Goal: Task Accomplishment & Management: Manage account settings

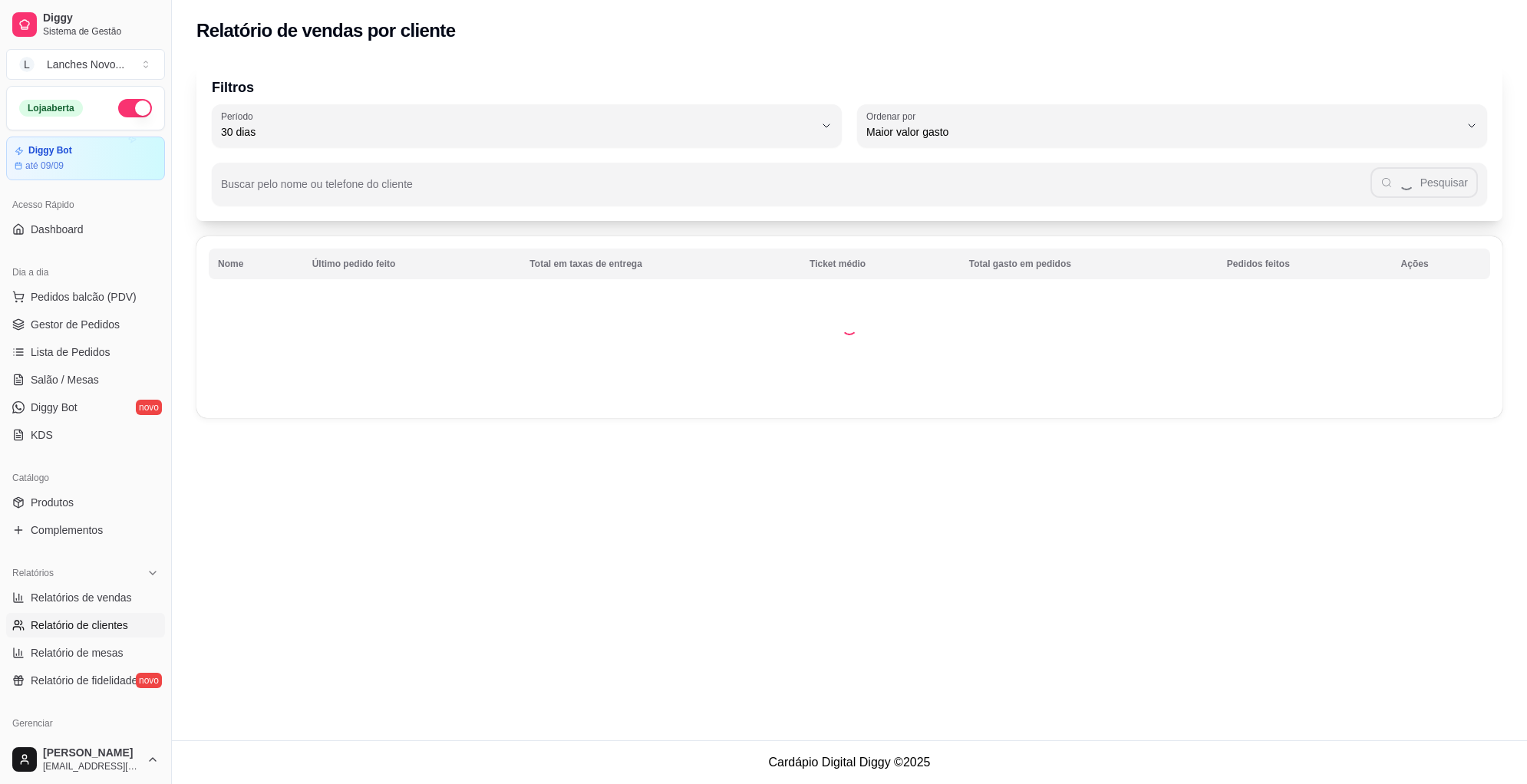
select select "30"
select select "HIGHEST_TOTAL_SPENT_WITH_ORDERS"
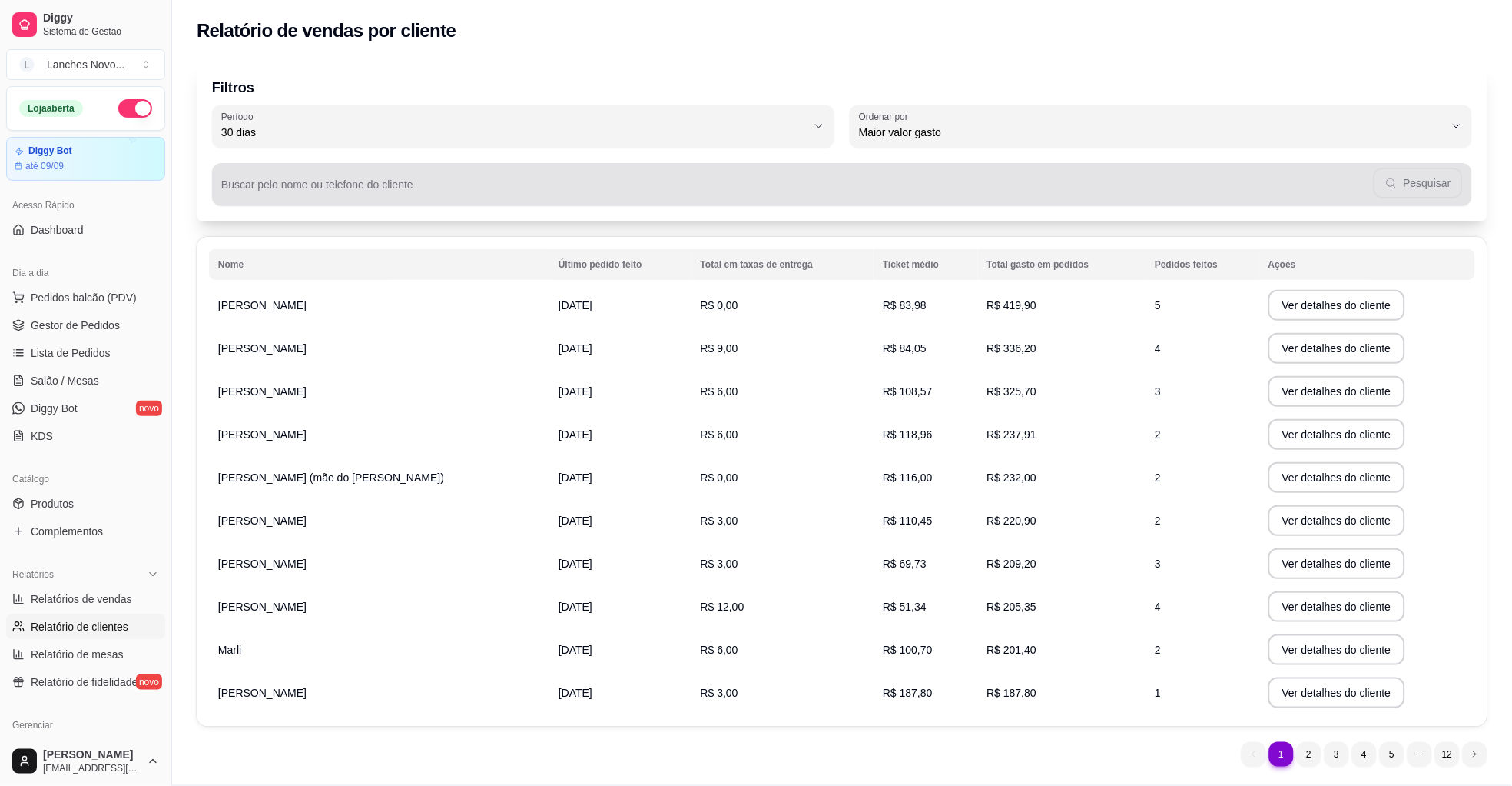
click at [283, 190] on input "Buscar pelo nome ou telefone do cliente" at bounding box center [797, 191] width 1152 height 16
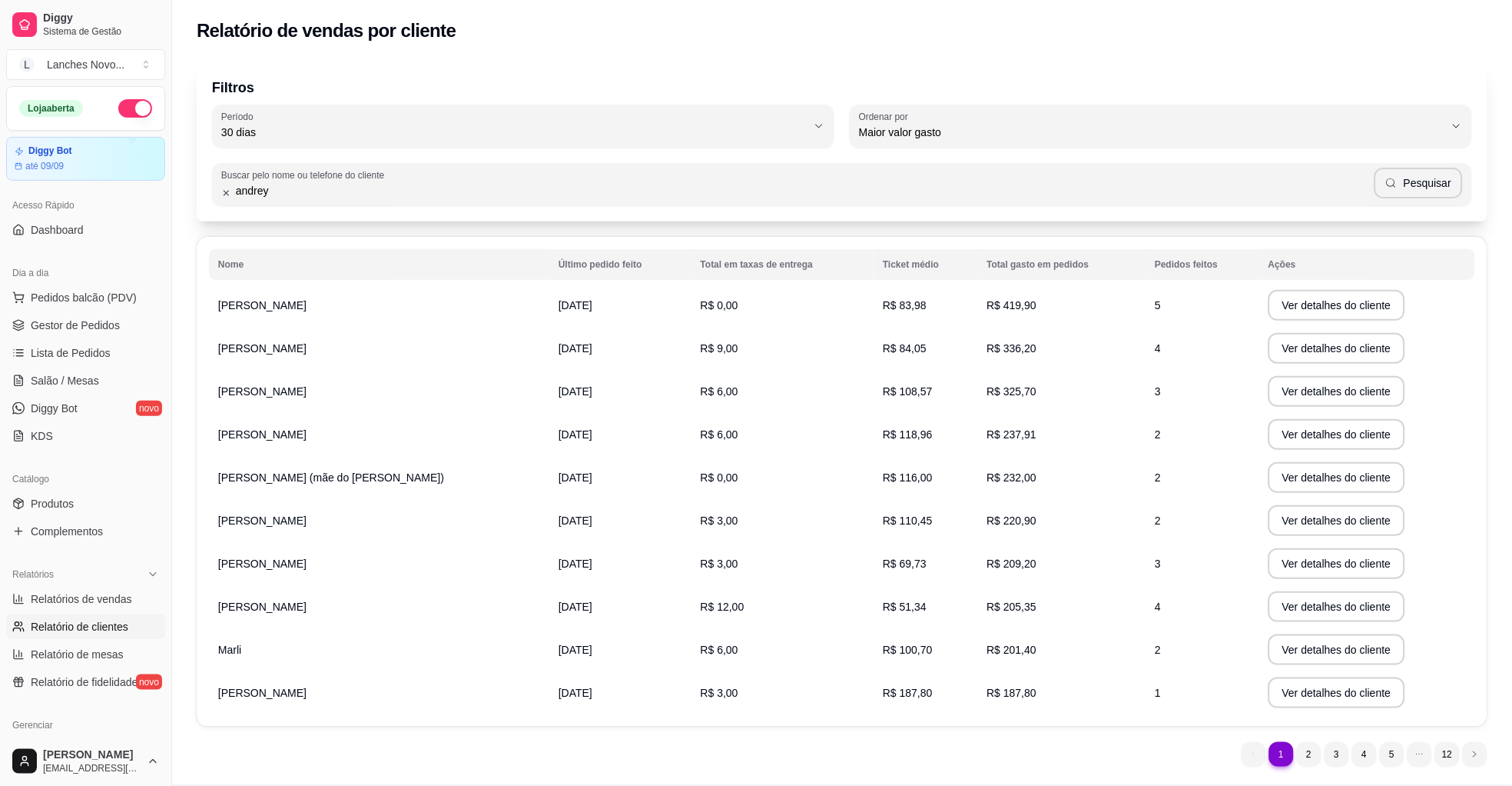
type input "andrey"
click at [1413, 175] on button "Pesquisar" at bounding box center [1418, 183] width 88 height 31
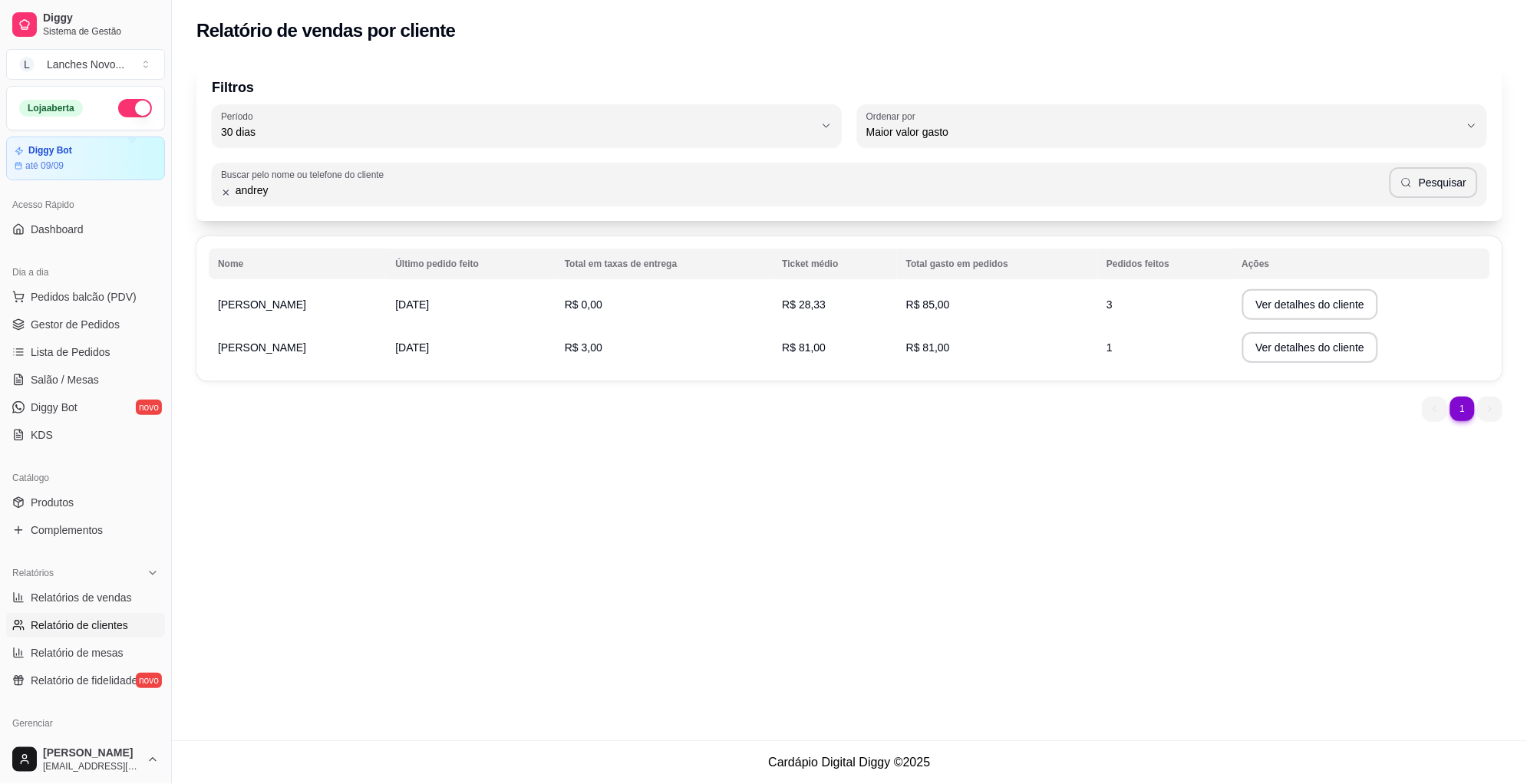
click at [237, 302] on span "[PERSON_NAME]" at bounding box center [262, 305] width 88 height 13
click at [1312, 306] on button "Ver detalhes do cliente" at bounding box center [1309, 305] width 132 height 30
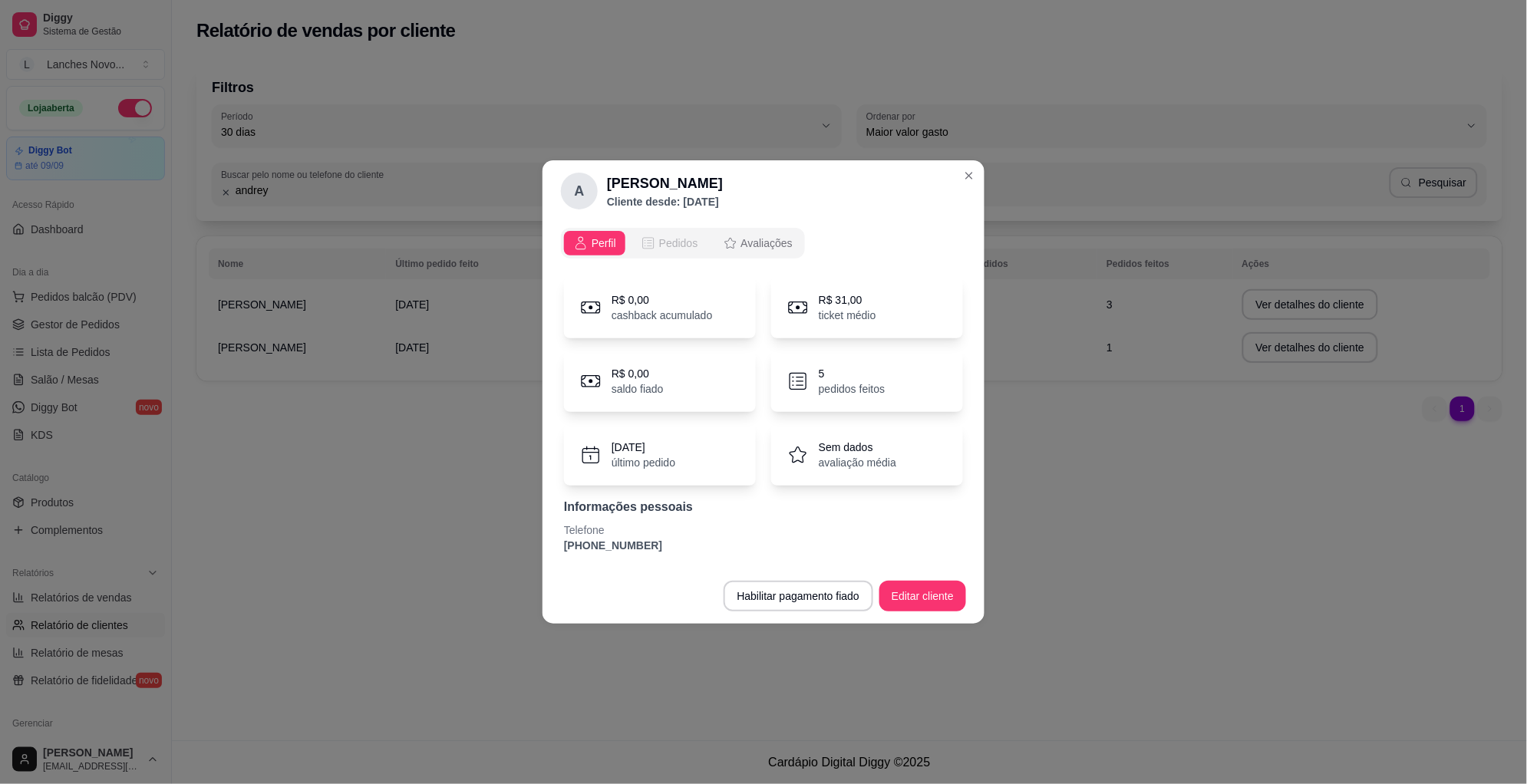
click at [680, 239] on span "Pedidos" at bounding box center [679, 244] width 39 height 16
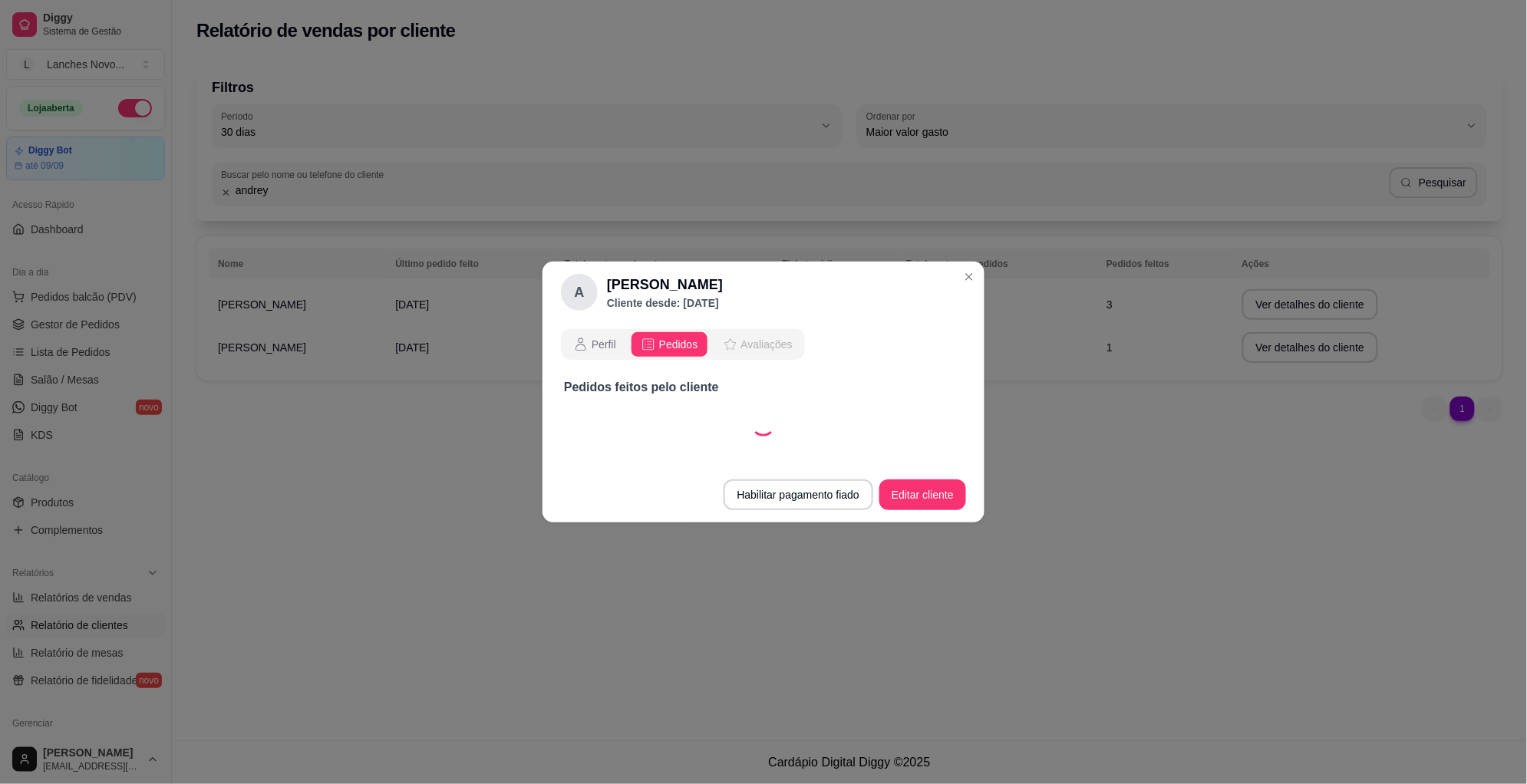
select select "30"
select select "ALL"
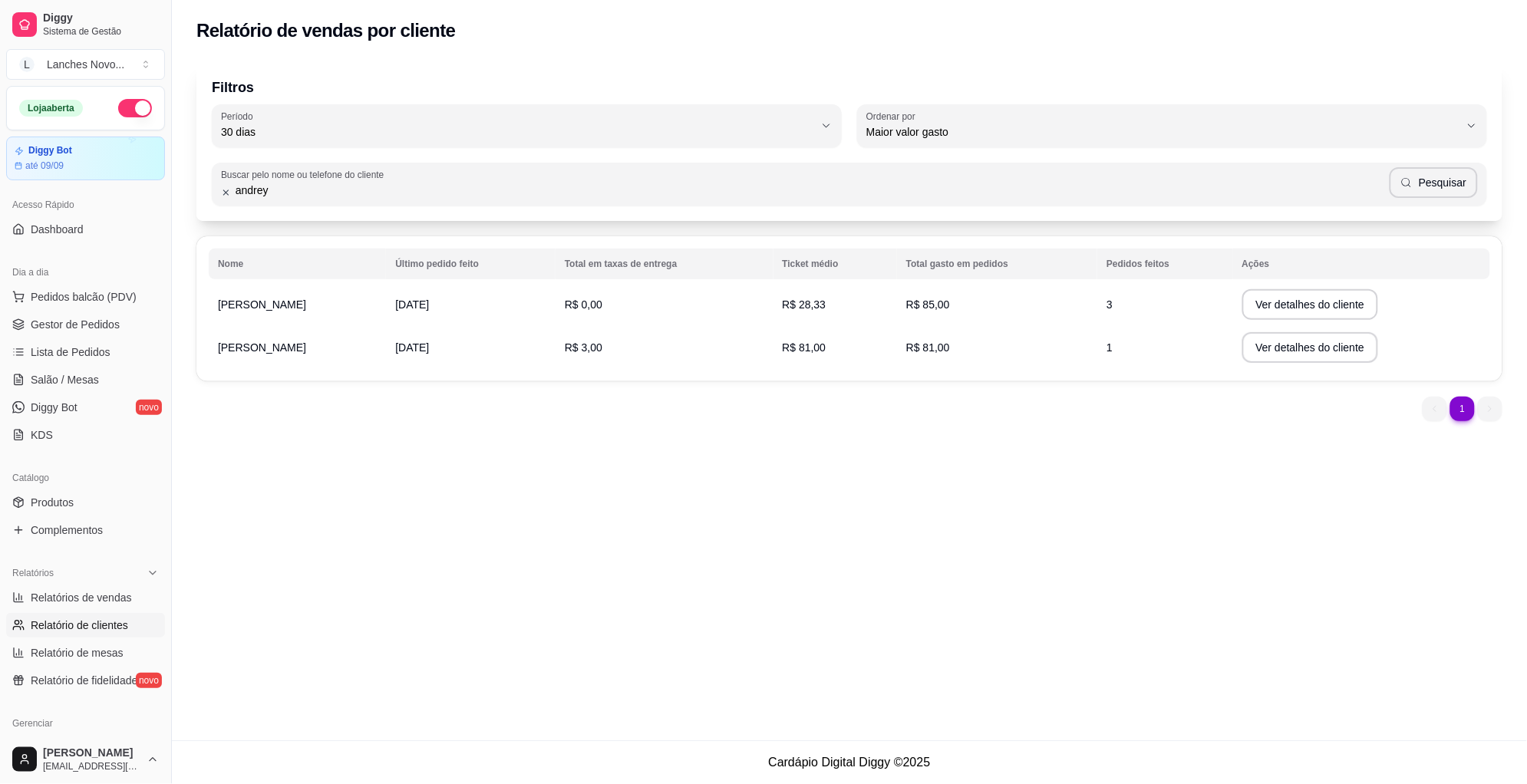
click at [312, 631] on div "Relatório de vendas por cliente Filtros 30 Período Hoje Ontem 7 dias 15 dias 30…" at bounding box center [850, 370] width 1355 height 740
click at [106, 326] on span "Gestor de Pedidos" at bounding box center [75, 324] width 89 height 16
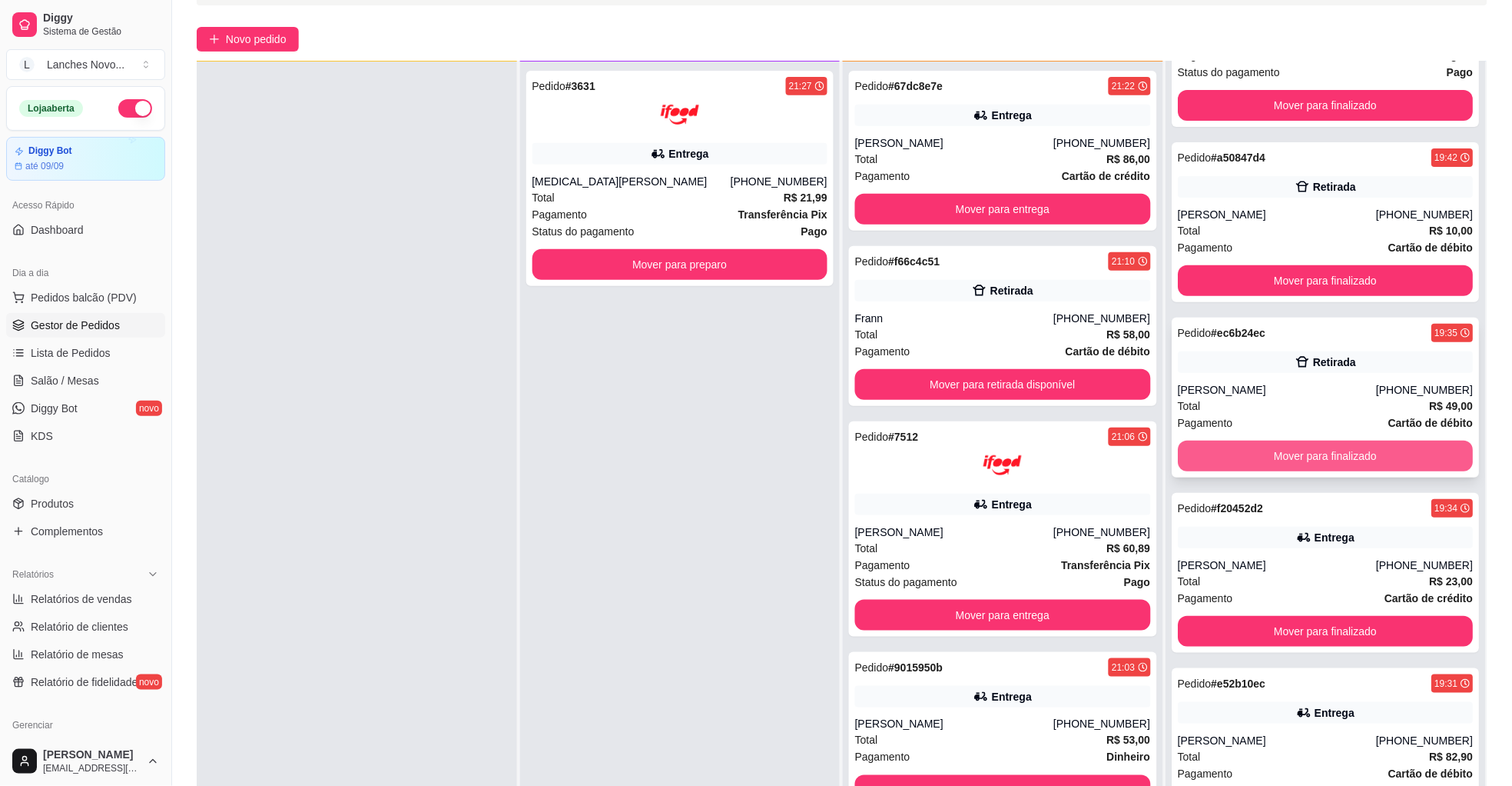
scroll to position [235, 0]
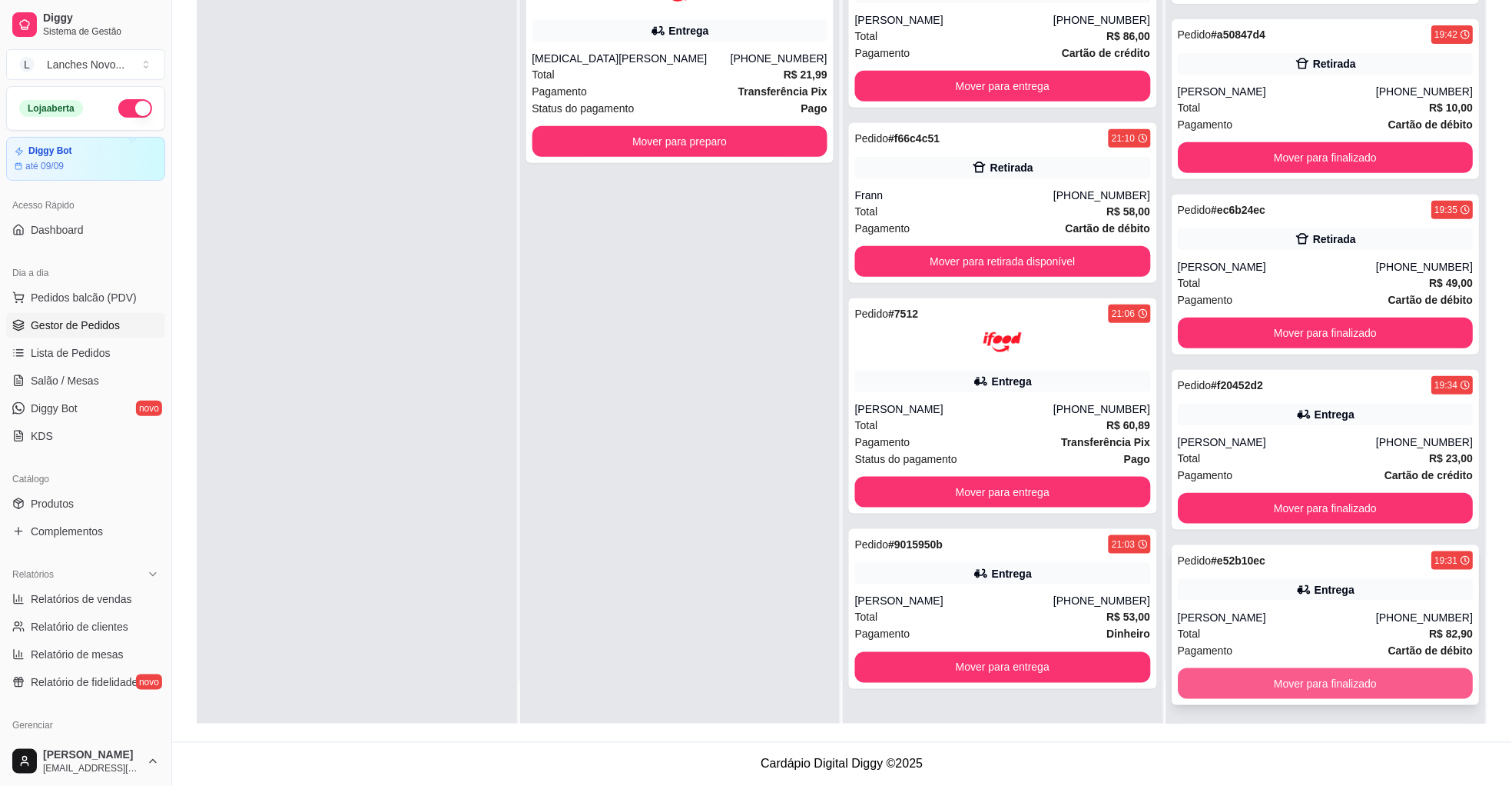
click at [1305, 685] on button "Mover para finalizado" at bounding box center [1326, 683] width 296 height 31
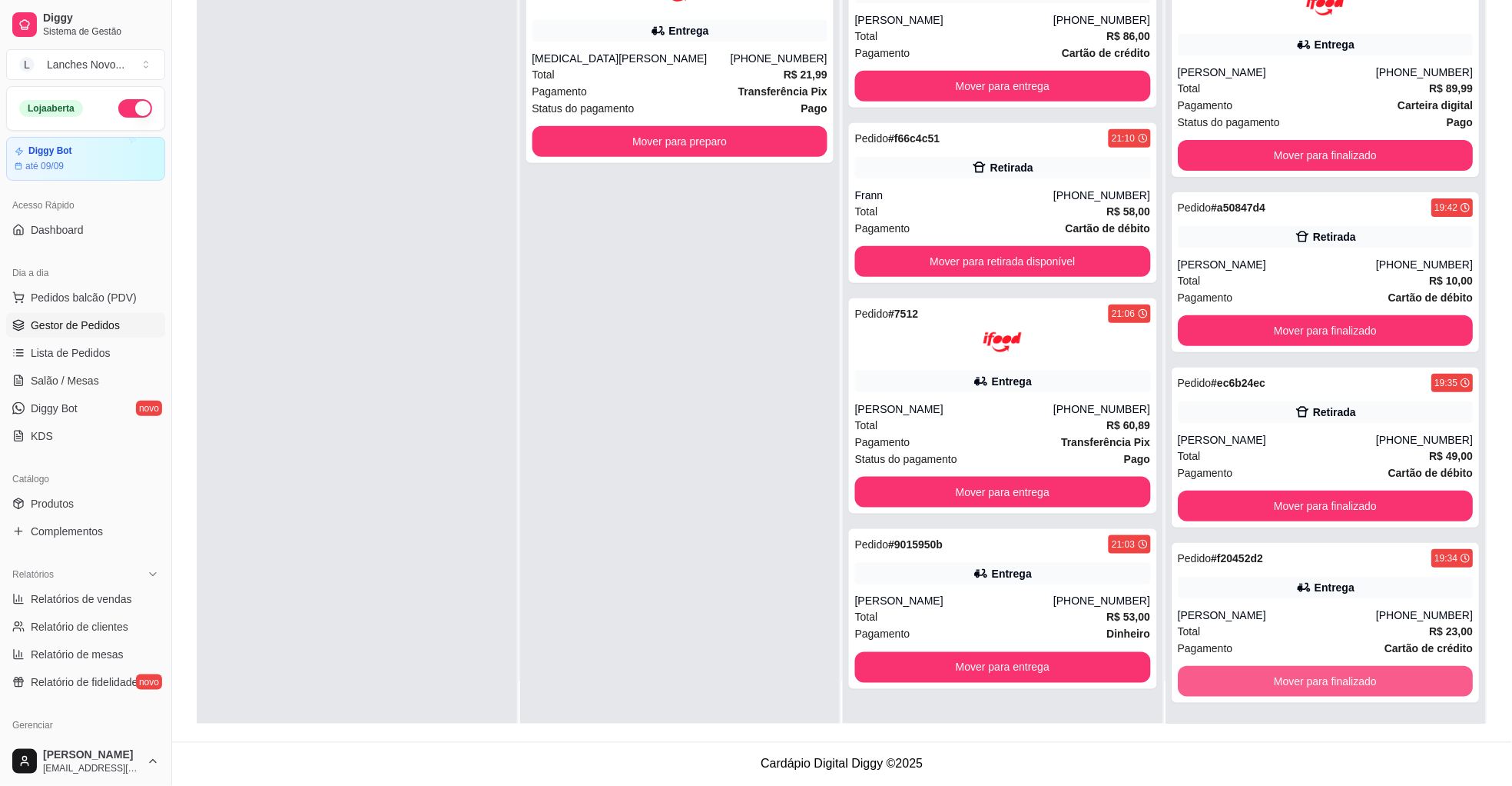
scroll to position [1492, 0]
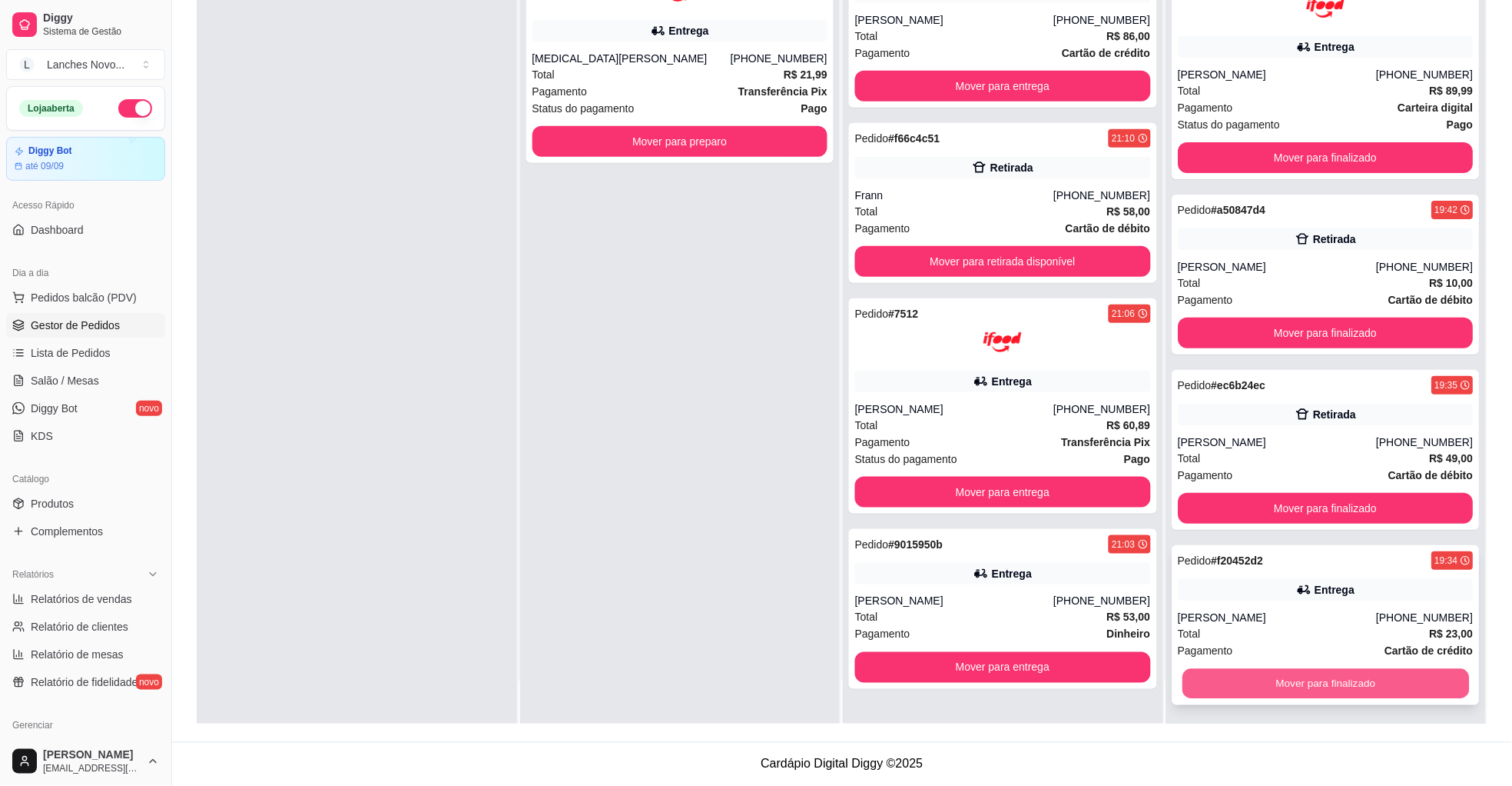
click at [1308, 683] on button "Mover para finalizado" at bounding box center [1325, 684] width 287 height 30
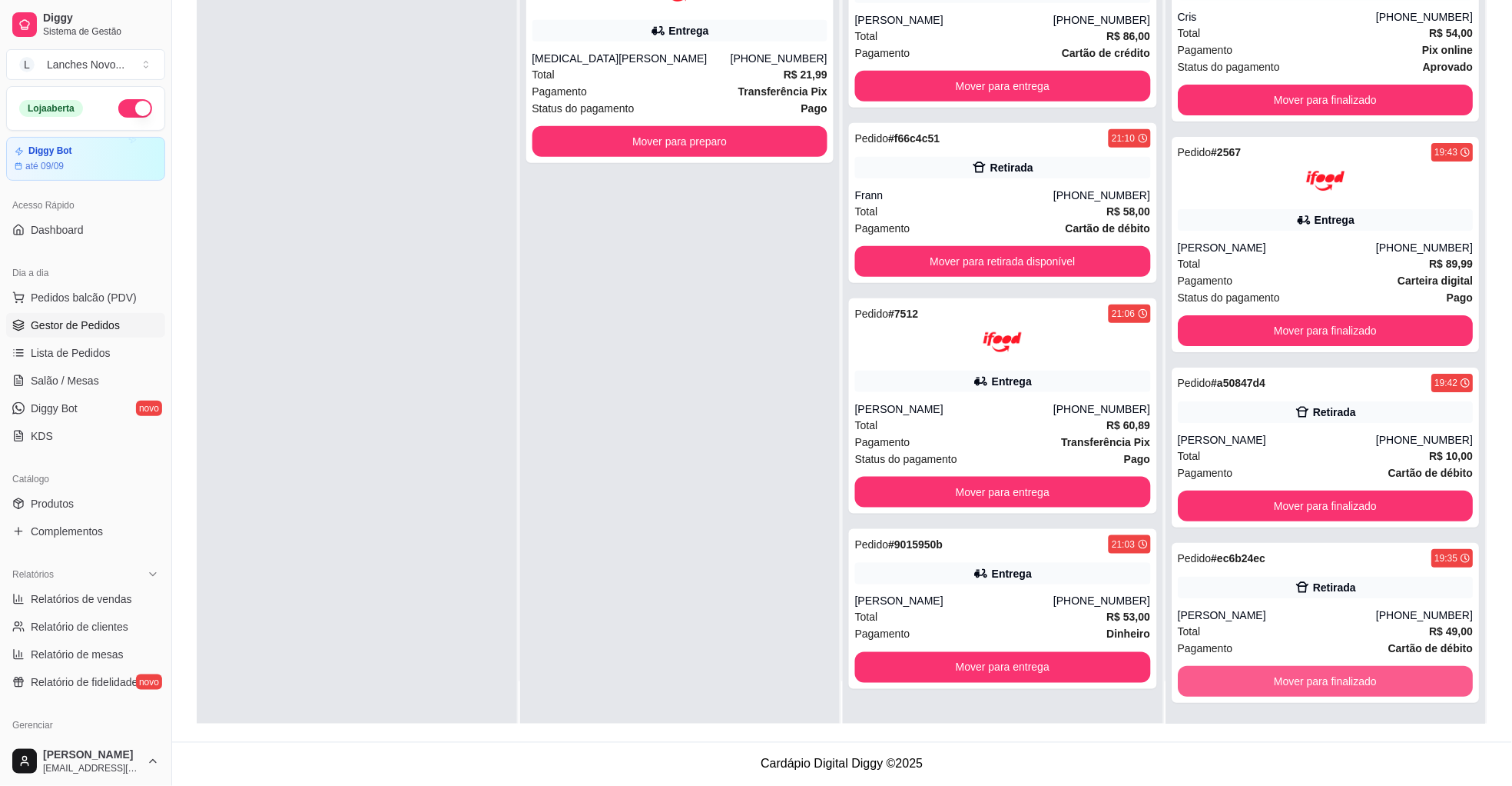
scroll to position [1318, 0]
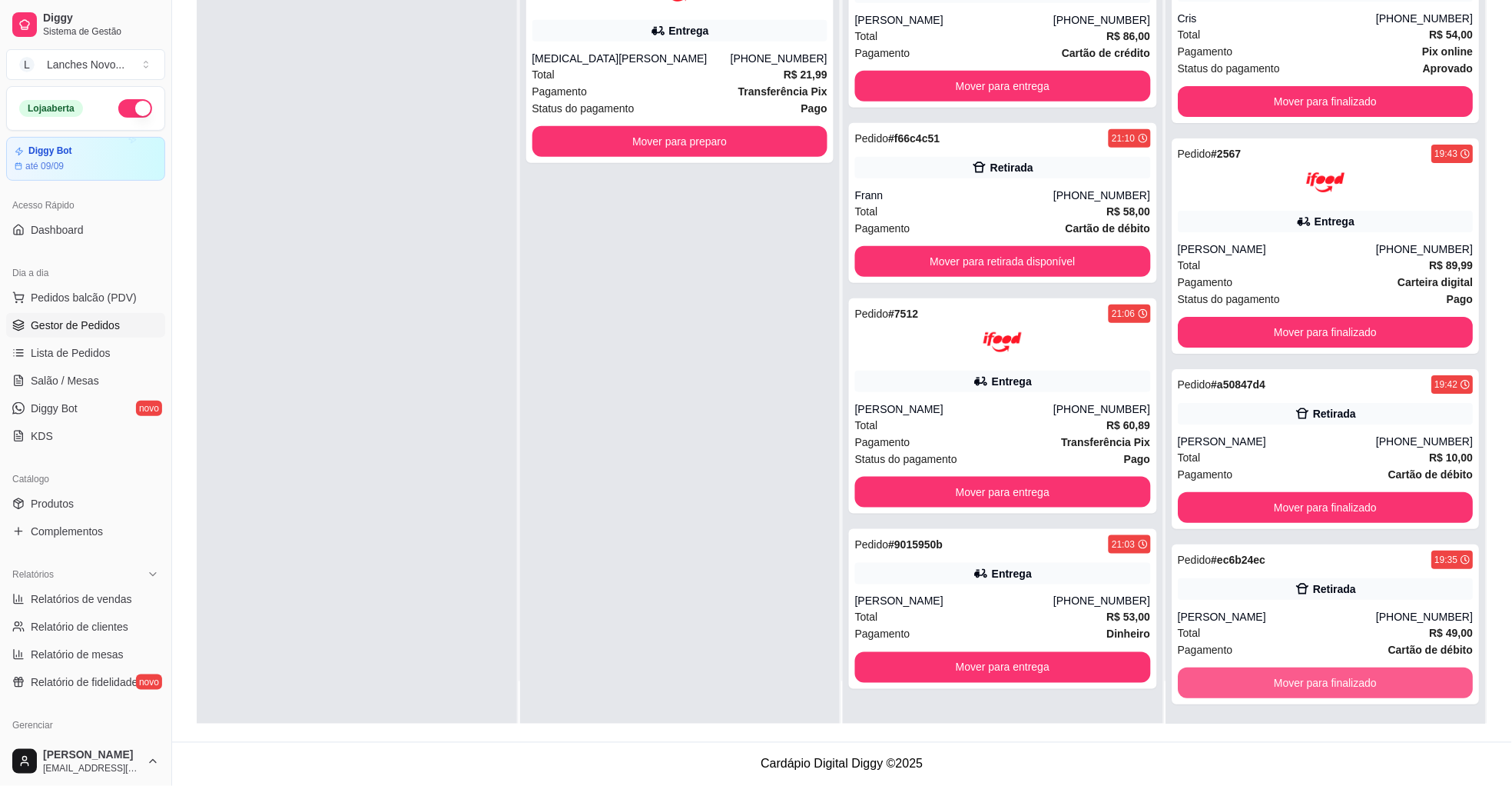
click at [1308, 683] on button "Mover para finalizado" at bounding box center [1326, 682] width 296 height 31
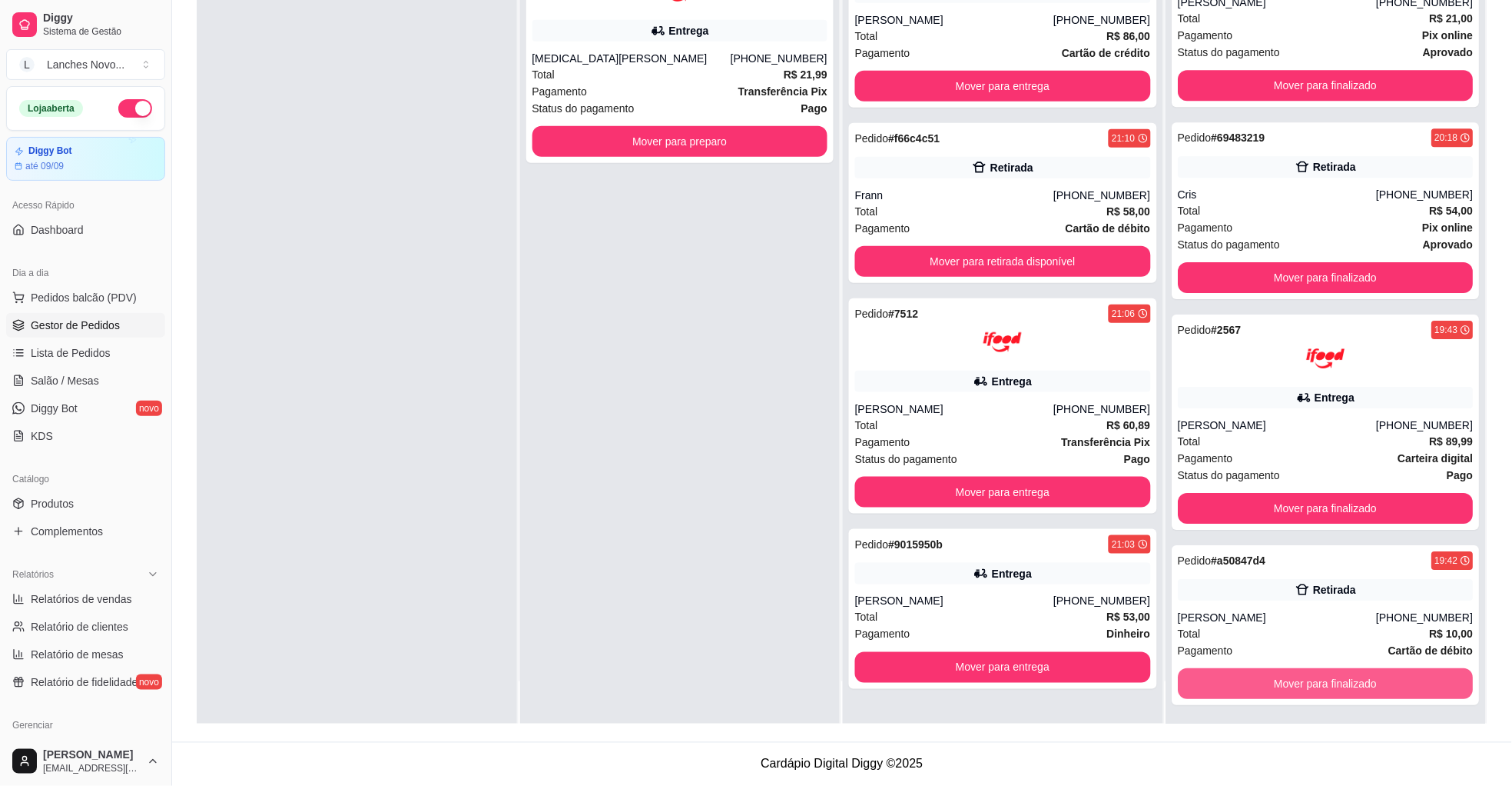
click at [1308, 683] on button "Mover para finalizado" at bounding box center [1326, 683] width 296 height 31
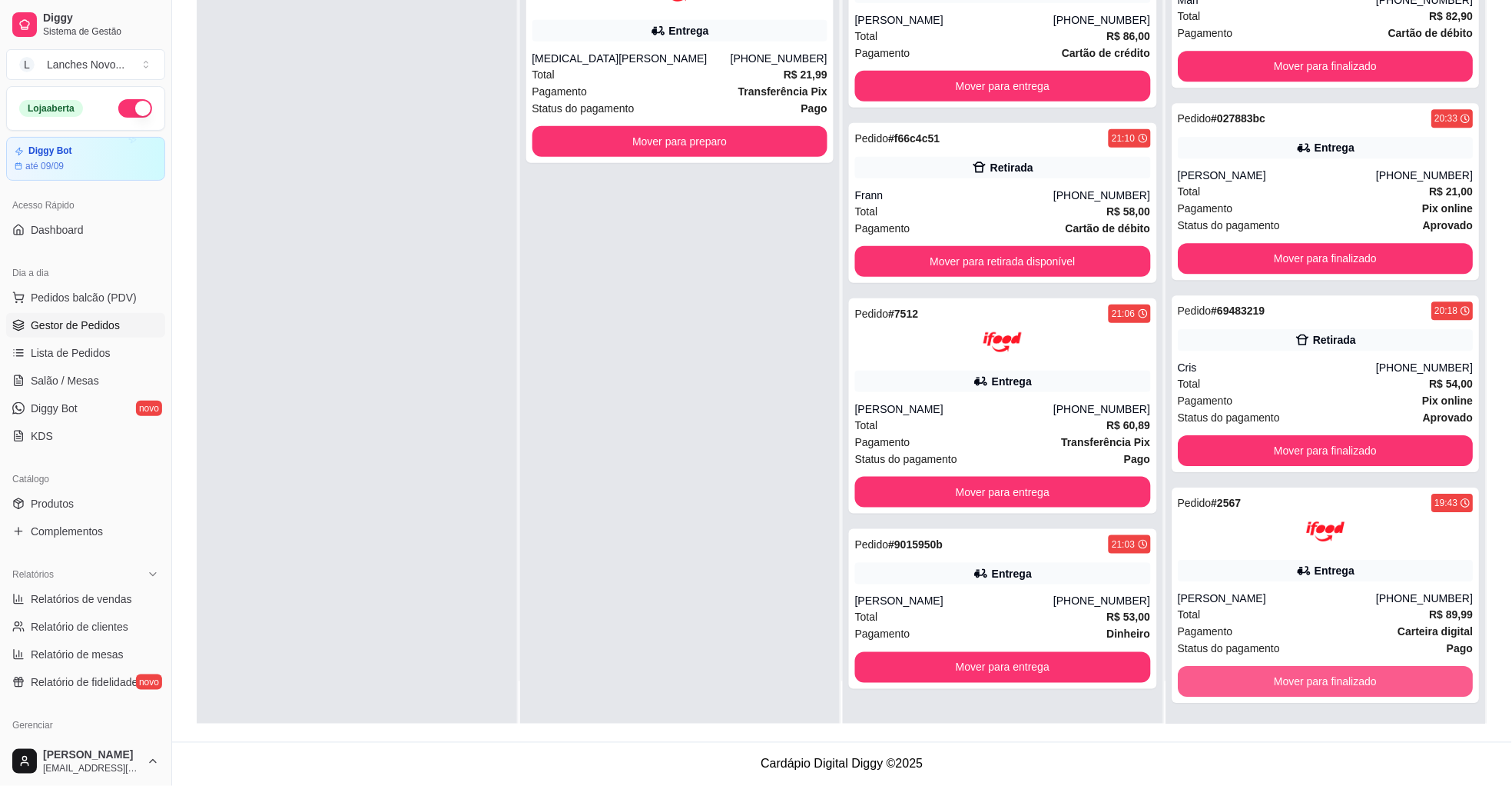
scroll to position [967, 0]
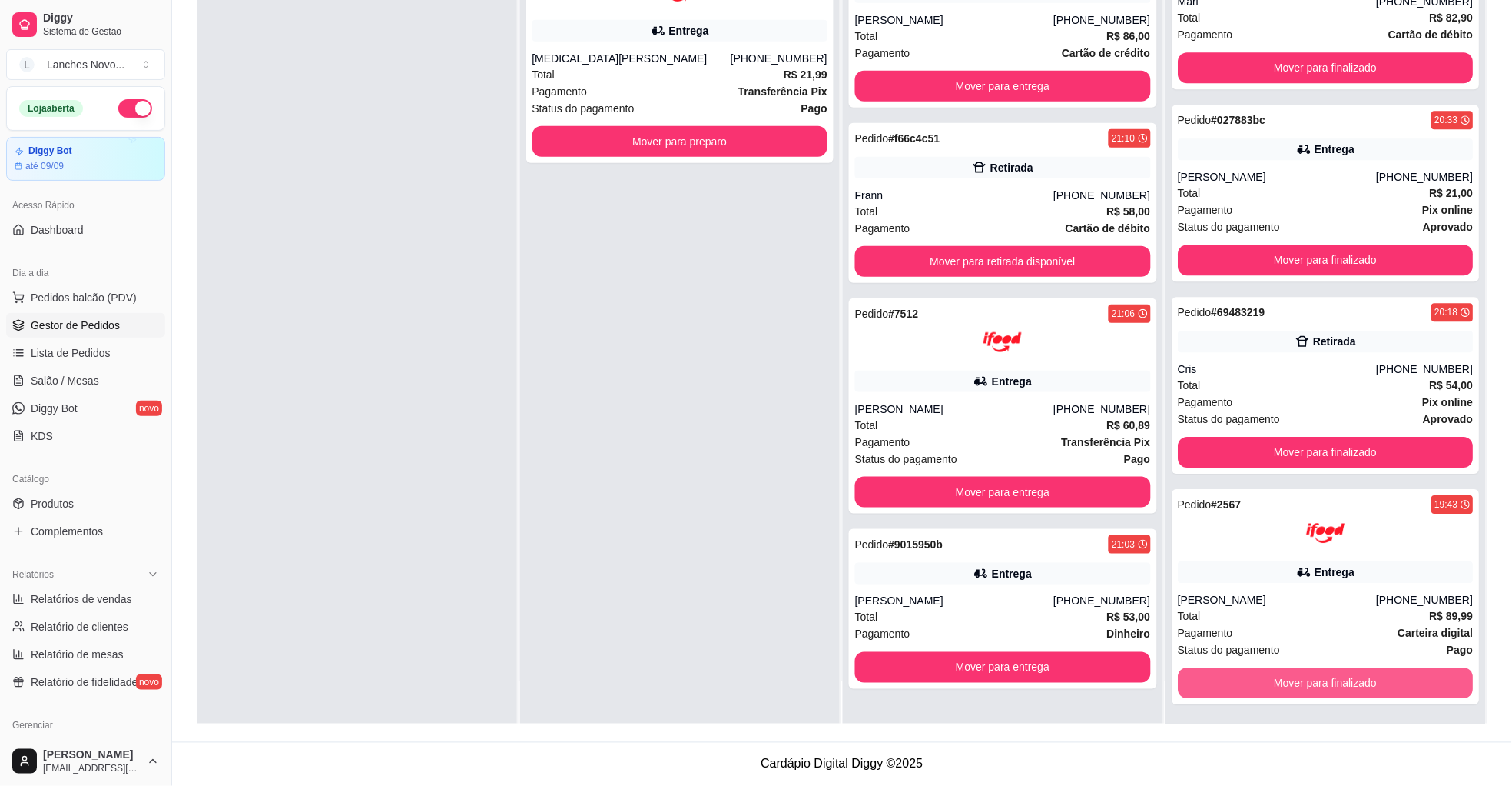
click at [1308, 683] on button "Mover para finalizado" at bounding box center [1326, 682] width 296 height 31
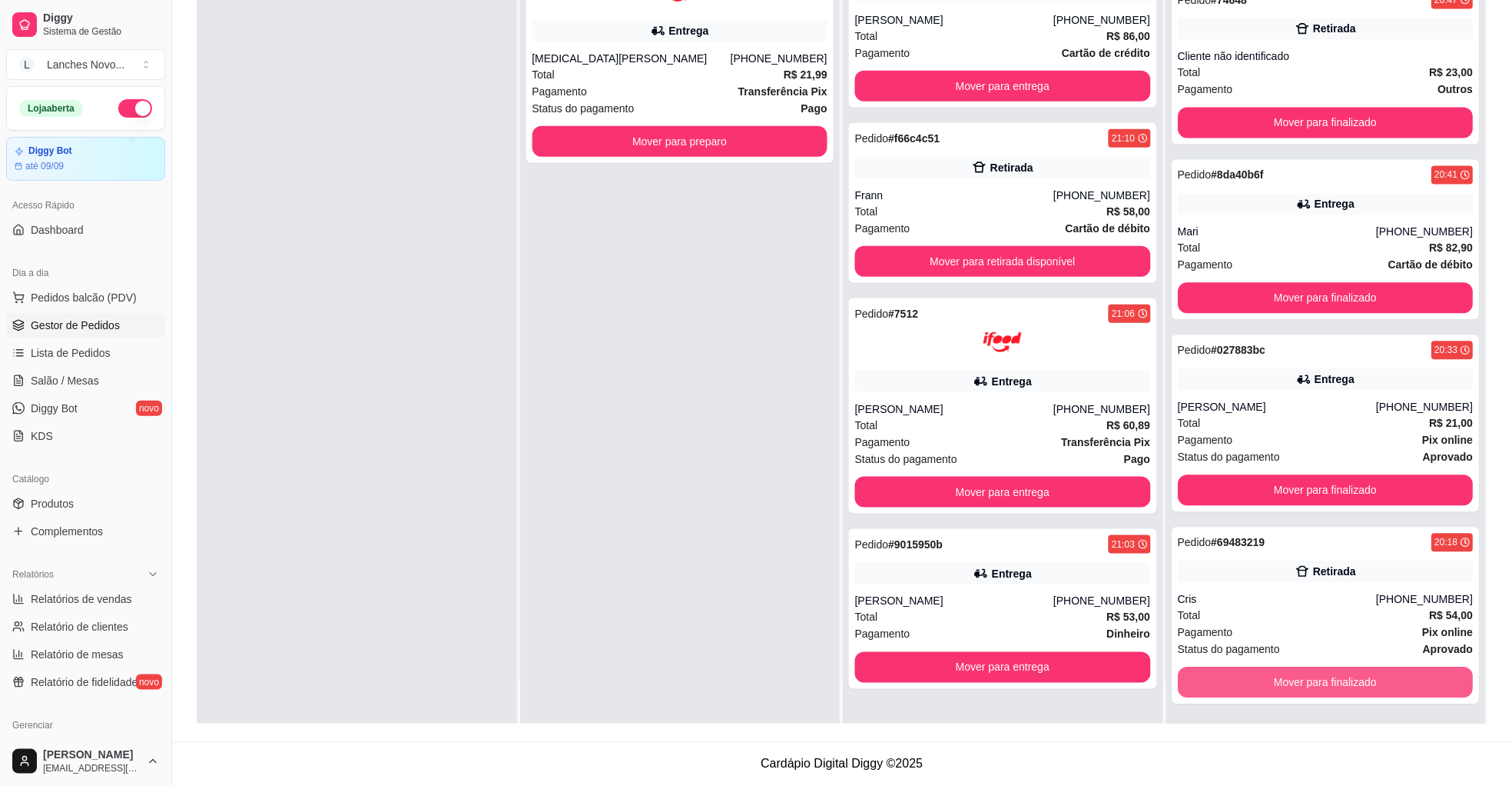
click at [1308, 683] on button "Mover para finalizado" at bounding box center [1326, 682] width 296 height 31
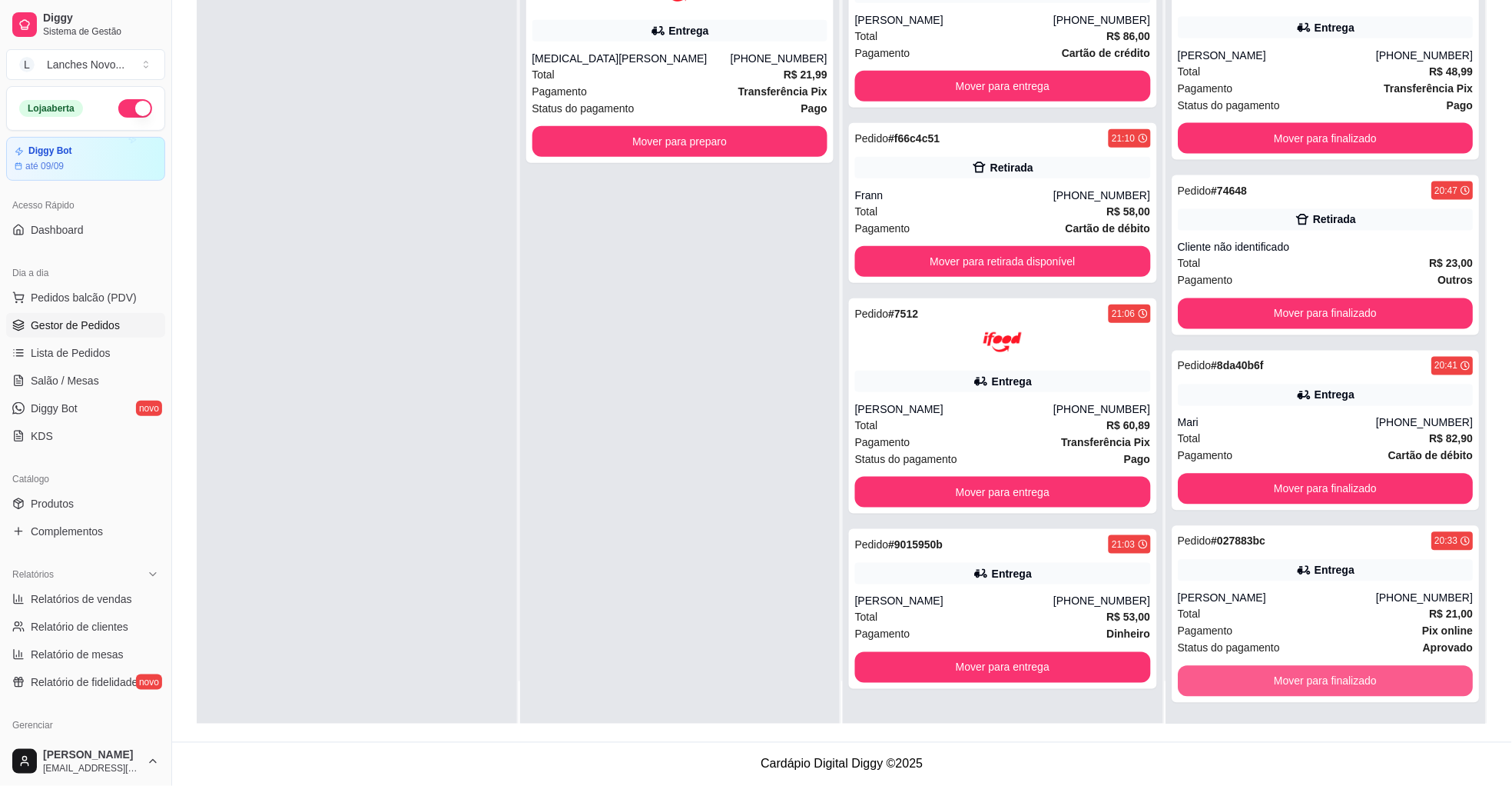
scroll to position [543, 0]
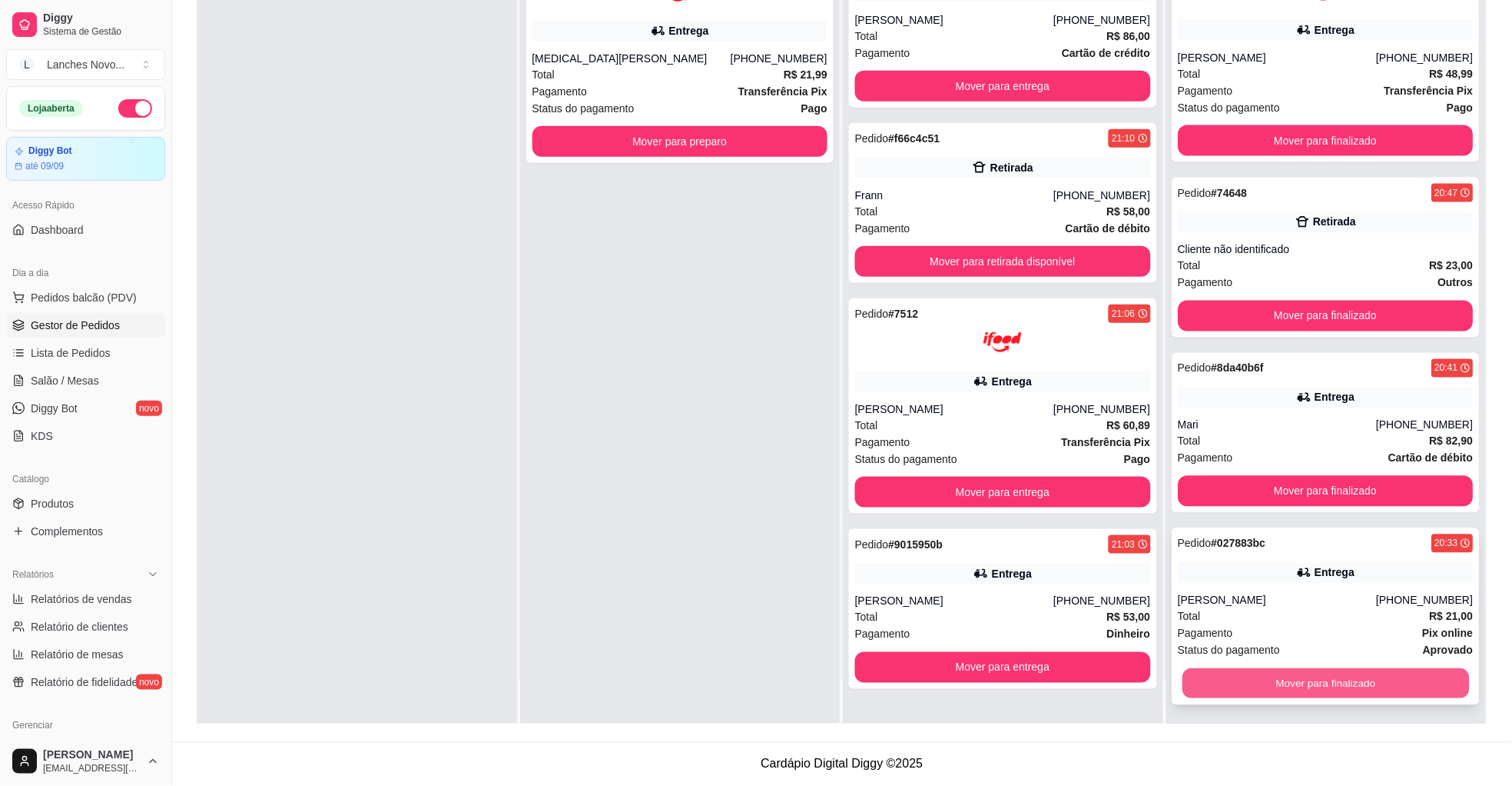
click at [1256, 676] on button "Mover para finalizado" at bounding box center [1325, 684] width 287 height 30
click at [1256, 676] on button "Mover para finalizado" at bounding box center [1326, 683] width 296 height 31
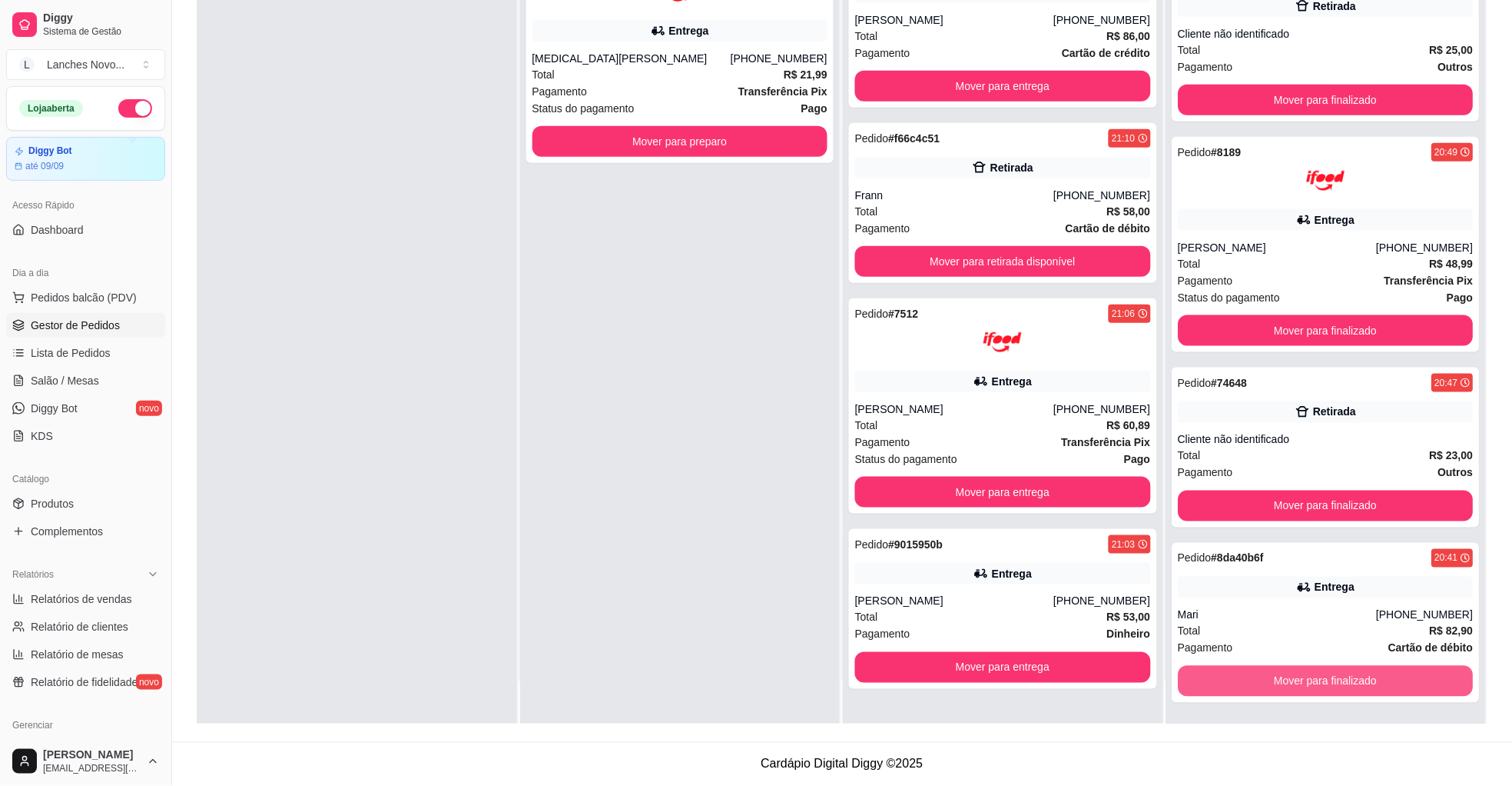
scroll to position [352, 0]
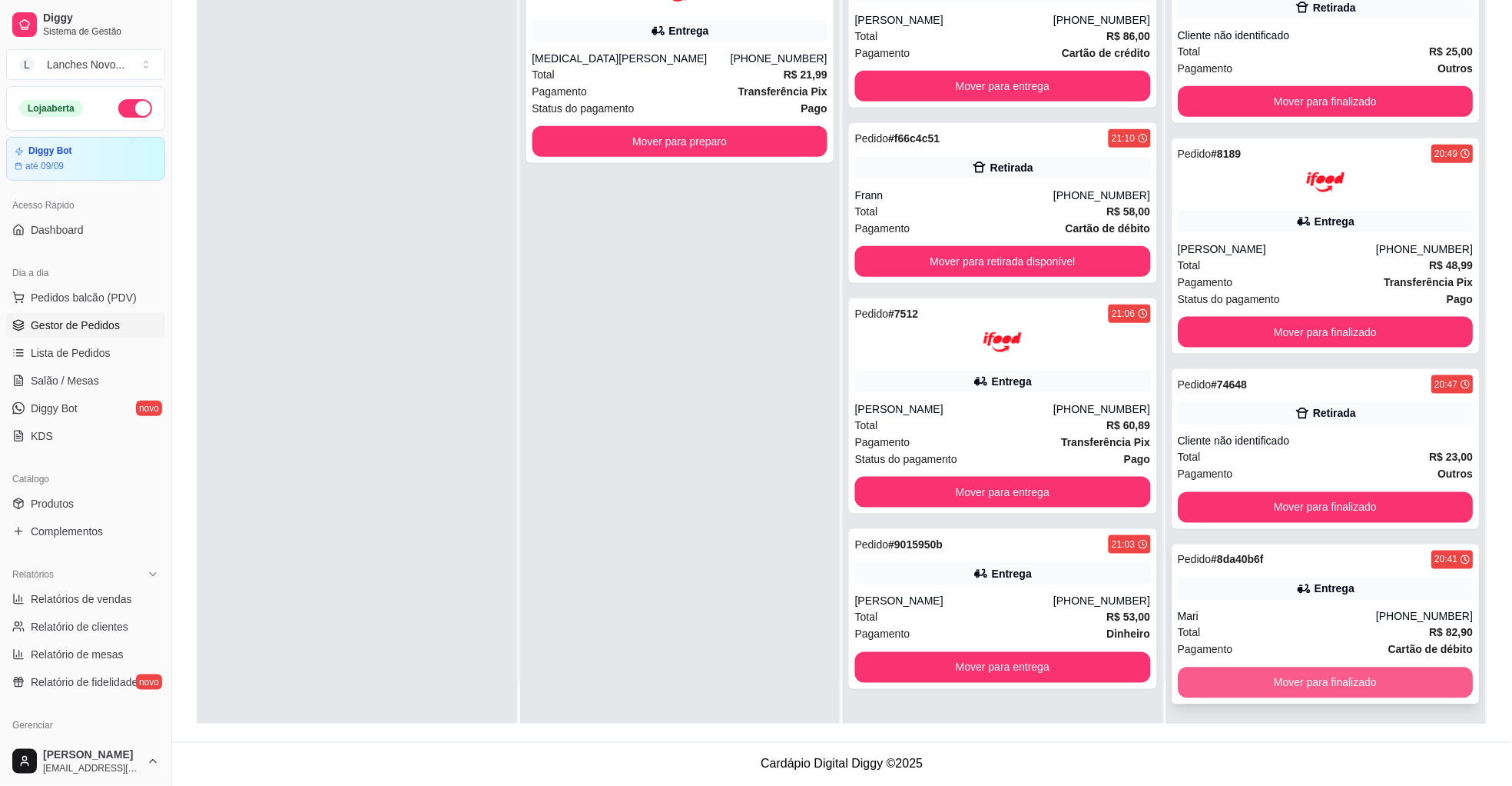
click at [1337, 680] on button "Mover para finalizado" at bounding box center [1326, 682] width 296 height 31
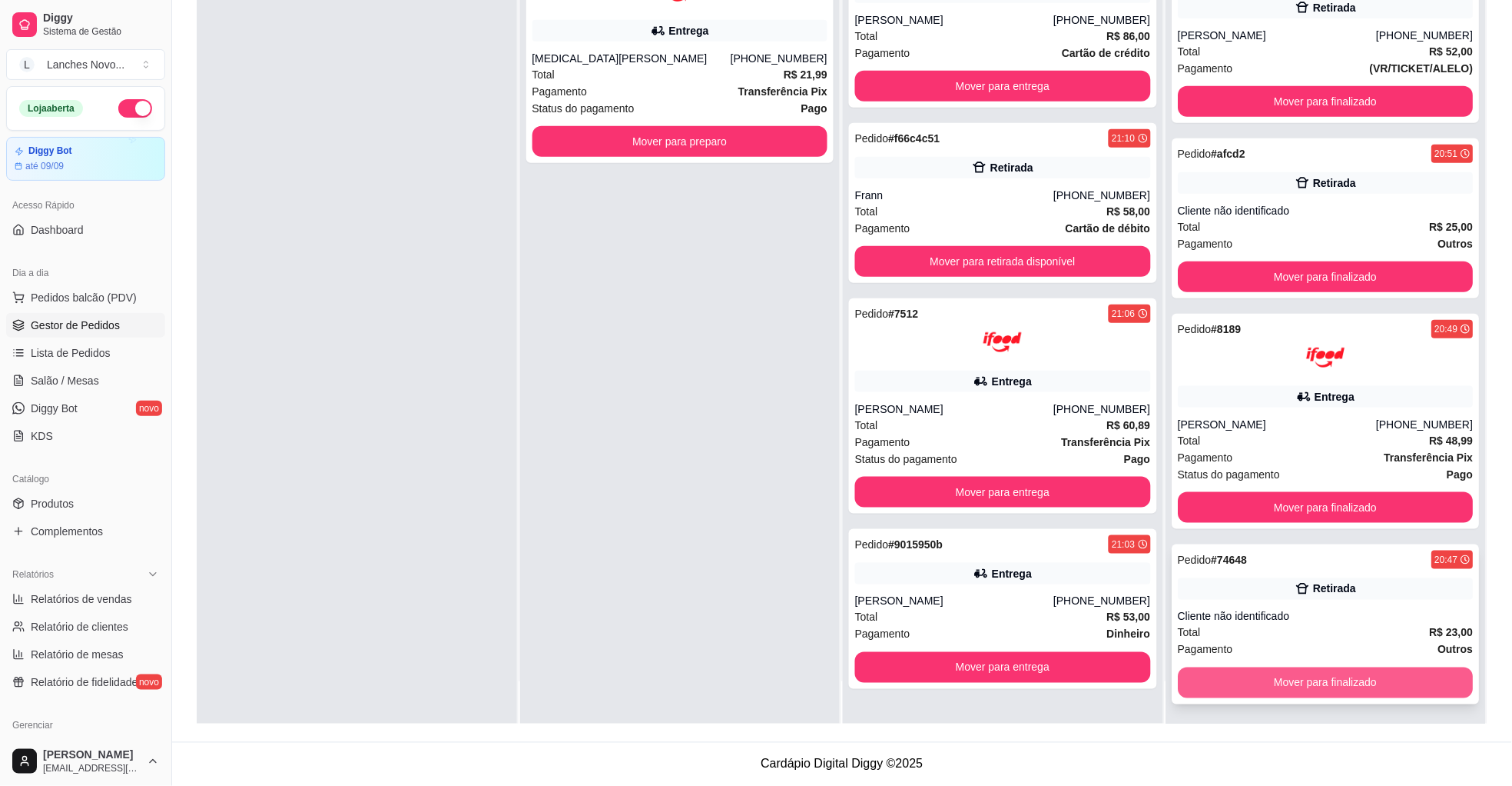
click at [1235, 678] on button "Mover para finalizado" at bounding box center [1326, 682] width 296 height 31
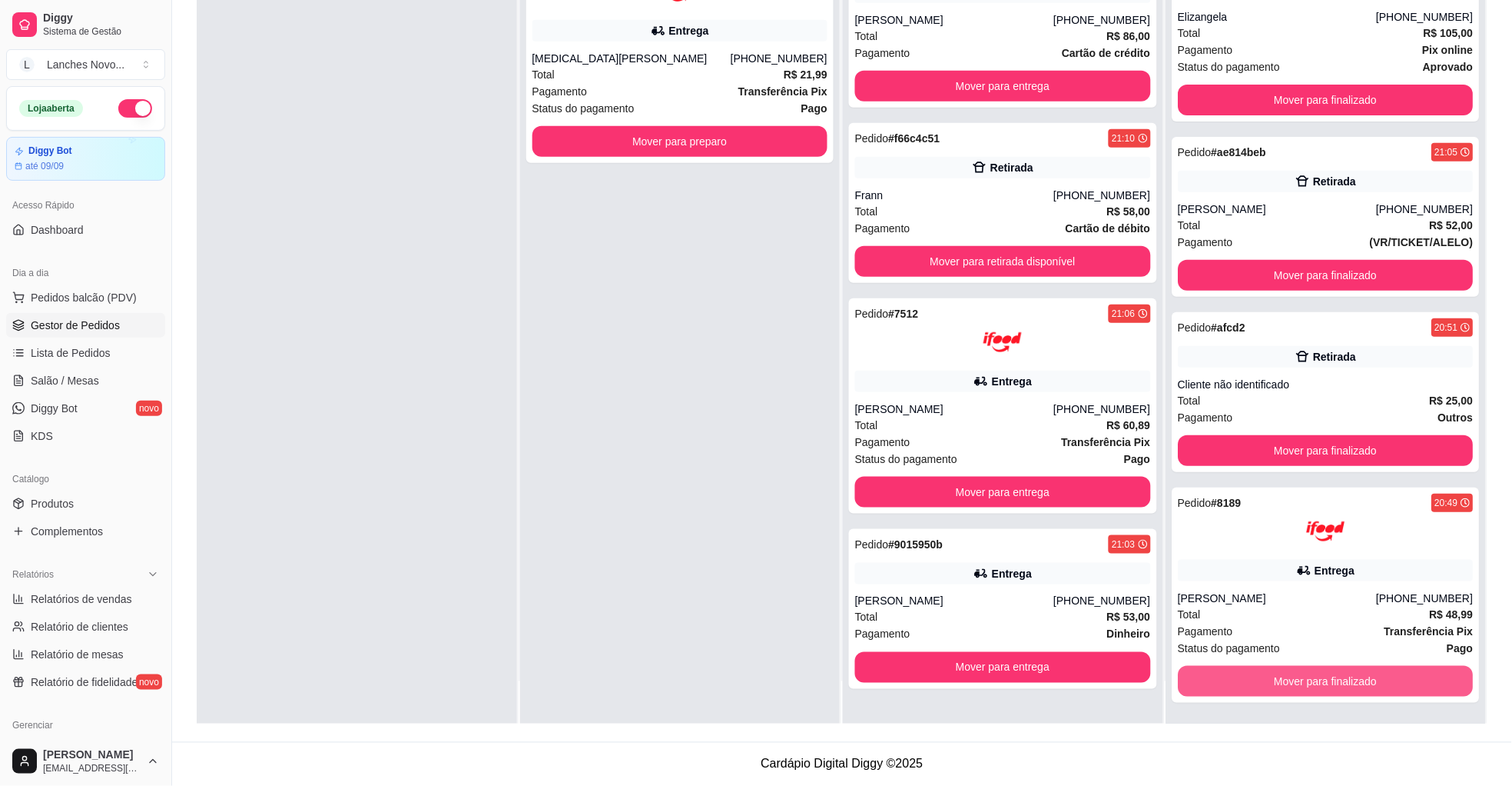
scroll to position [2, 0]
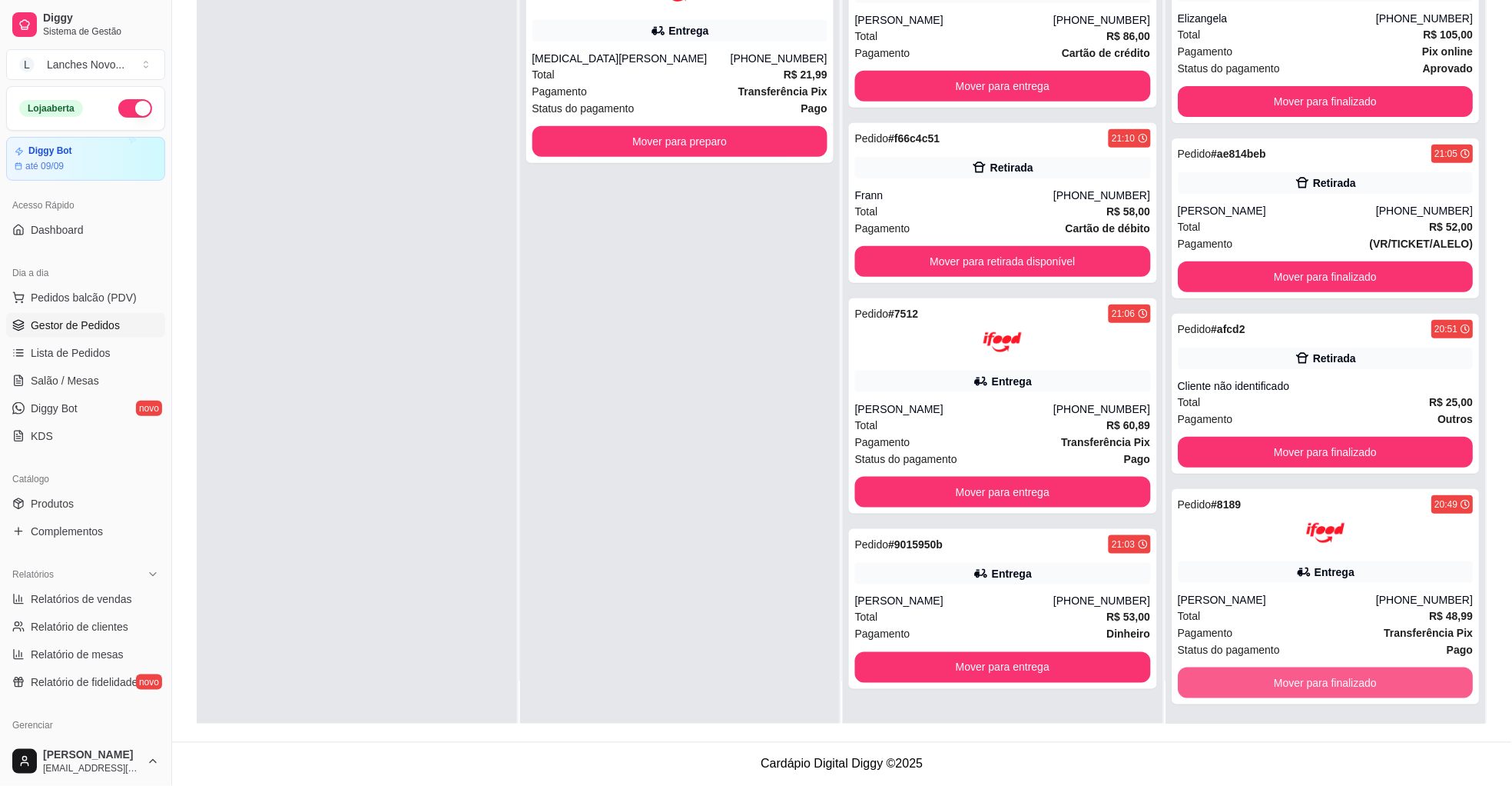
click at [1235, 678] on button "Mover para finalizado" at bounding box center [1326, 682] width 296 height 31
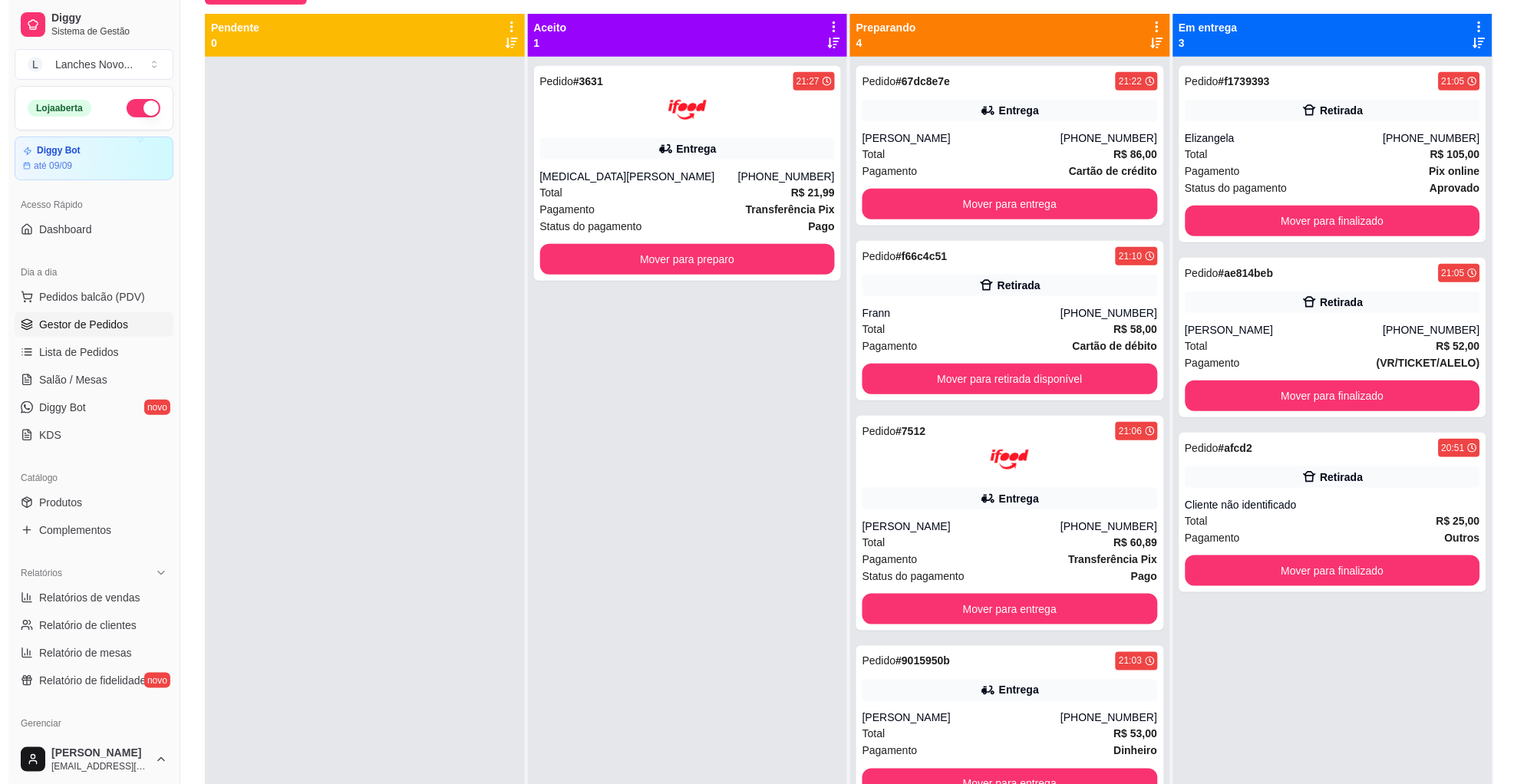
scroll to position [119, 0]
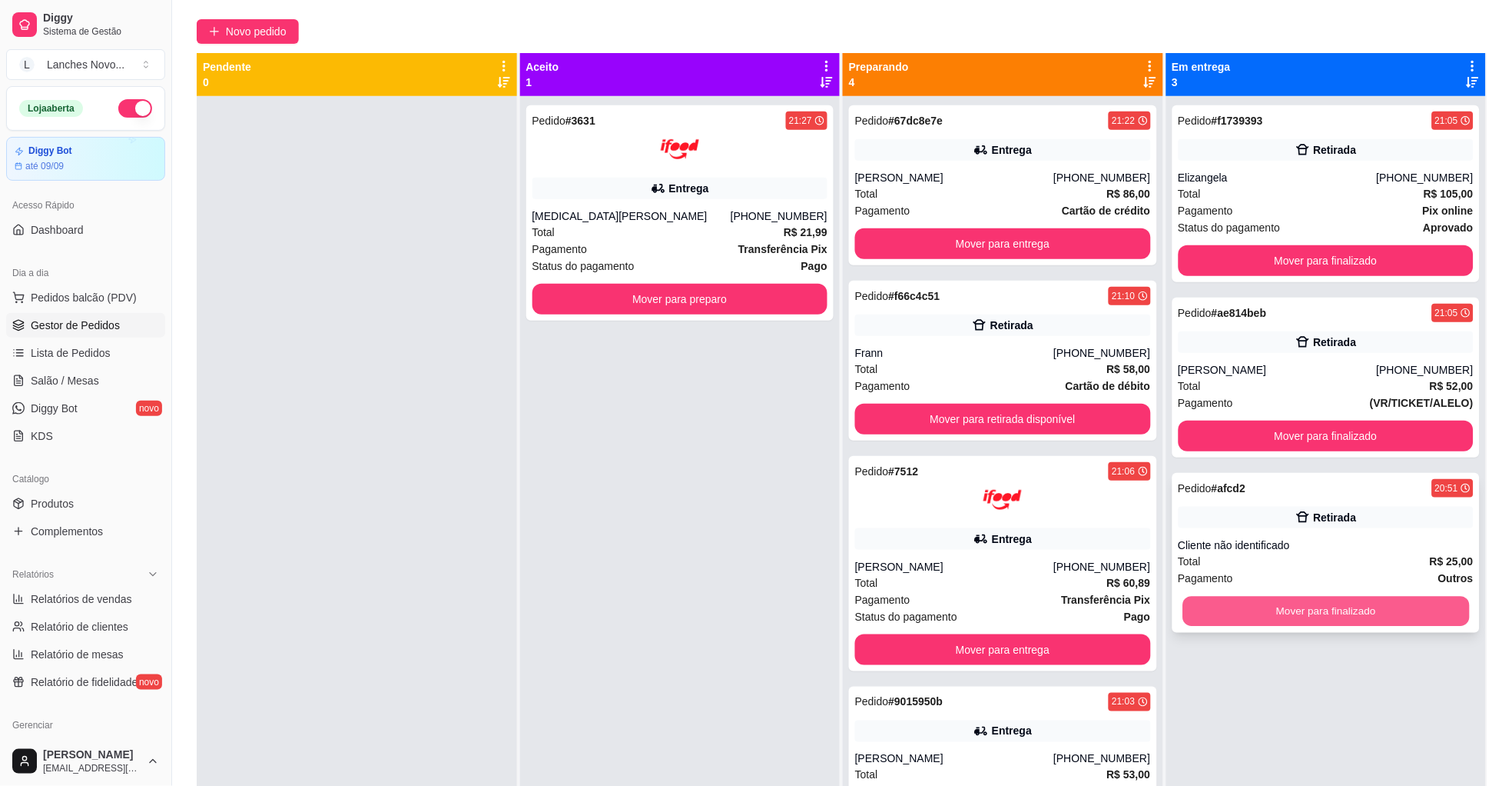
click at [1305, 606] on button "Mover para finalizado" at bounding box center [1325, 612] width 287 height 30
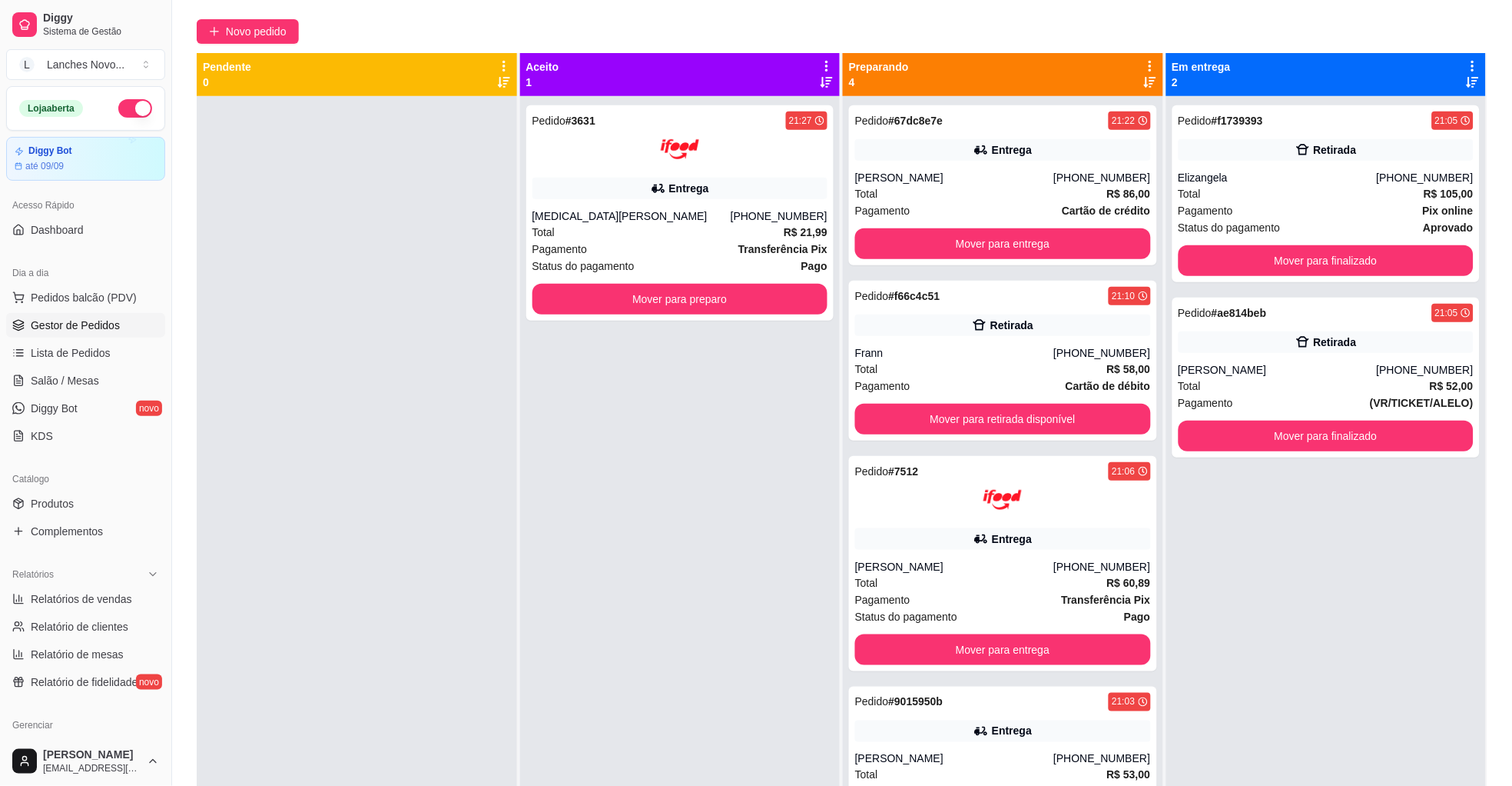
click at [1303, 569] on div "Pedido # f1739393 21:05 Retirada Elizangela [PHONE_NUMBER] Total R$ 105,00 Paga…" at bounding box center [1326, 489] width 320 height 786
click at [1305, 428] on button "Mover para finalizado" at bounding box center [1325, 436] width 287 height 30
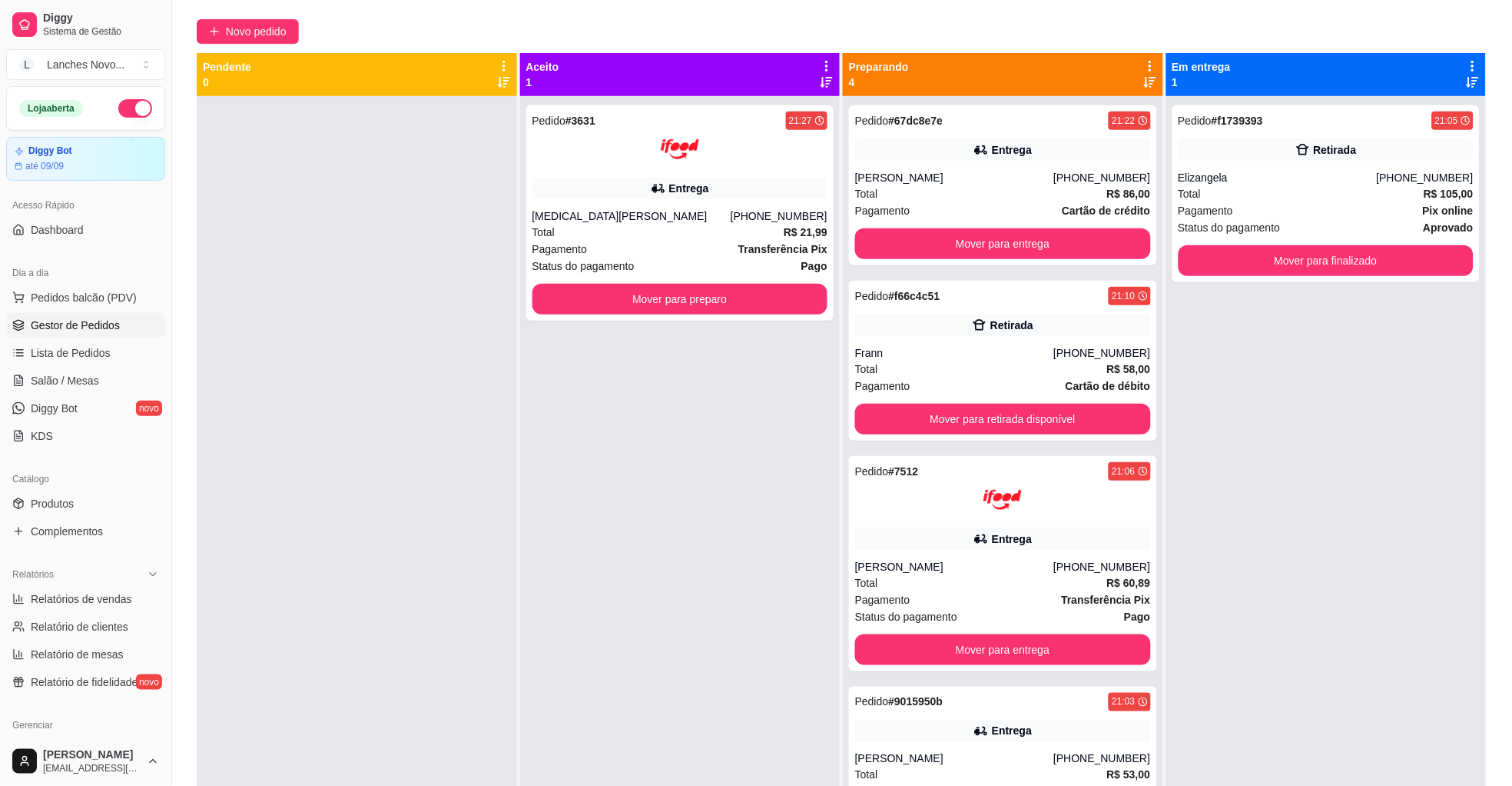
click at [1292, 505] on div "Pedido # f1739393 21:05 Retirada Elizangela [PHONE_NUMBER] Total R$ 105,00 Paga…" at bounding box center [1326, 489] width 320 height 786
click at [1281, 199] on div "Total R$ 105,00" at bounding box center [1326, 193] width 296 height 17
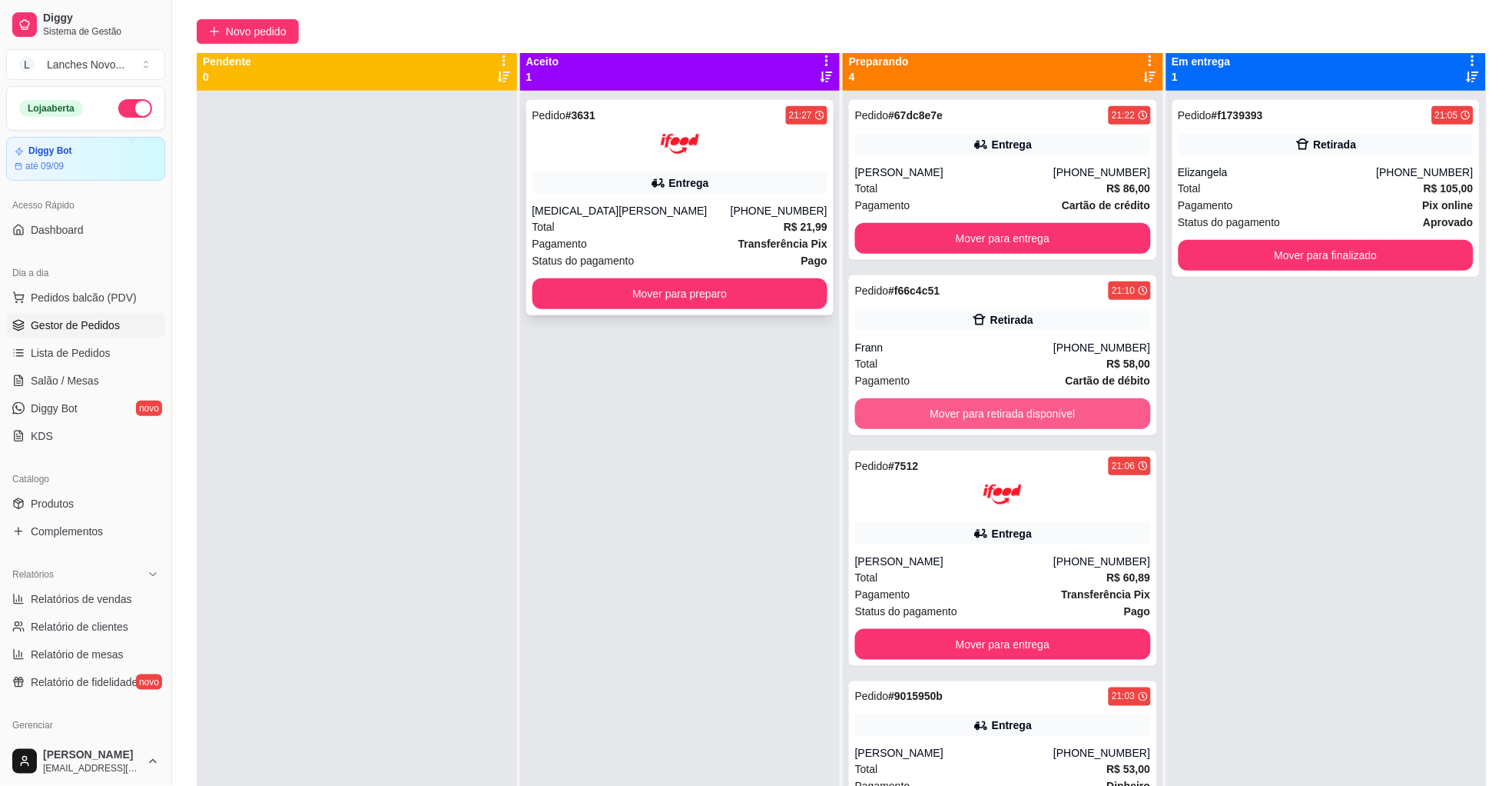
scroll to position [0, 0]
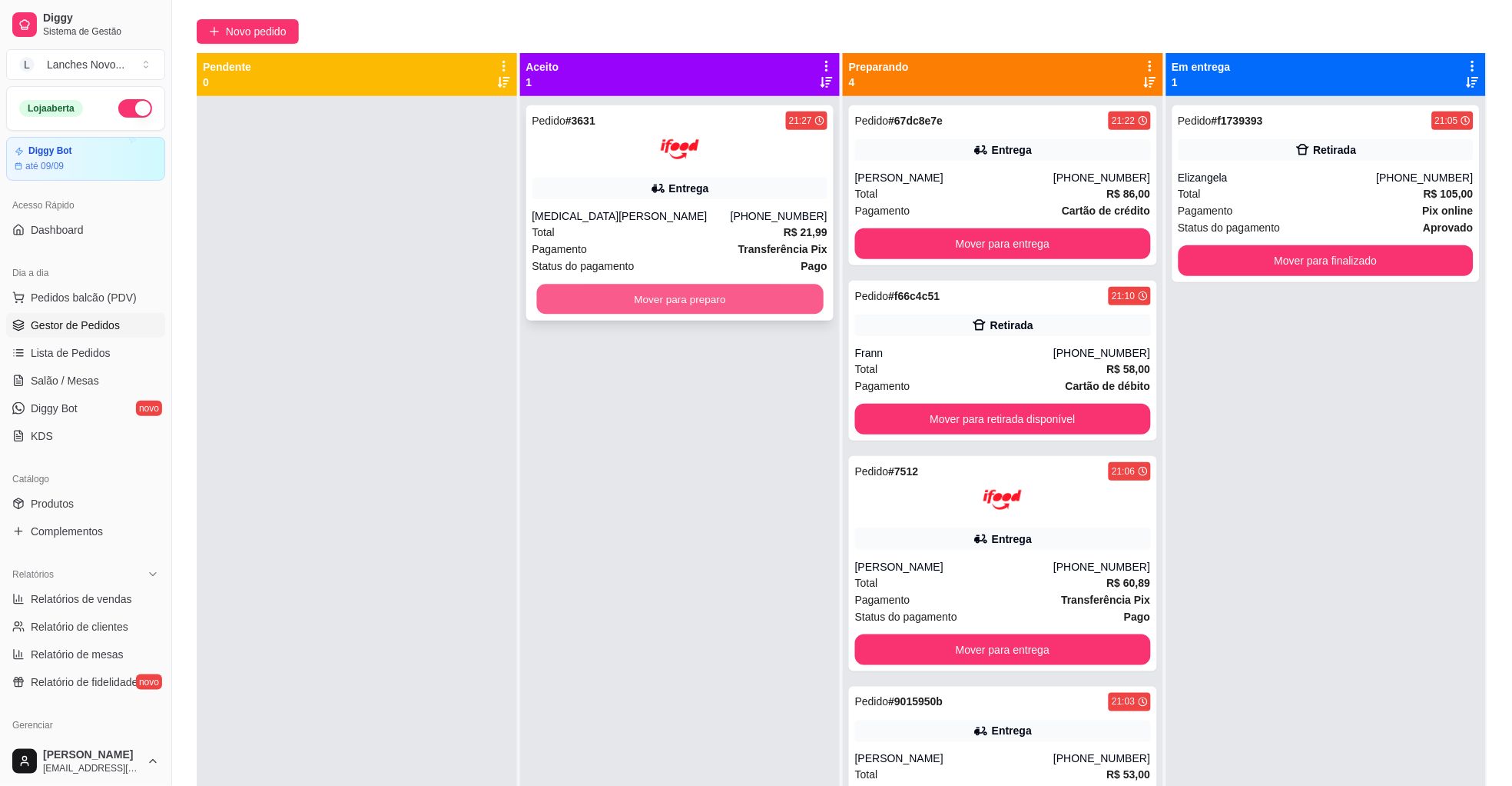
click at [686, 298] on button "Mover para preparo" at bounding box center [679, 299] width 287 height 30
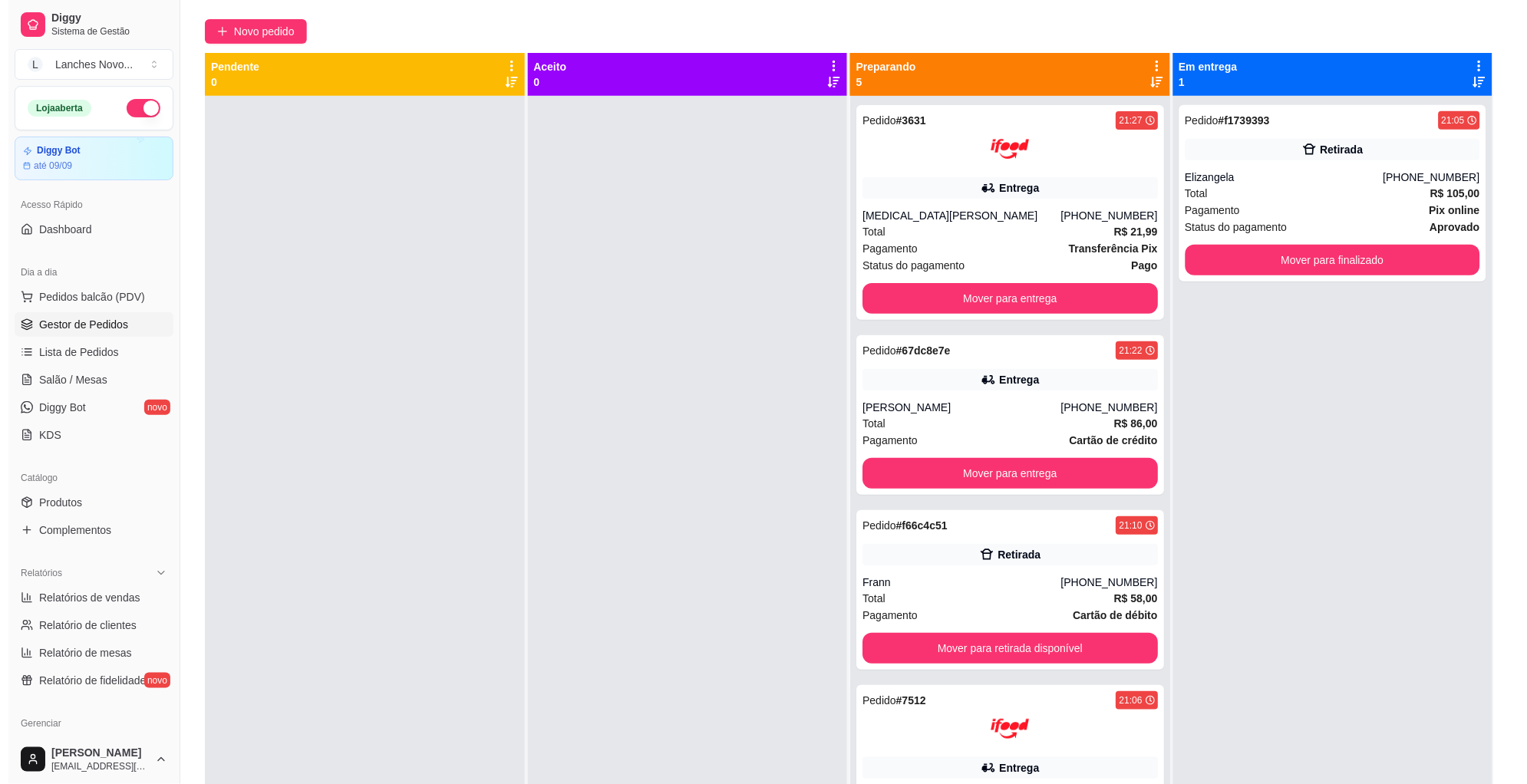
scroll to position [42, 0]
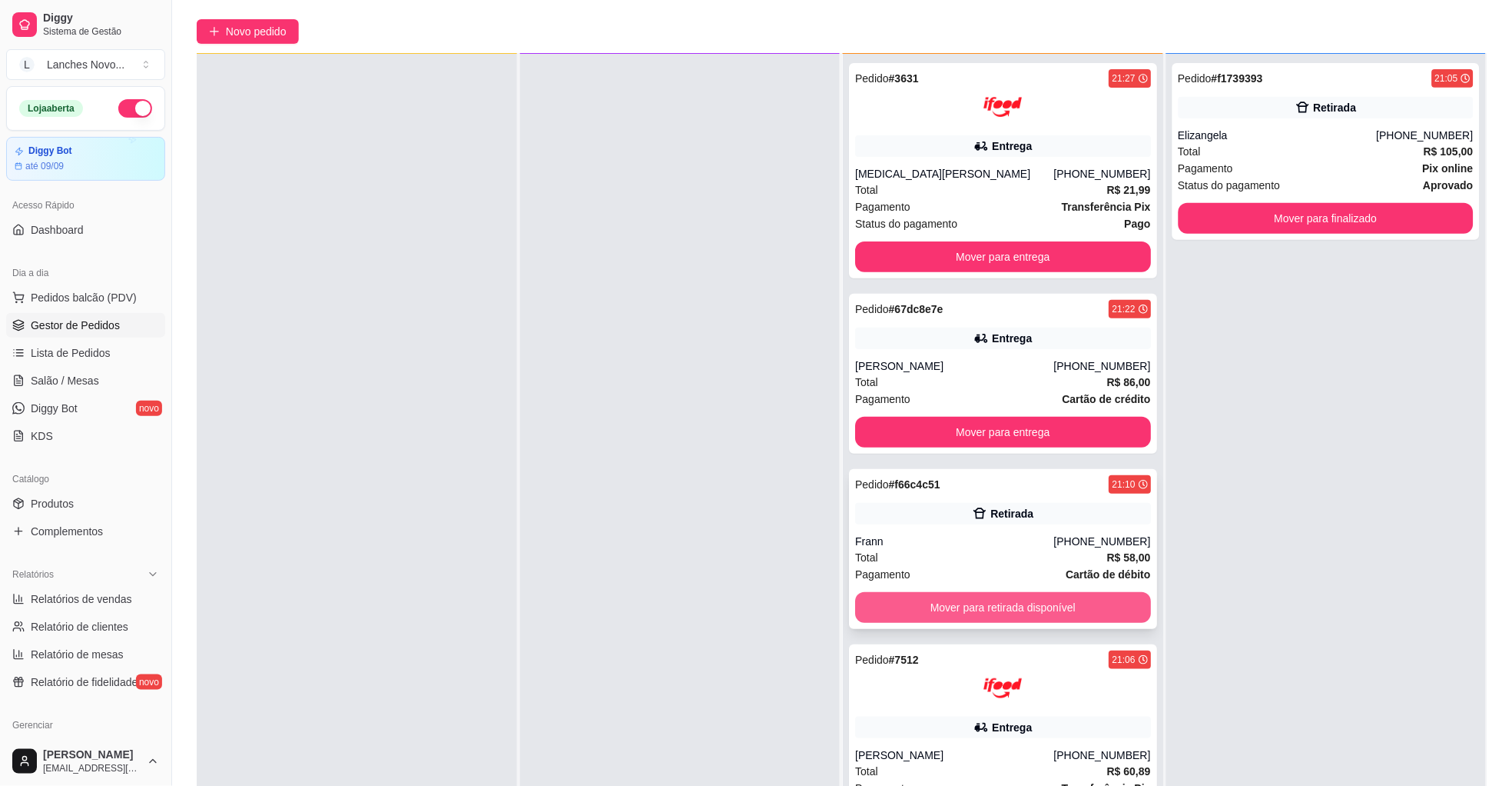
click at [979, 606] on button "Mover para retirada disponível" at bounding box center [1003, 607] width 296 height 31
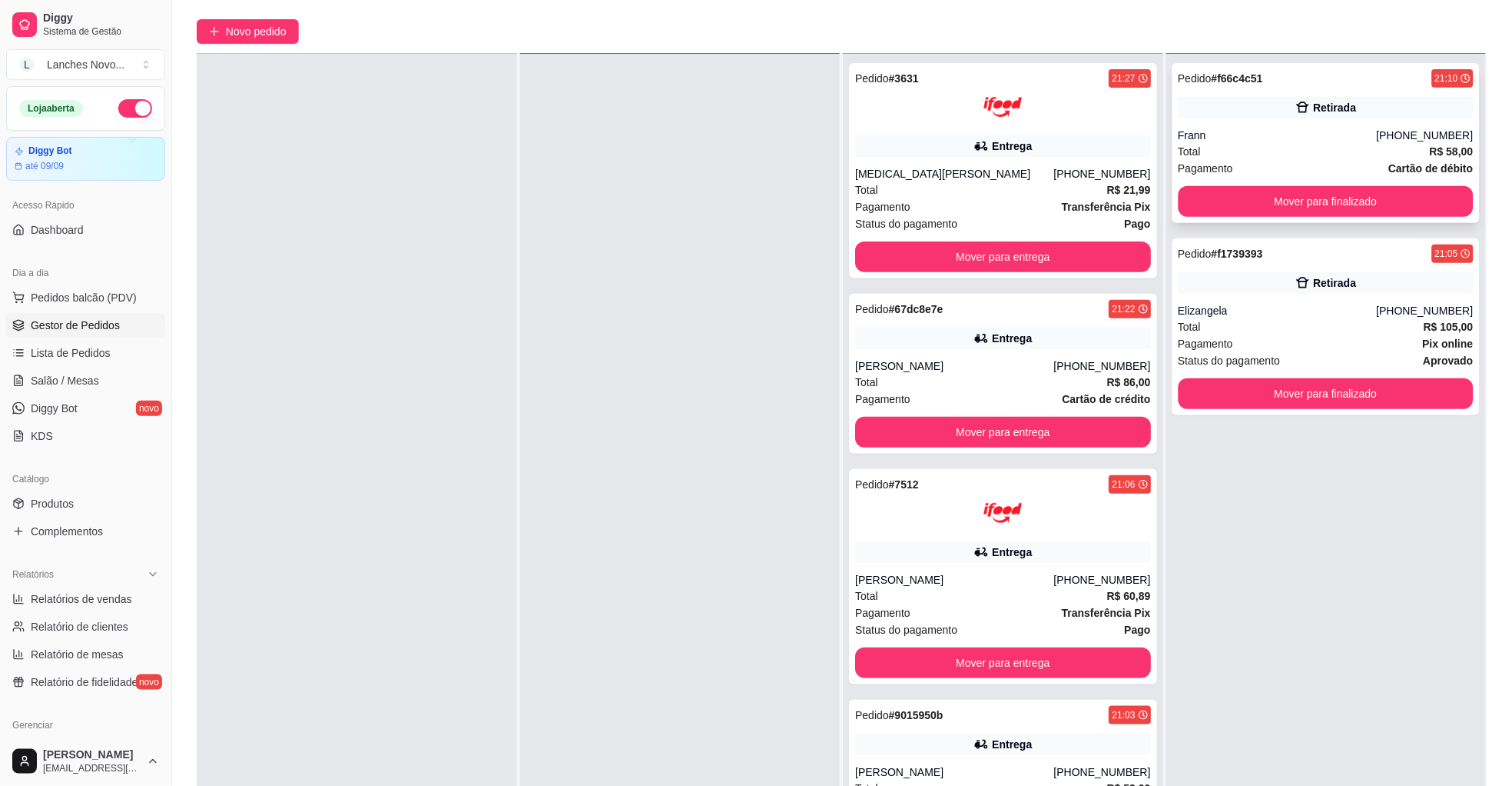
click at [1241, 138] on div "Frann" at bounding box center [1277, 135] width 198 height 16
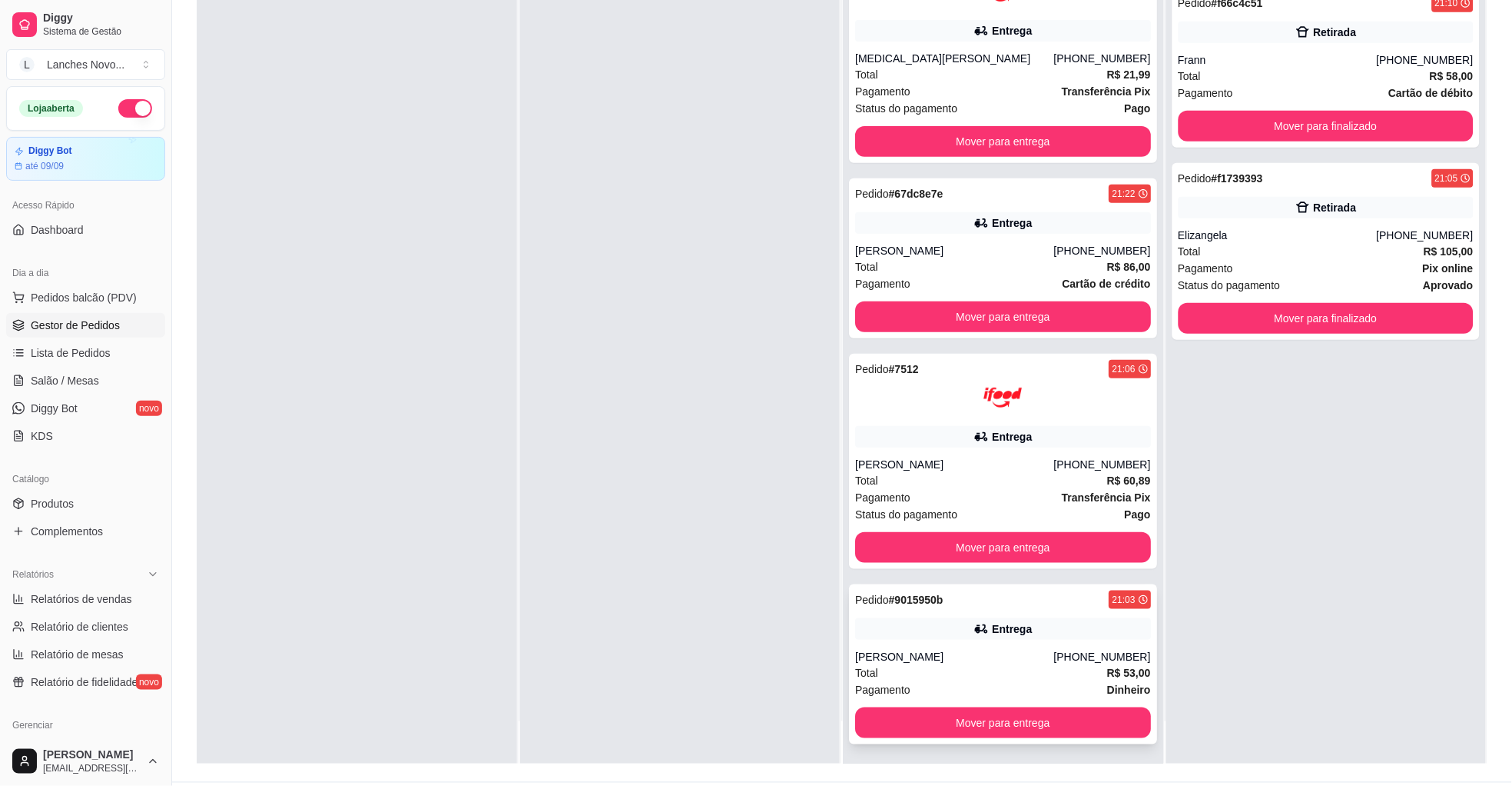
scroll to position [235, 0]
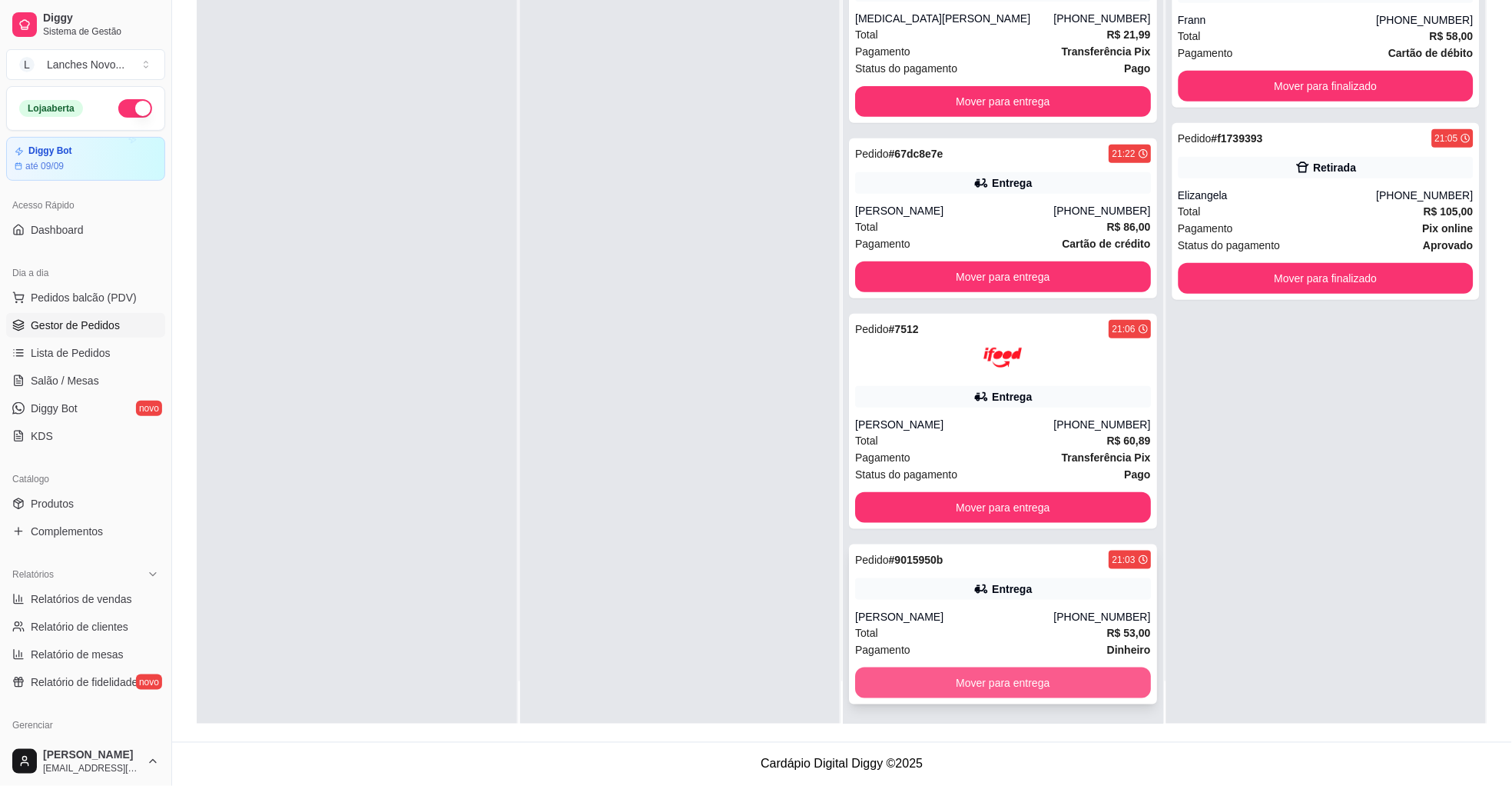
click at [959, 685] on button "Mover para entrega" at bounding box center [1003, 682] width 296 height 31
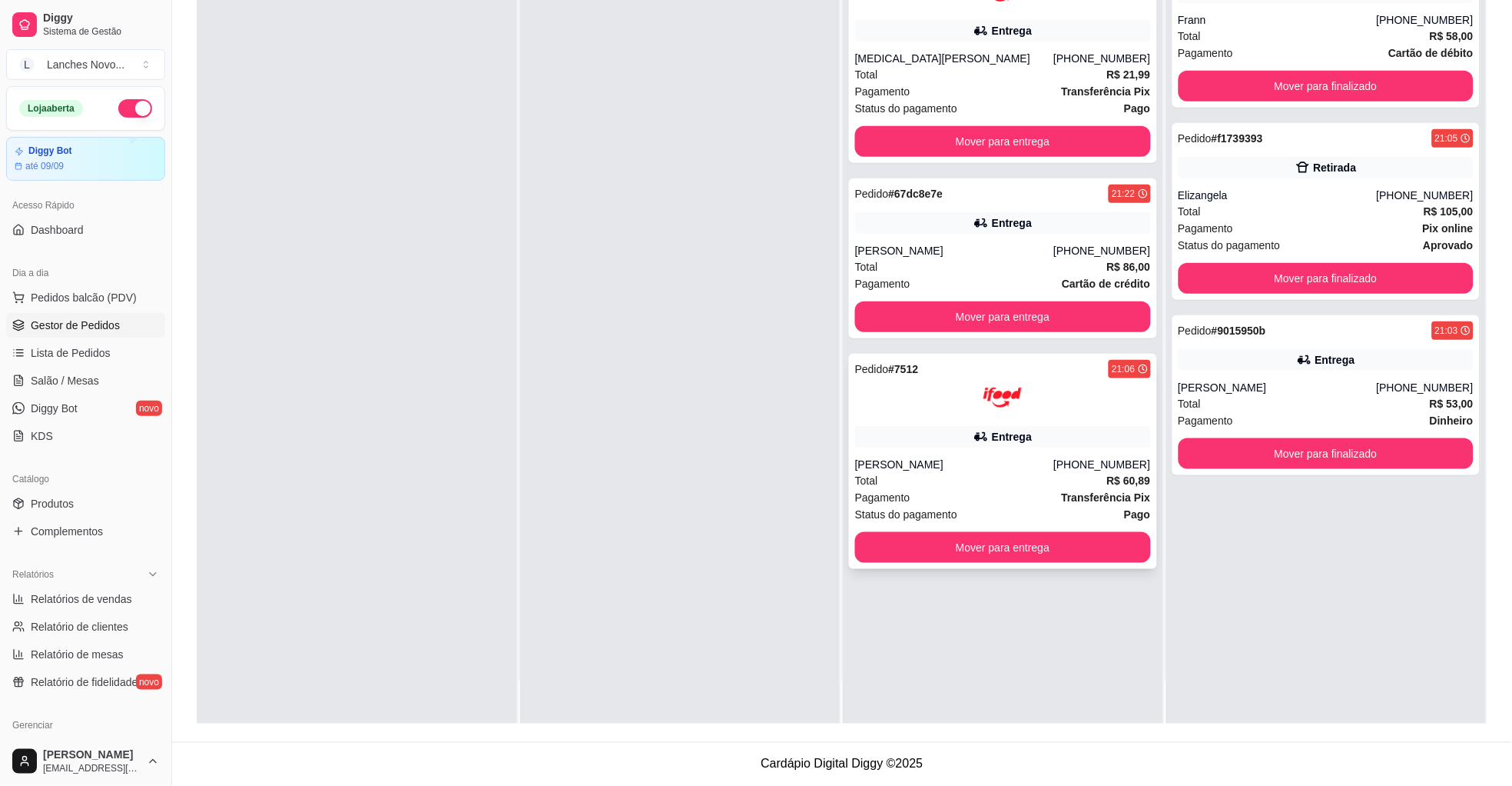
scroll to position [0, 0]
click at [967, 545] on button "Mover para entrega" at bounding box center [1003, 547] width 296 height 31
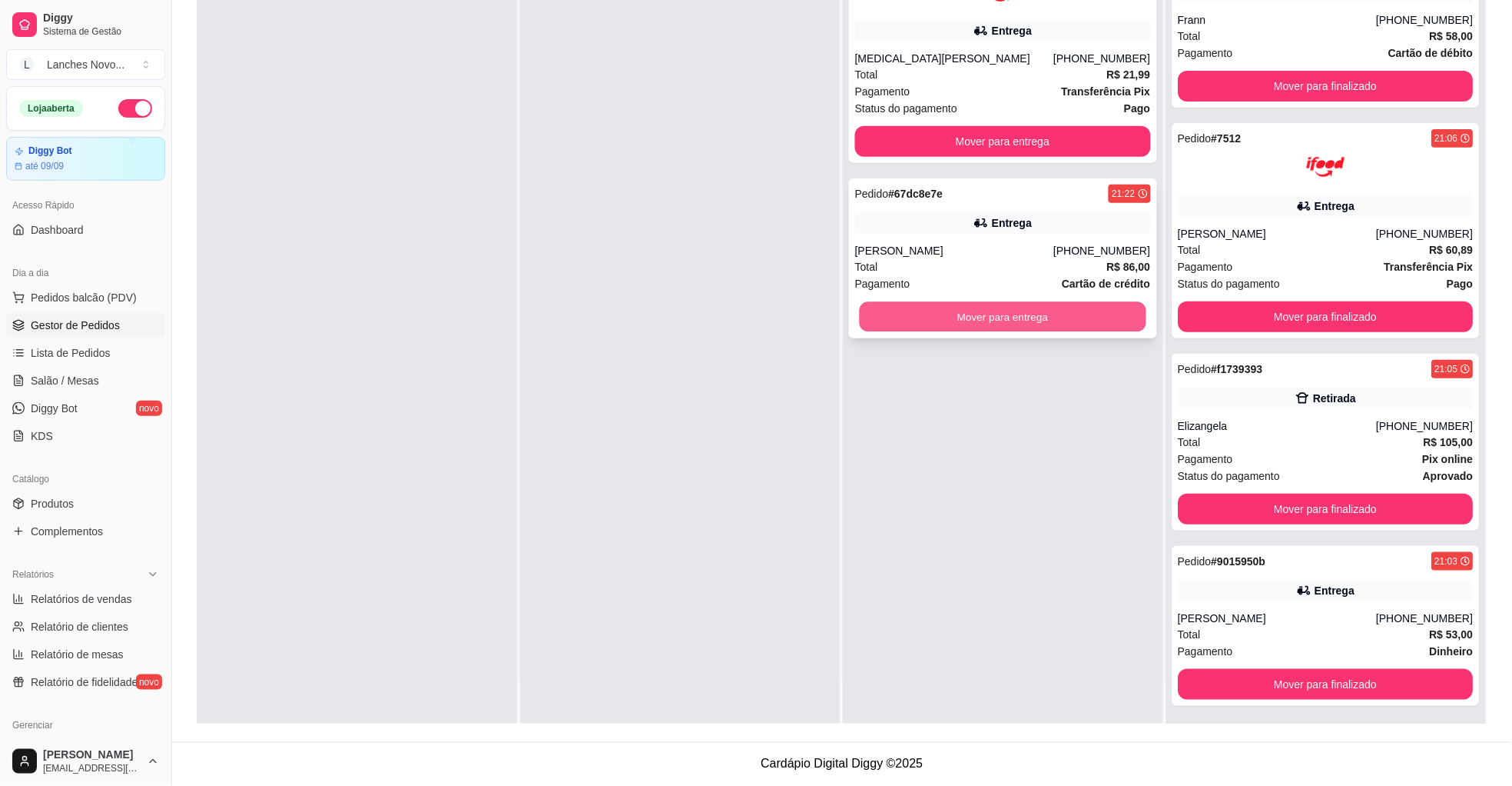
click at [932, 313] on button "Mover para entrega" at bounding box center [1003, 317] width 287 height 30
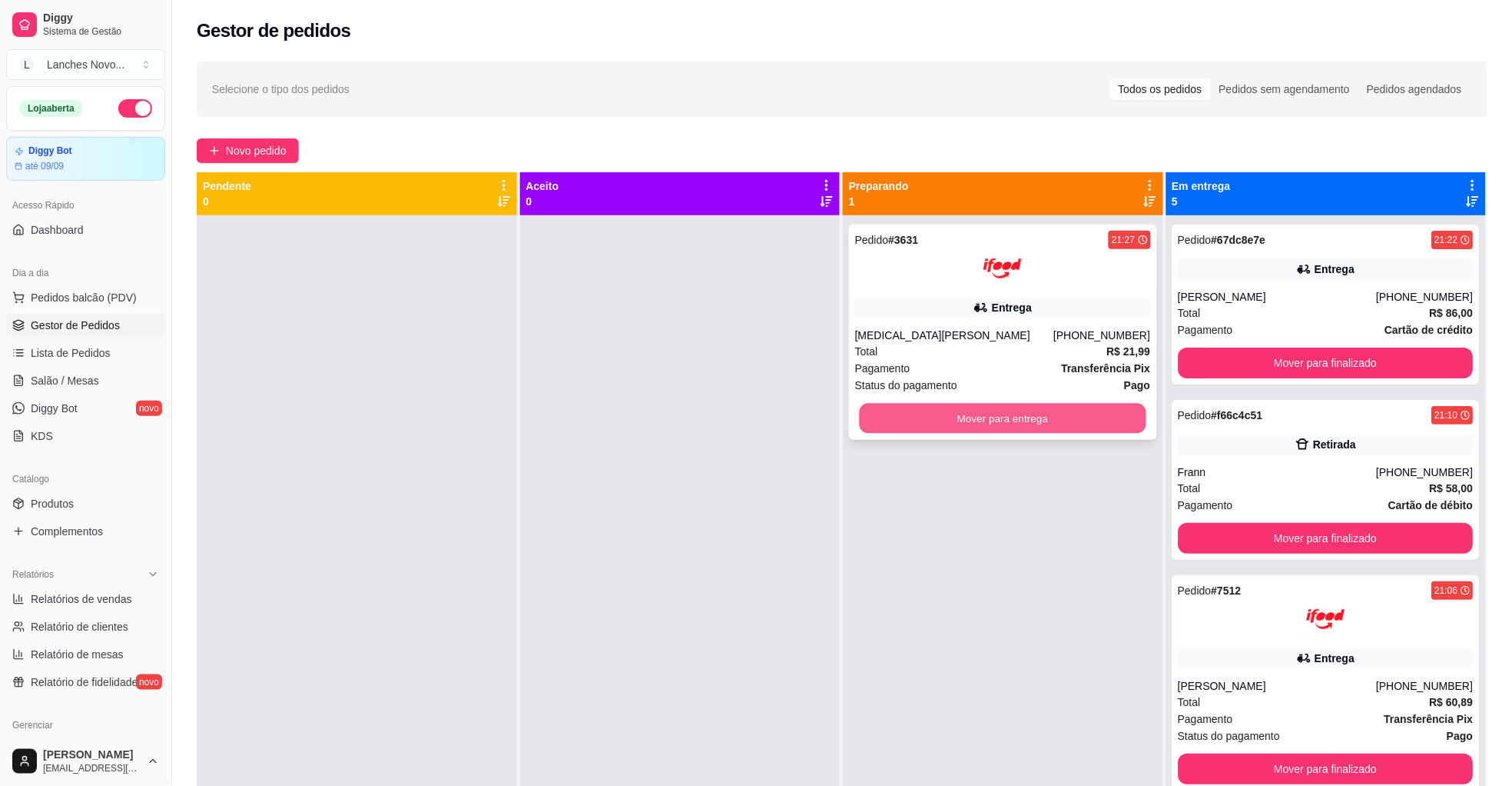
click at [985, 408] on button "Mover para entrega" at bounding box center [1003, 418] width 287 height 30
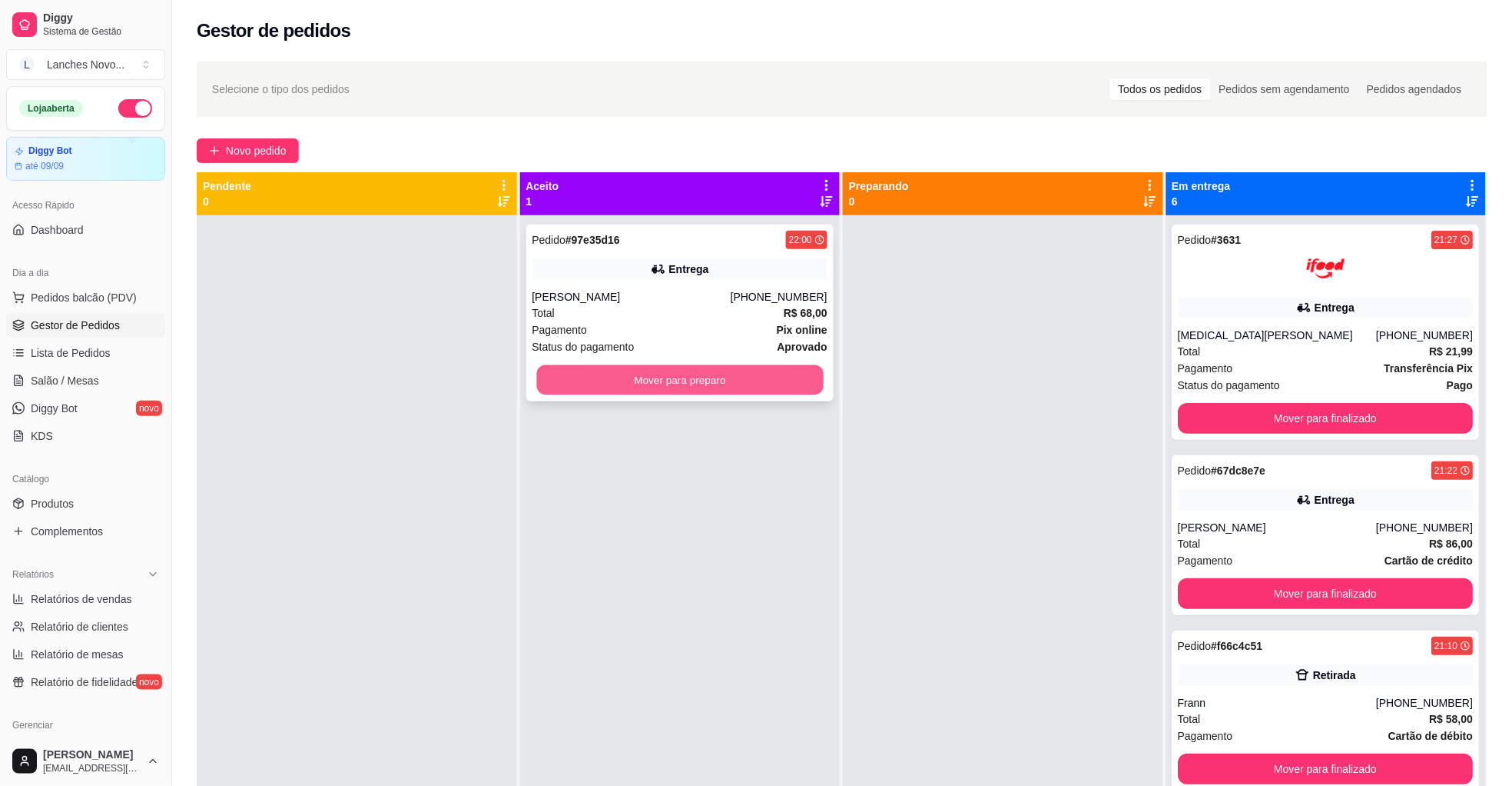
click at [681, 378] on button "Mover para preparo" at bounding box center [679, 380] width 287 height 30
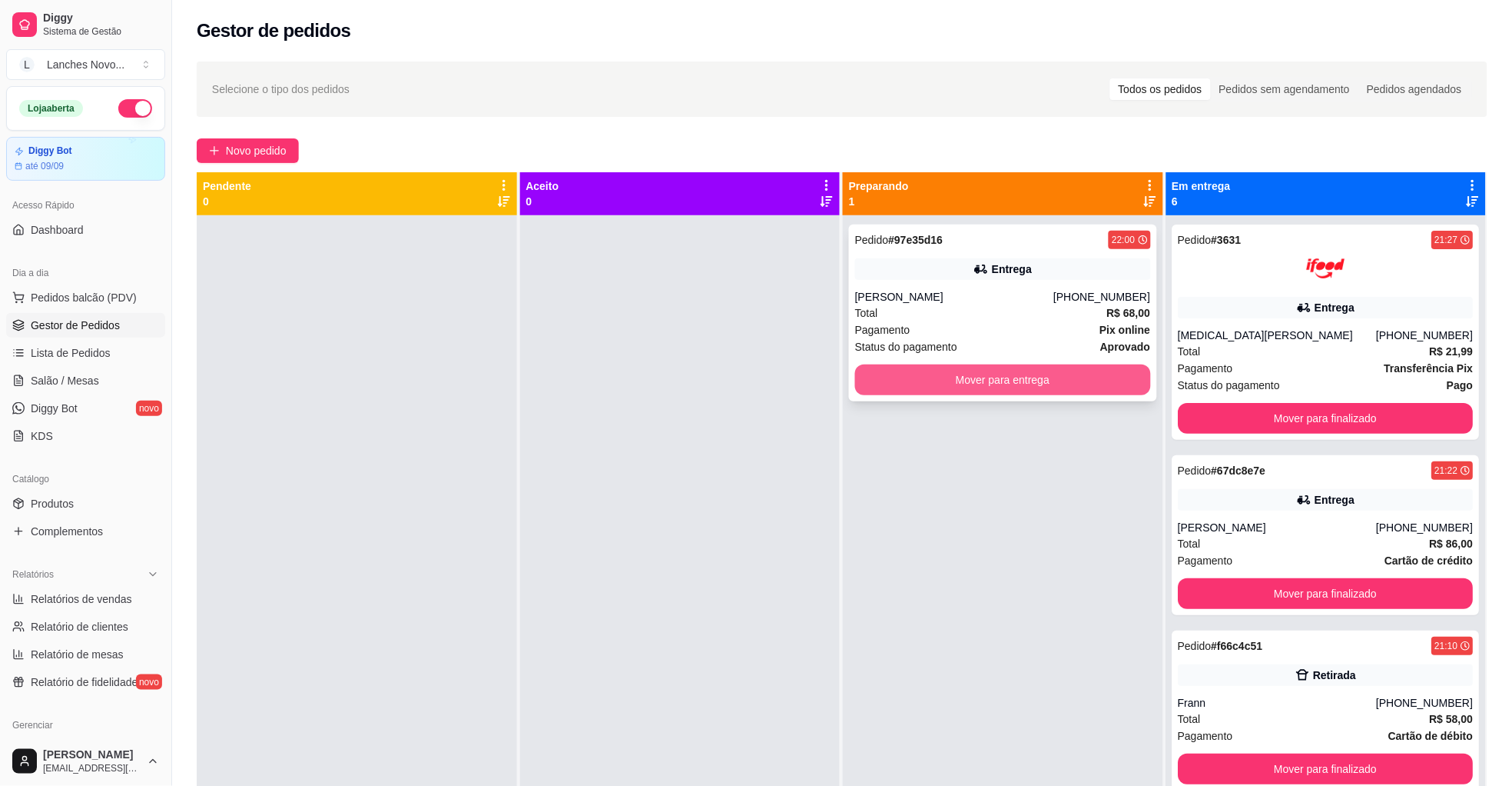
click at [954, 380] on button "Mover para entrega" at bounding box center [1003, 380] width 296 height 31
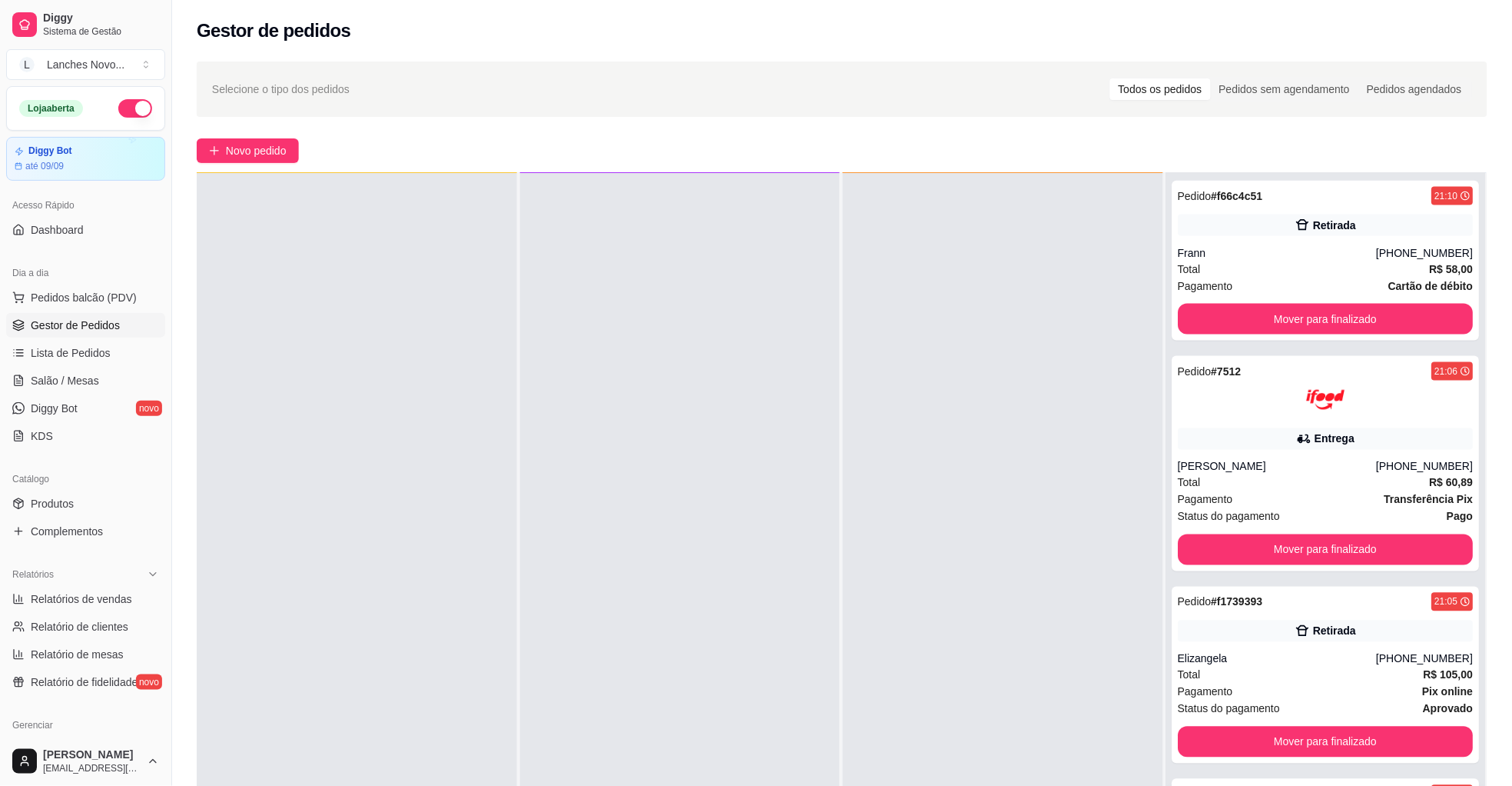
scroll to position [231, 0]
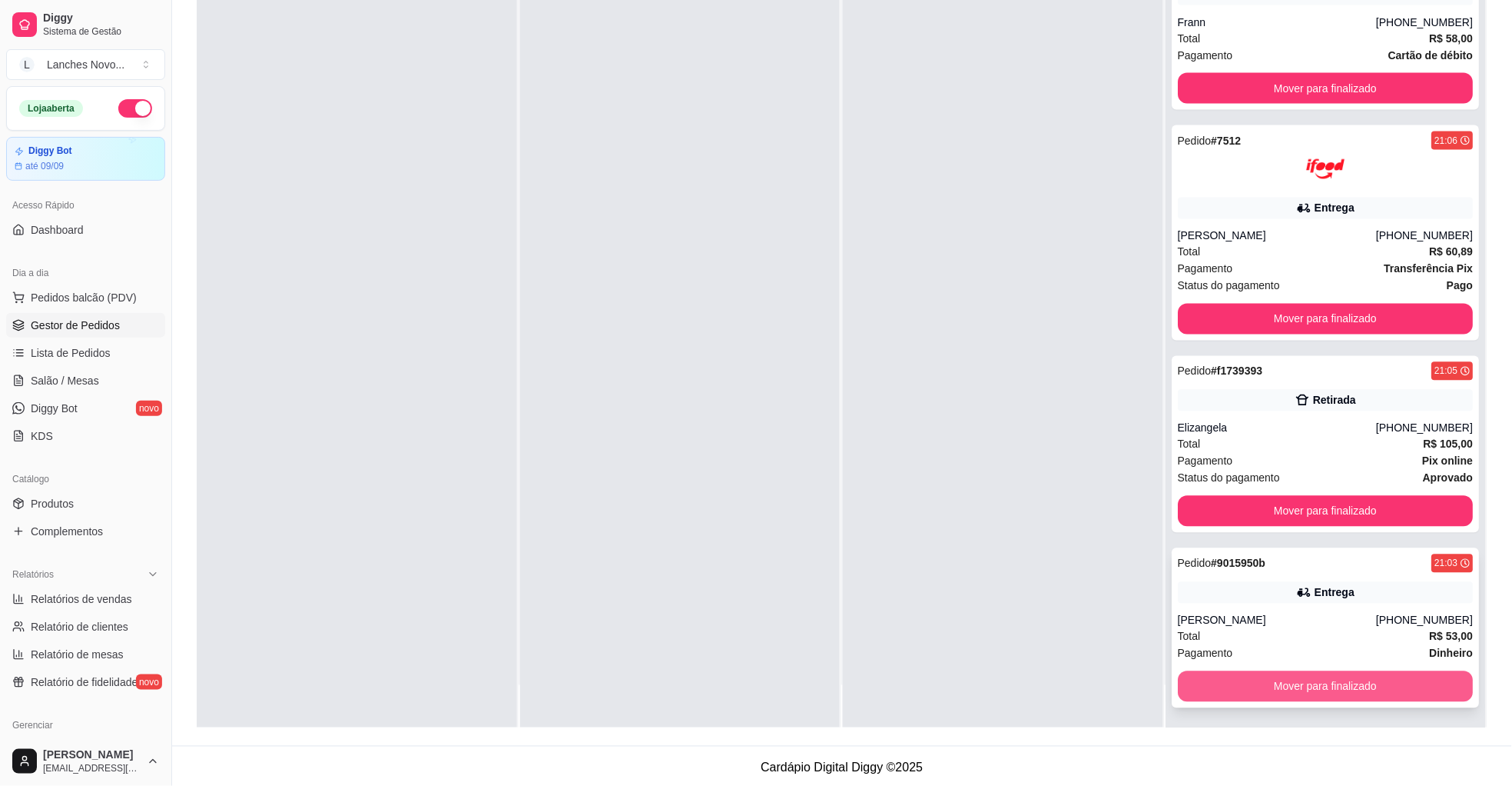
click at [1268, 674] on button "Mover para finalizado" at bounding box center [1326, 686] width 296 height 31
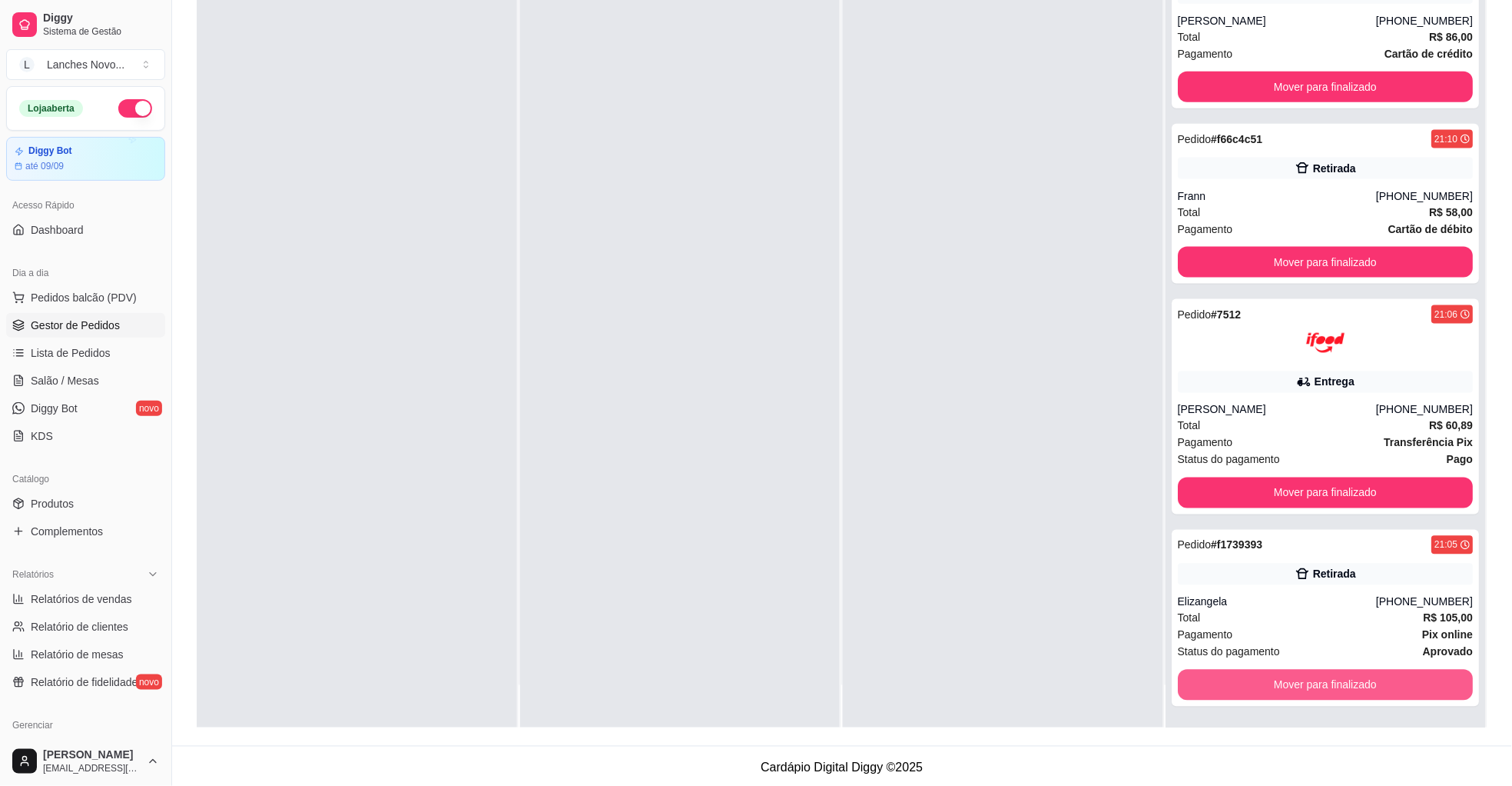
scroll to position [424, 0]
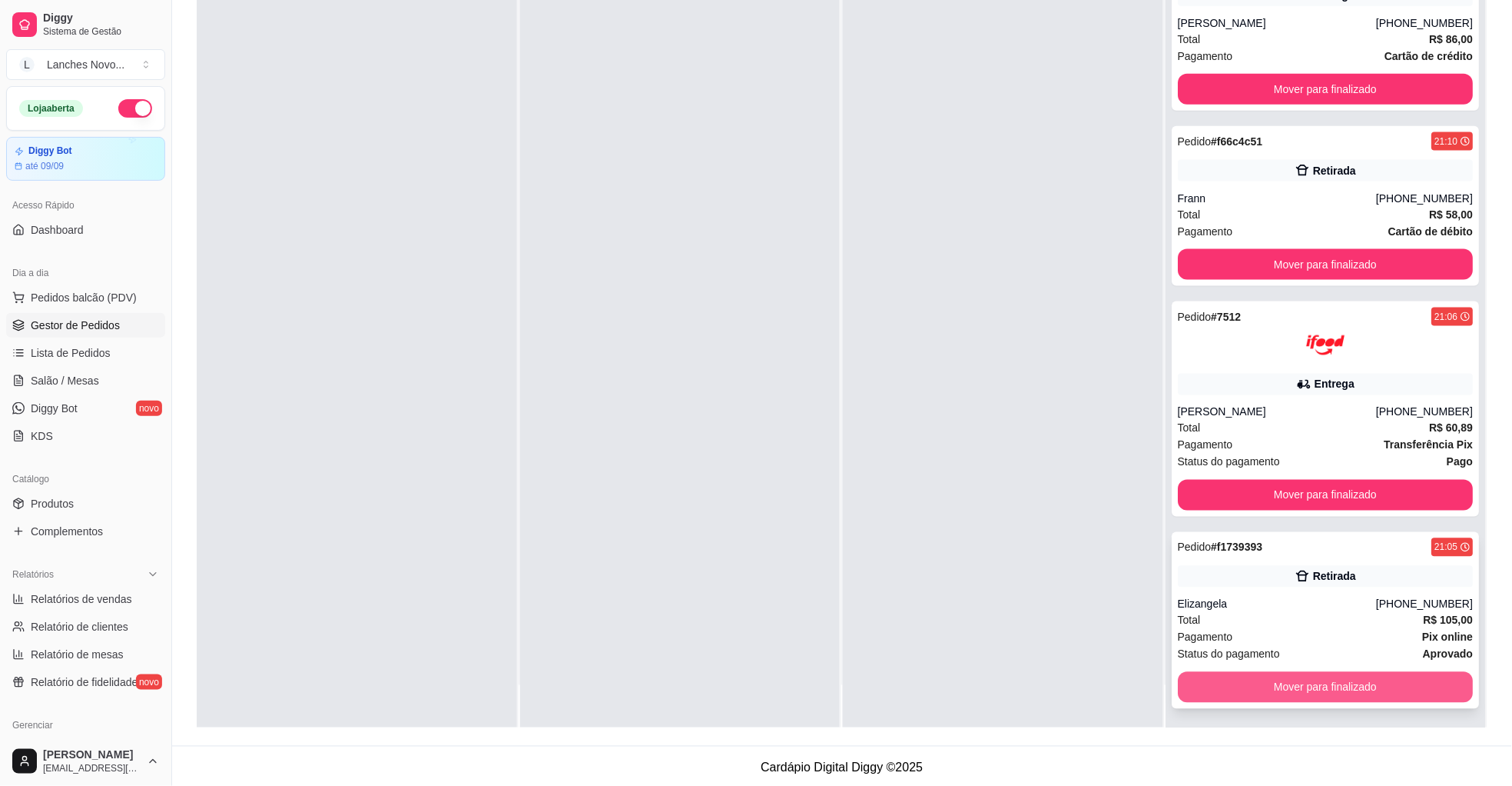
click at [1268, 683] on button "Mover para finalizado" at bounding box center [1326, 687] width 296 height 31
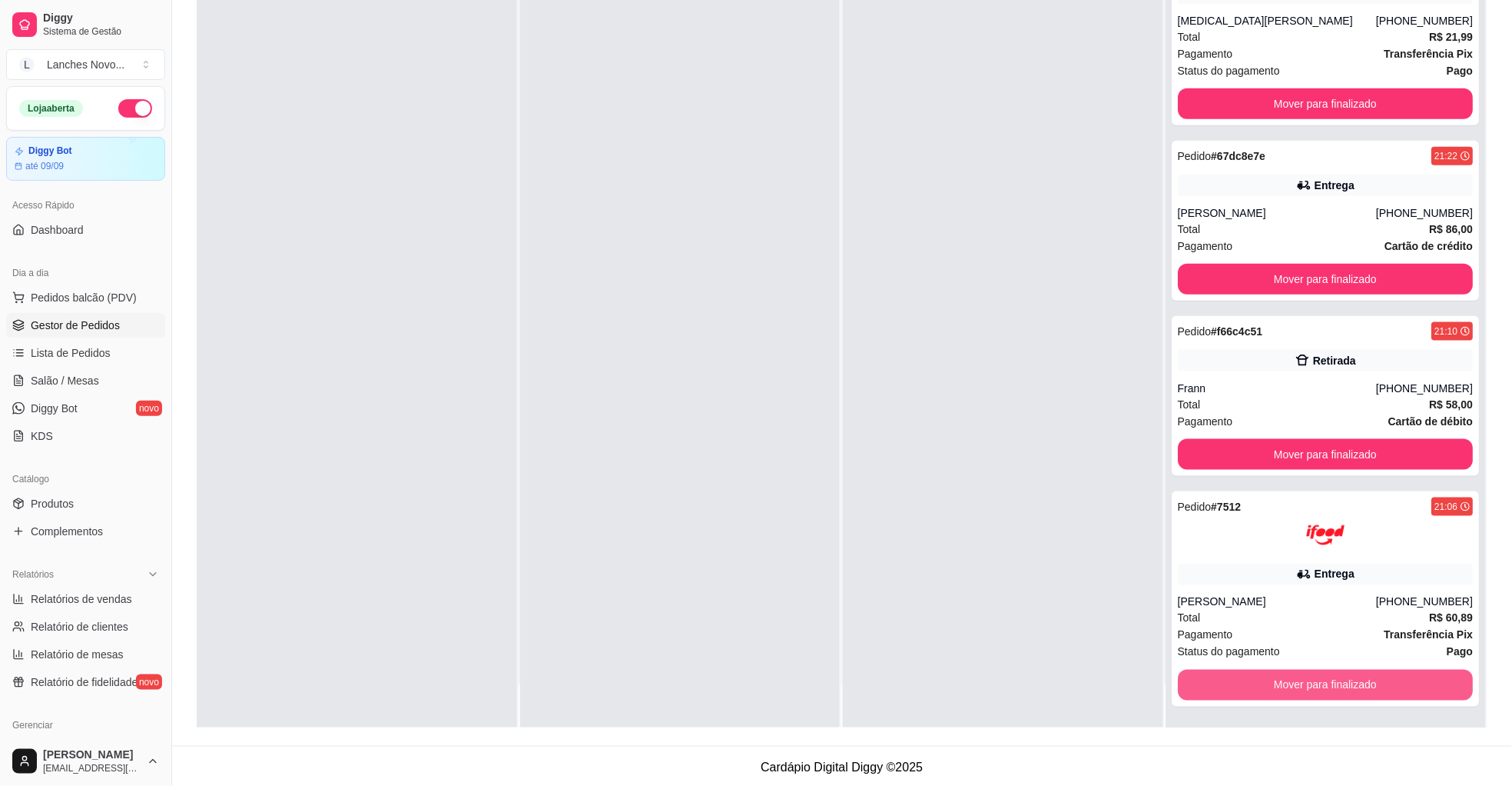
scroll to position [232, 0]
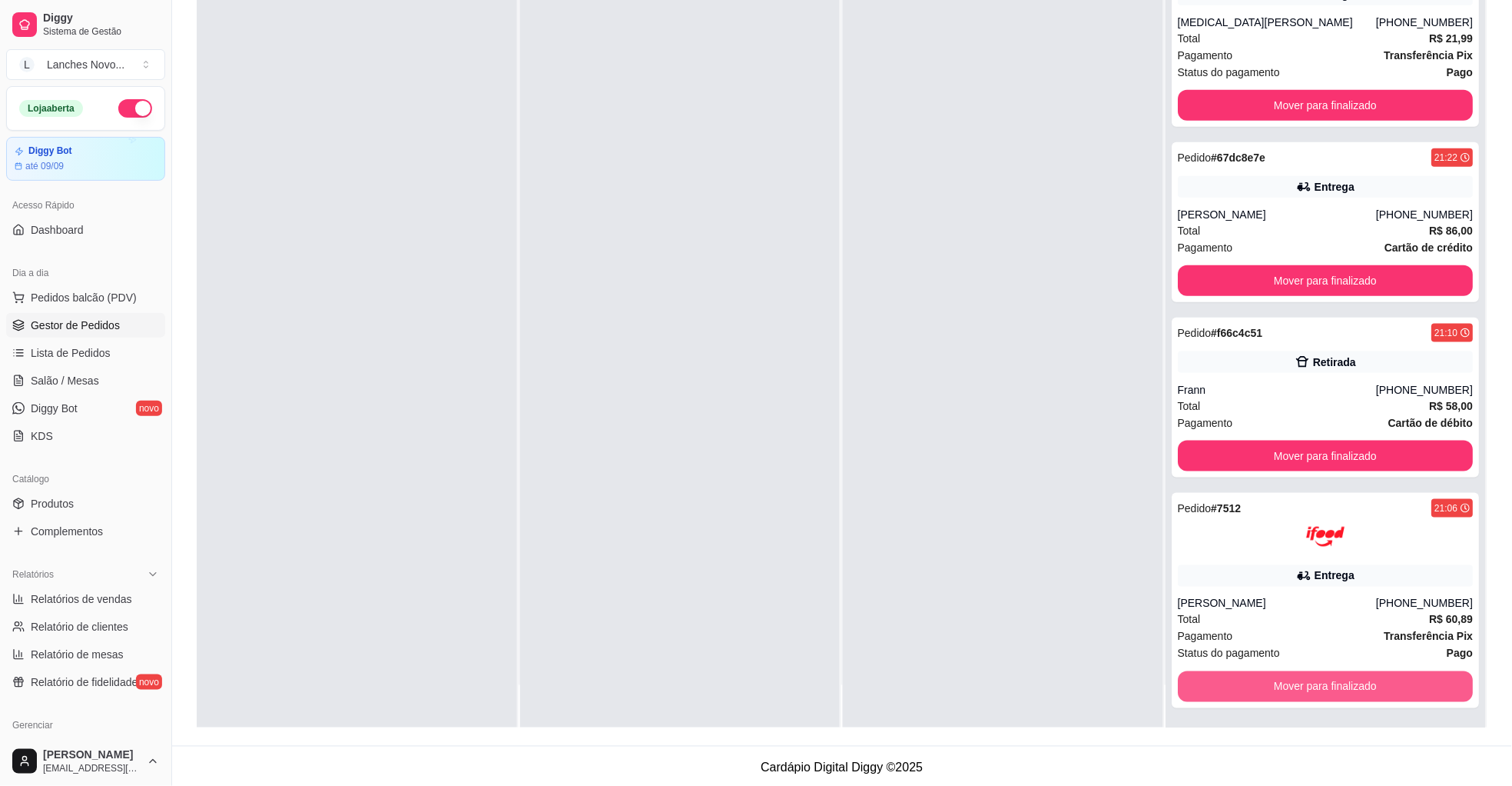
click at [1268, 683] on button "Mover para finalizado" at bounding box center [1326, 686] width 296 height 31
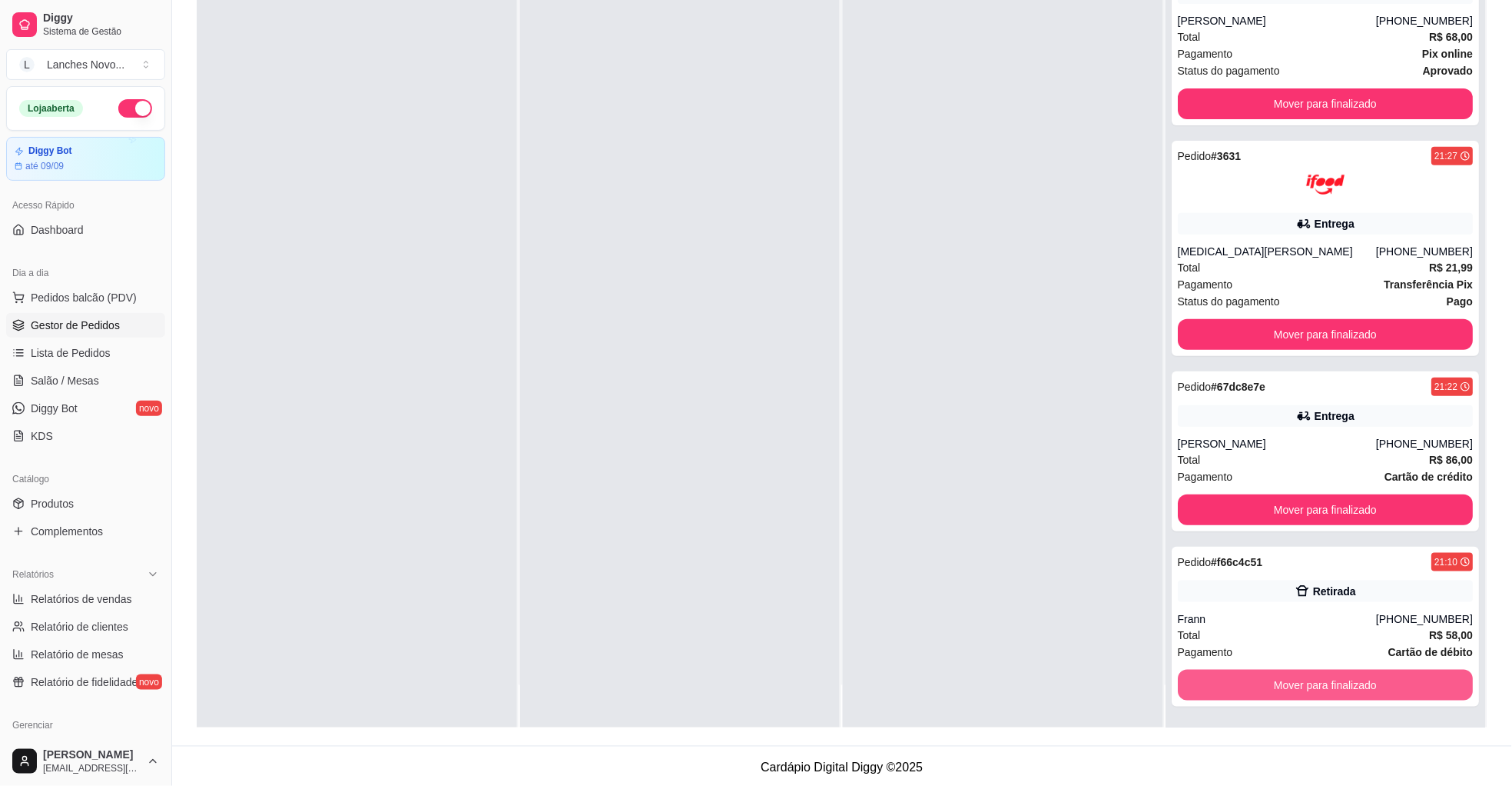
scroll to position [2, 0]
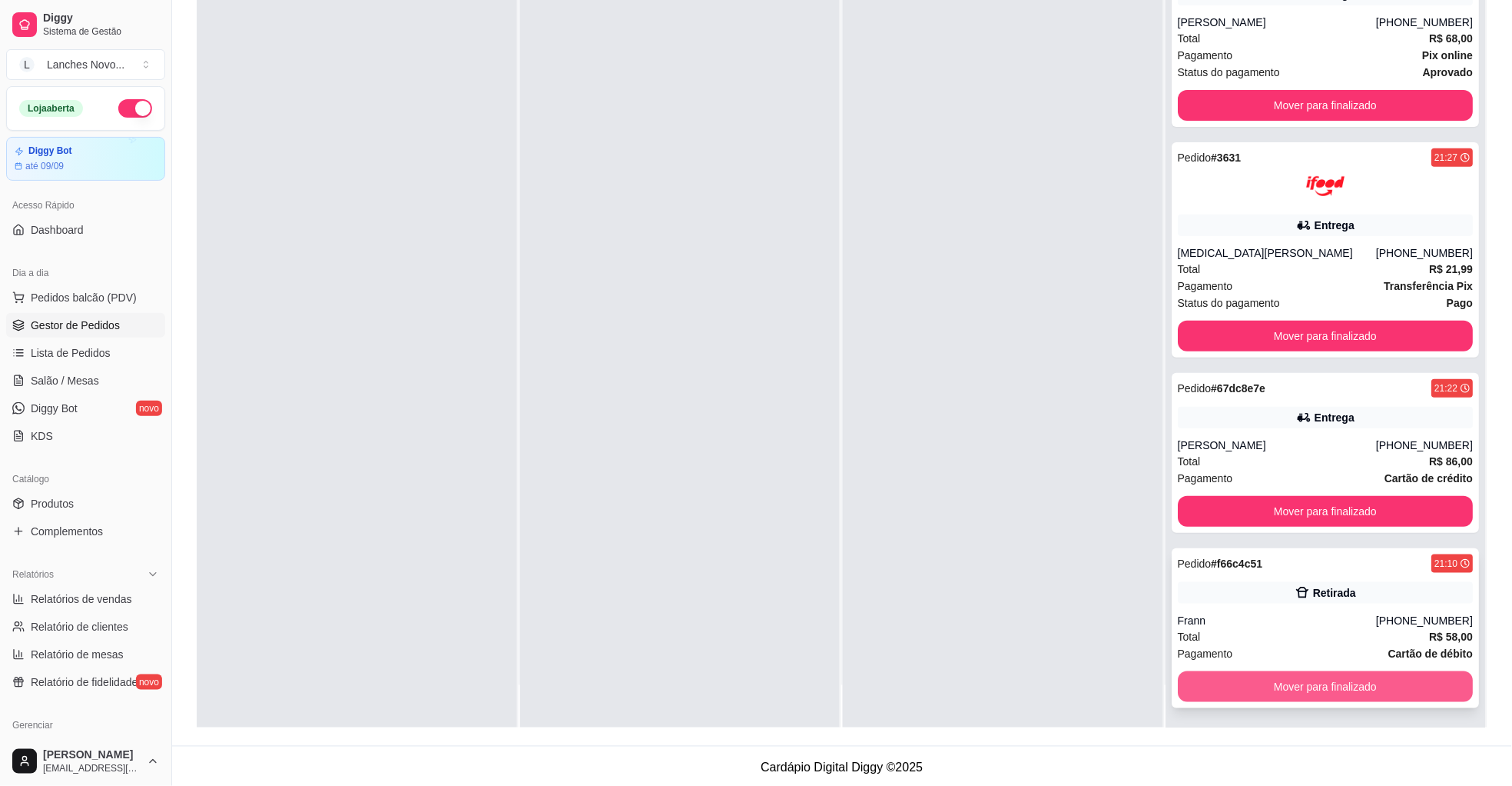
click at [1275, 685] on button "Mover para finalizado" at bounding box center [1326, 686] width 296 height 31
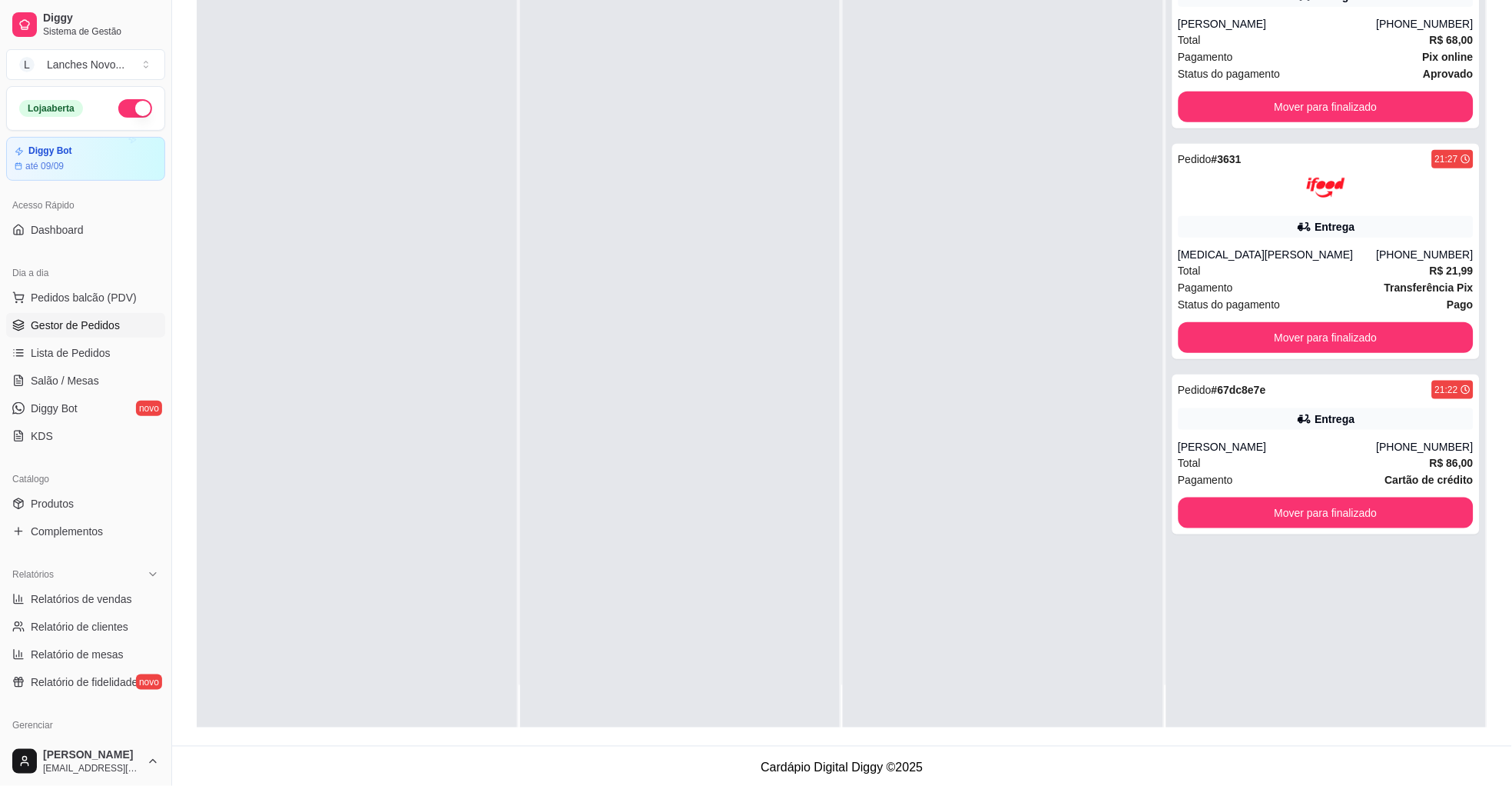
scroll to position [0, 0]
click at [1312, 516] on button "Mover para finalizado" at bounding box center [1325, 513] width 287 height 30
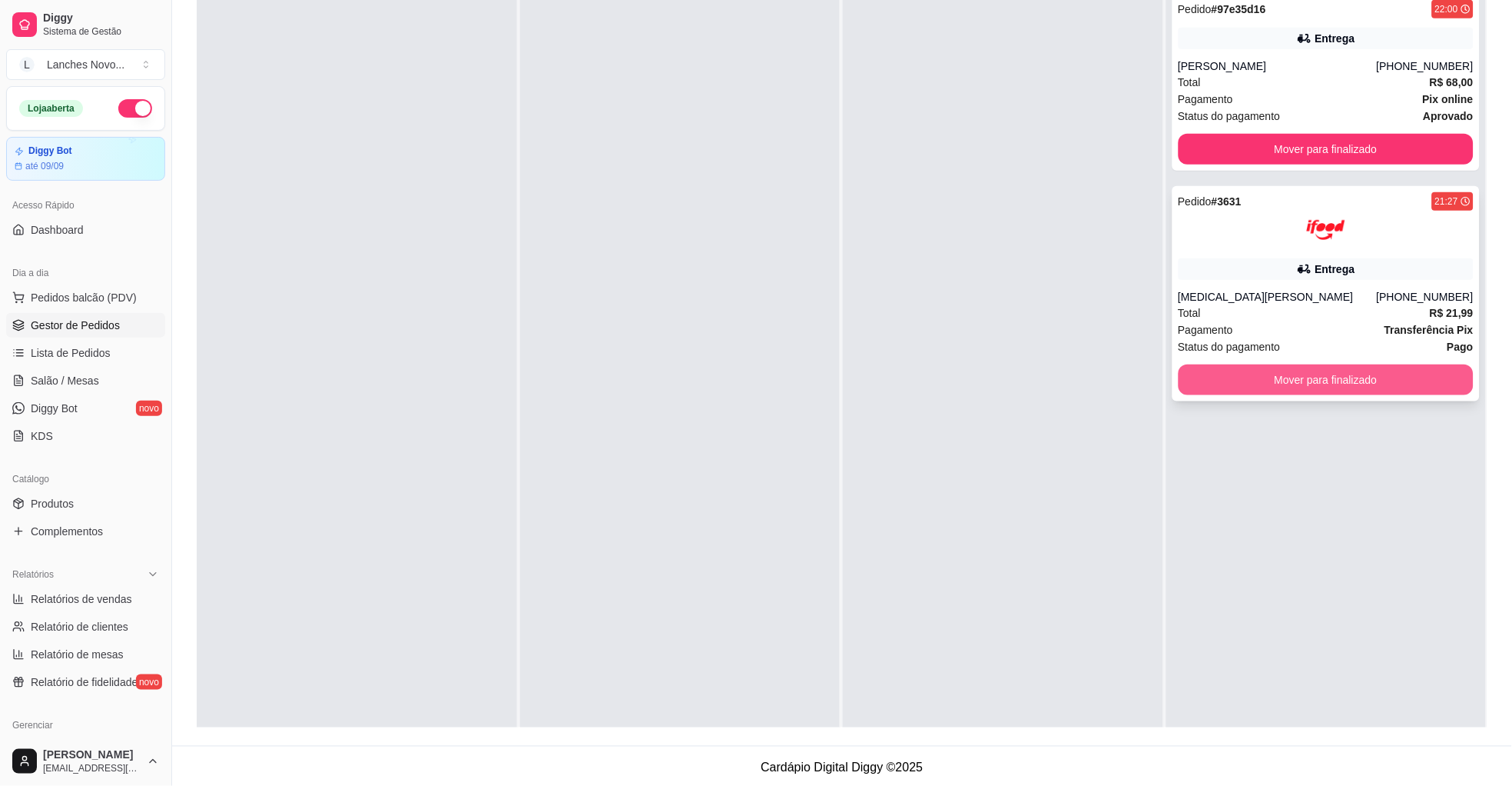
click at [1275, 383] on button "Mover para finalizado" at bounding box center [1326, 380] width 296 height 31
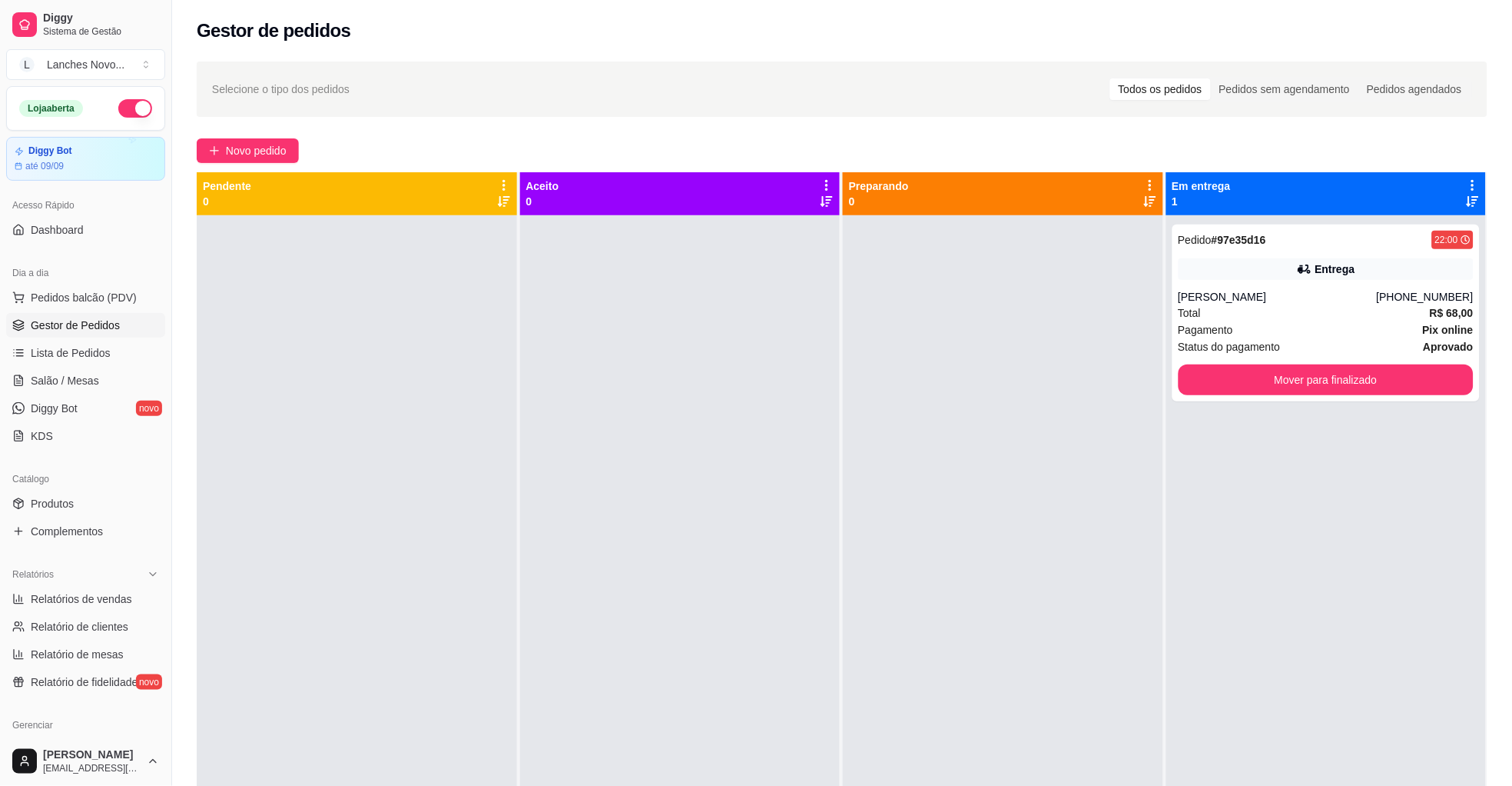
click at [936, 479] on div at bounding box center [1003, 608] width 320 height 786
click at [1384, 390] on button "Mover para finalizado" at bounding box center [1326, 380] width 296 height 31
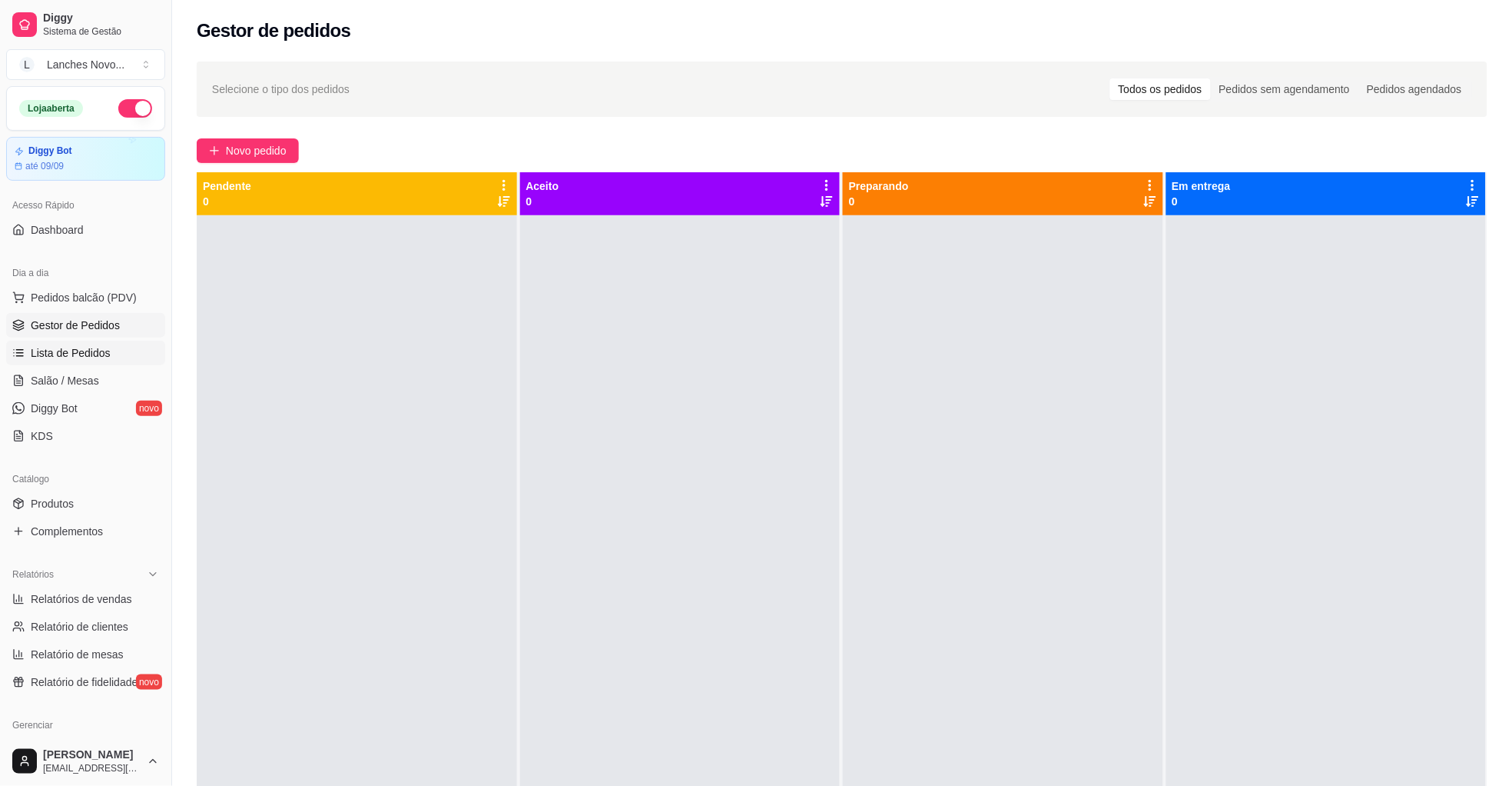
click at [97, 354] on span "Lista de Pedidos" at bounding box center [71, 353] width 80 height 16
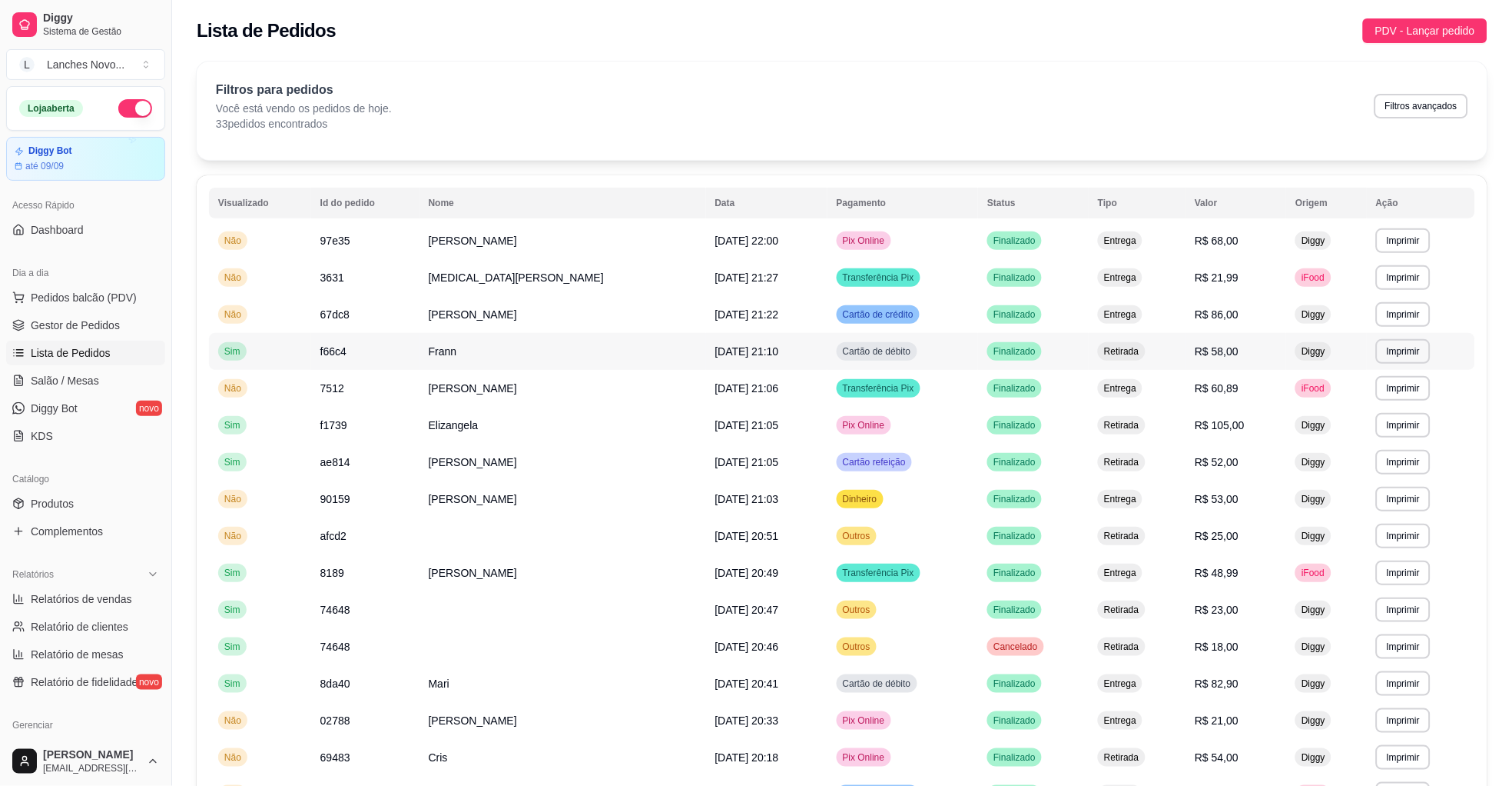
scroll to position [654, 0]
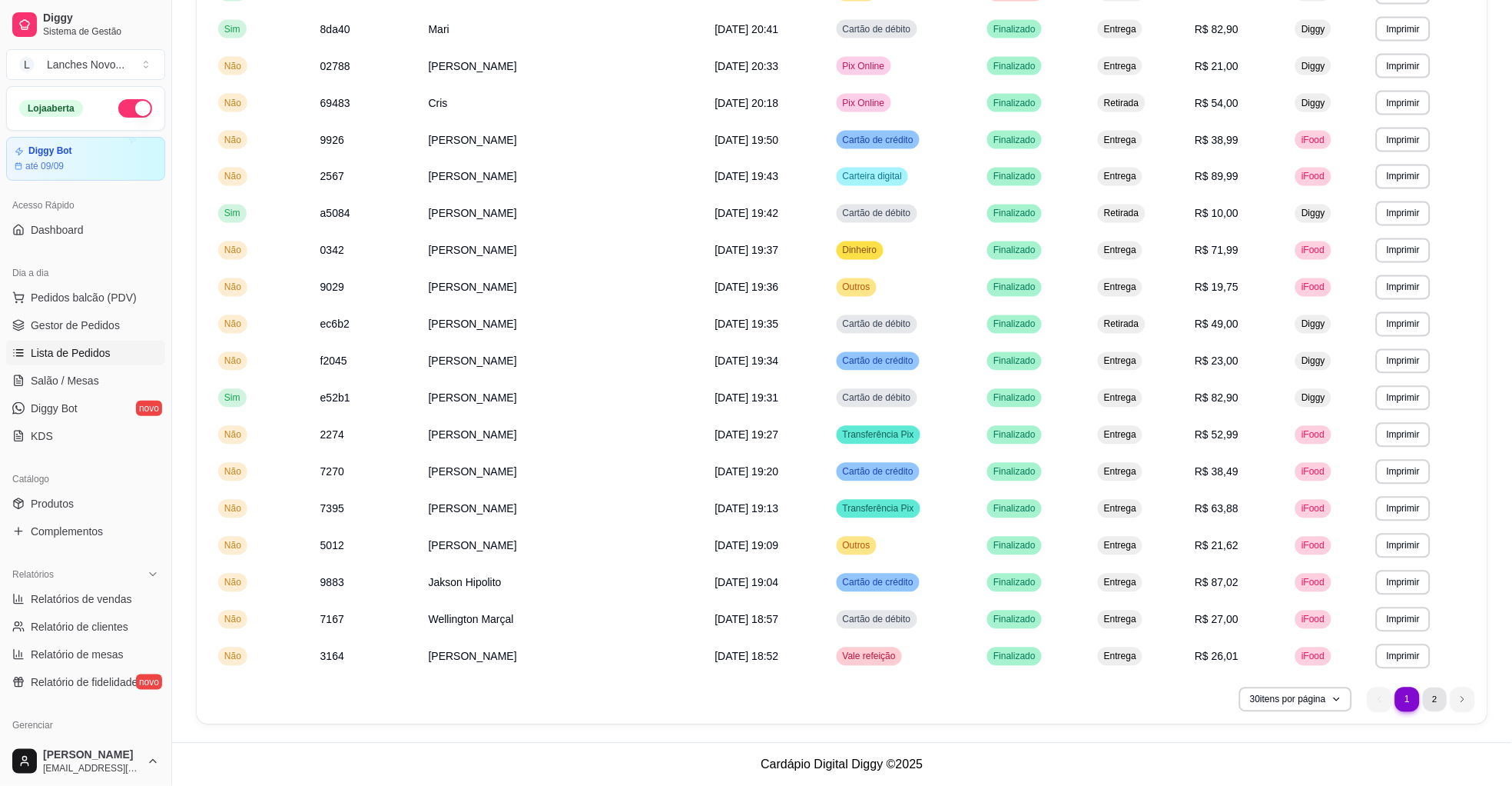
click at [1440, 702] on li "2" at bounding box center [1435, 699] width 24 height 24
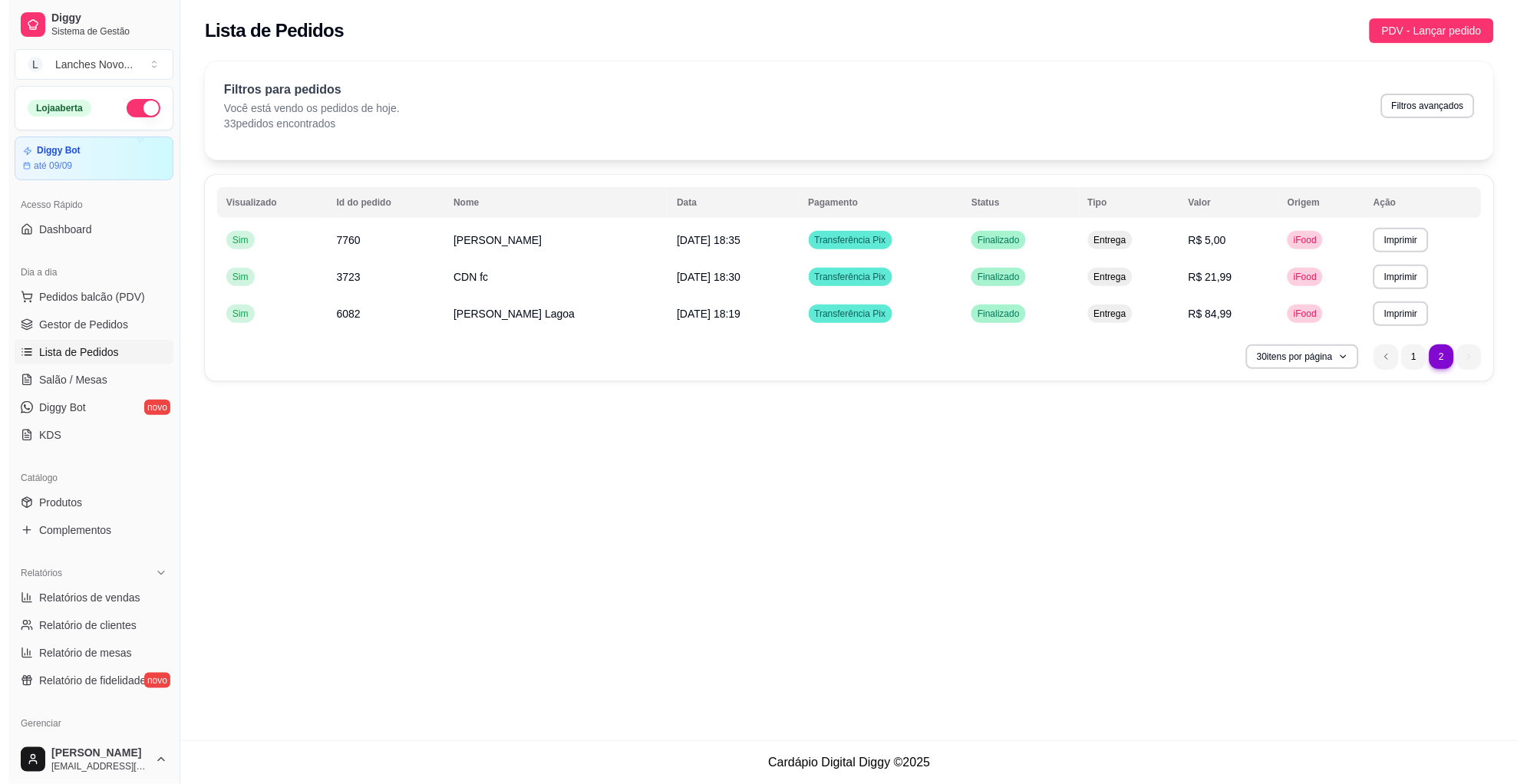
scroll to position [0, 0]
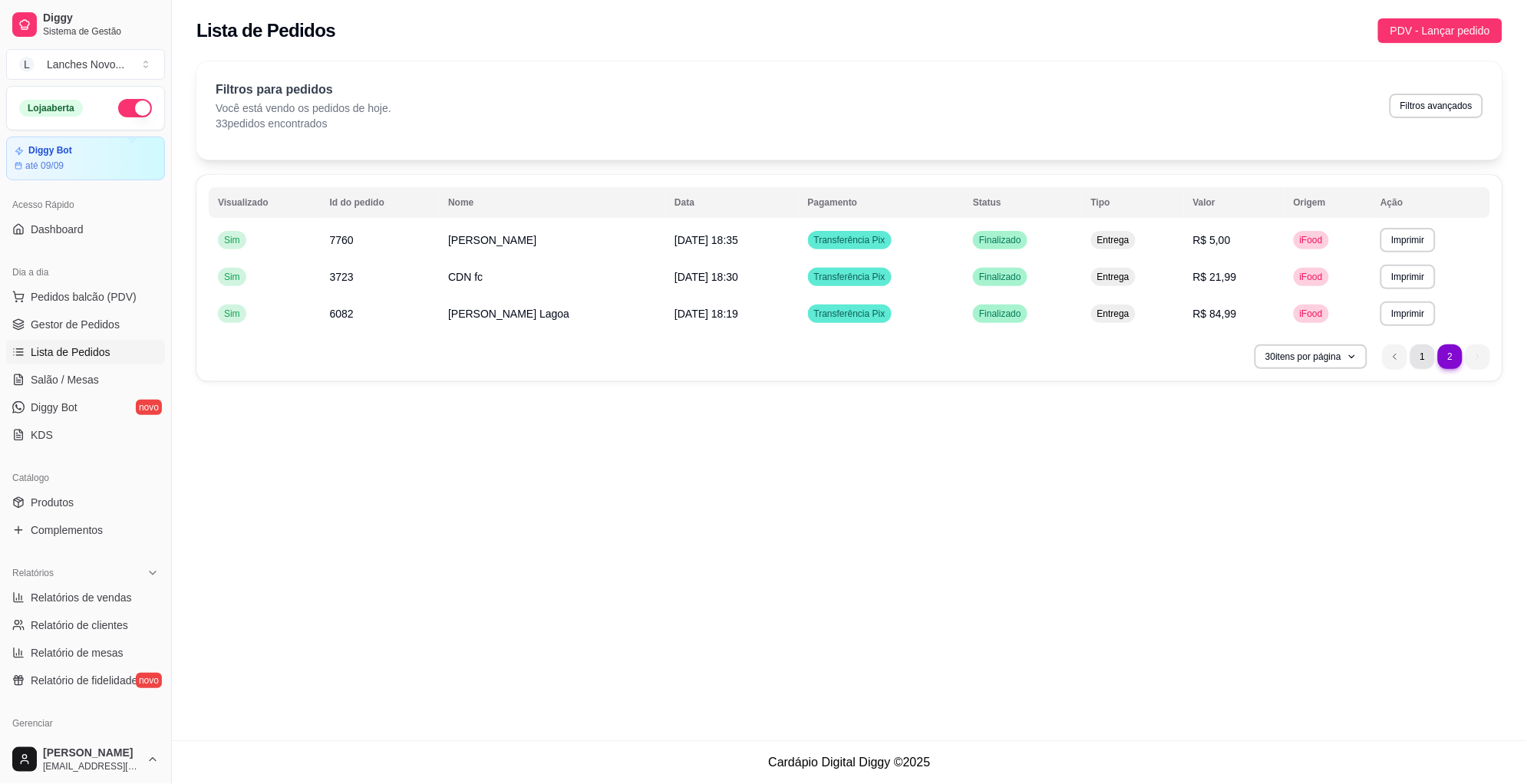
click at [1428, 365] on li "1" at bounding box center [1422, 356] width 24 height 24
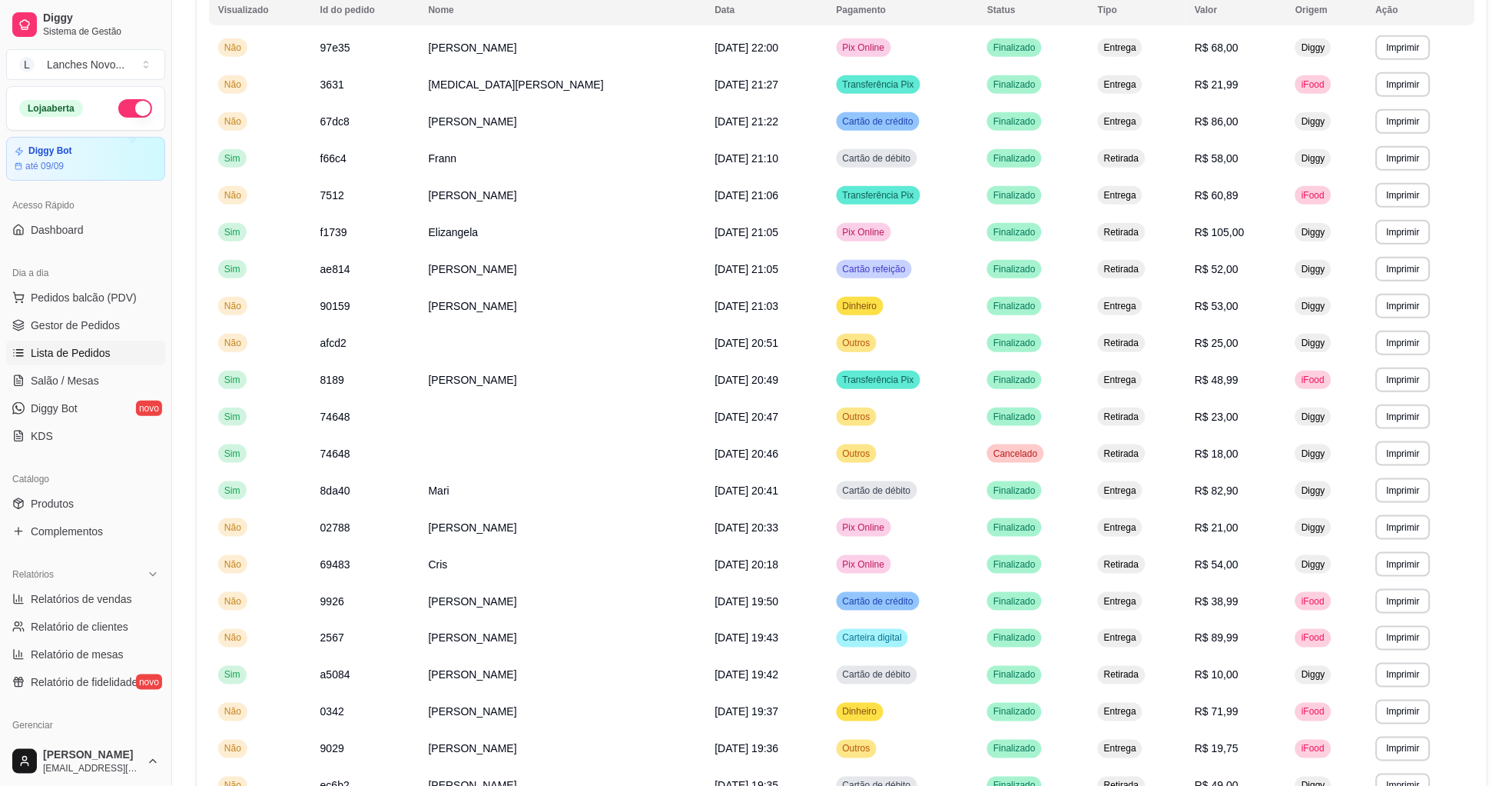
scroll to position [78, 0]
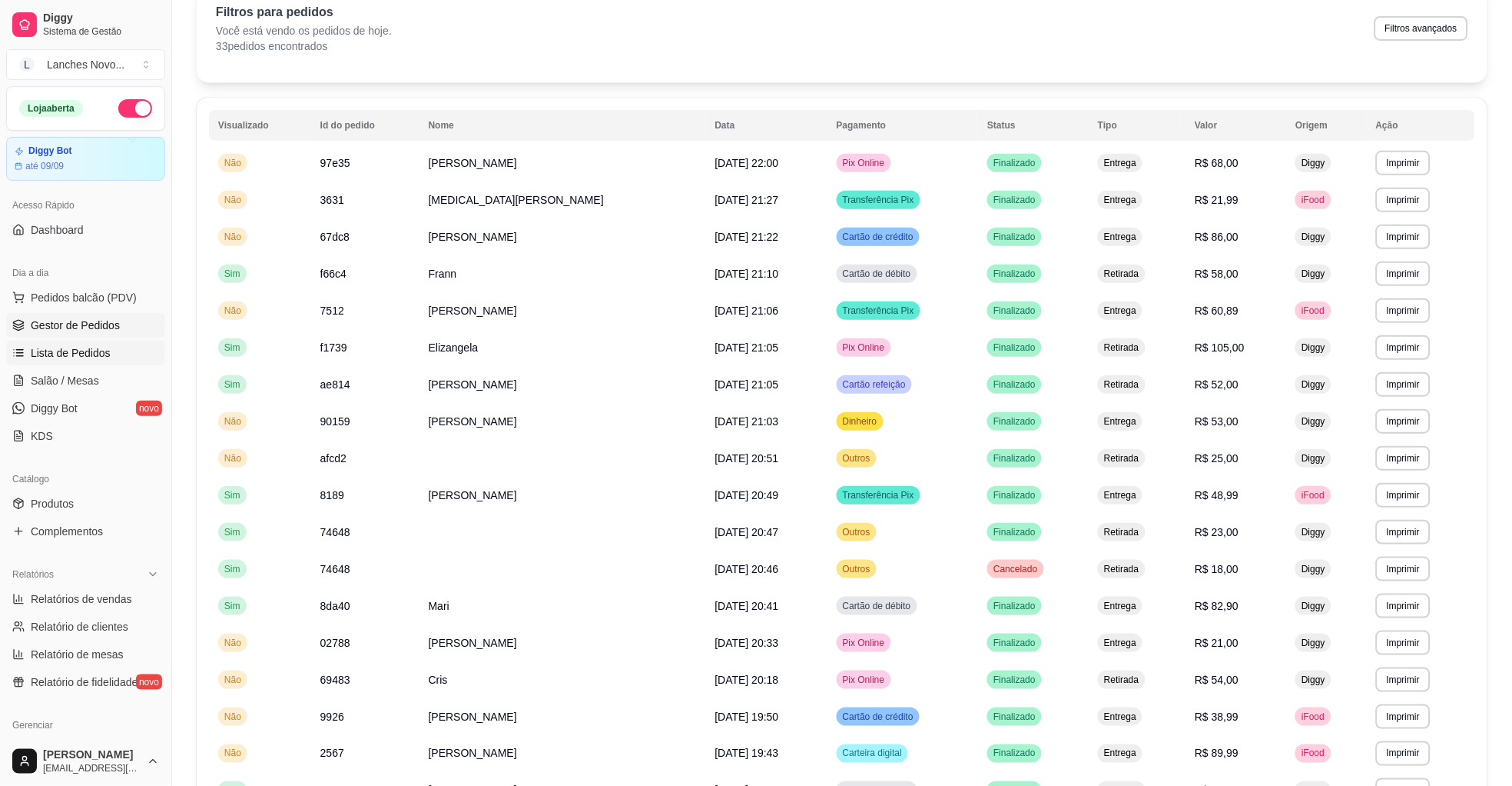
click at [94, 317] on span "Gestor de Pedidos" at bounding box center [75, 325] width 89 height 16
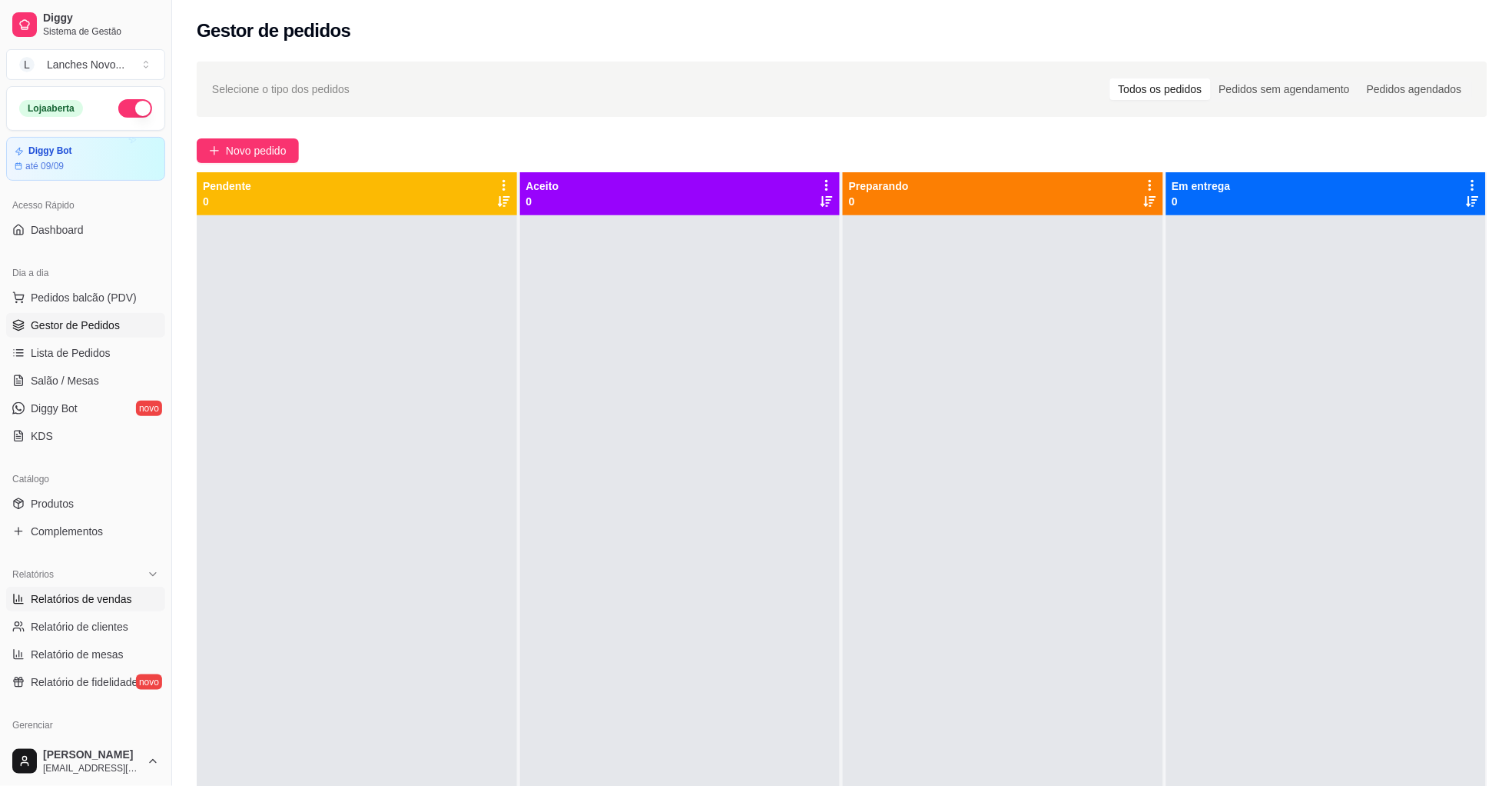
click at [111, 599] on span "Relatórios de vendas" at bounding box center [81, 599] width 102 height 16
select select "ALL"
select select "0"
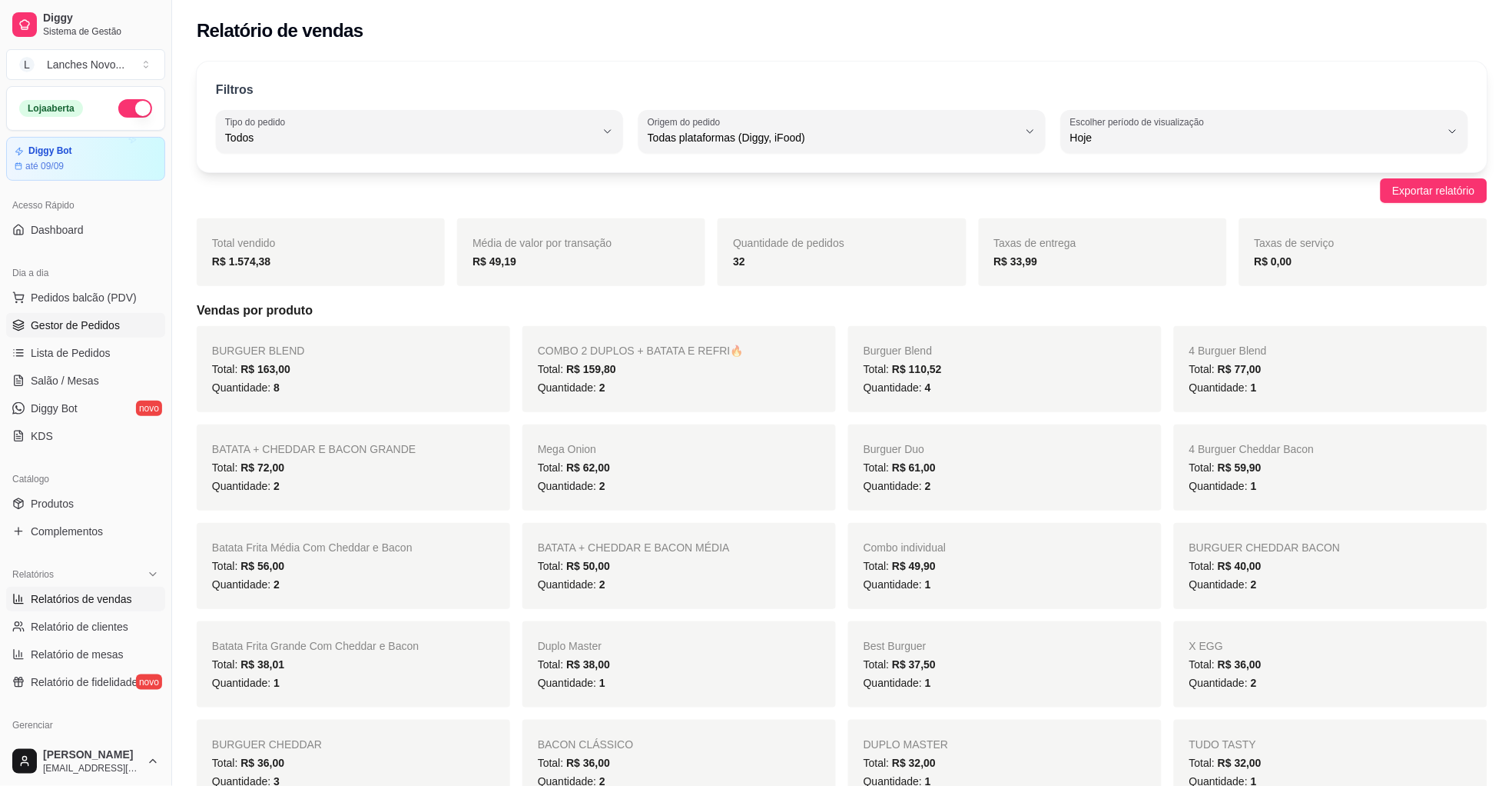
click at [57, 322] on span "Gestor de Pedidos" at bounding box center [75, 325] width 89 height 16
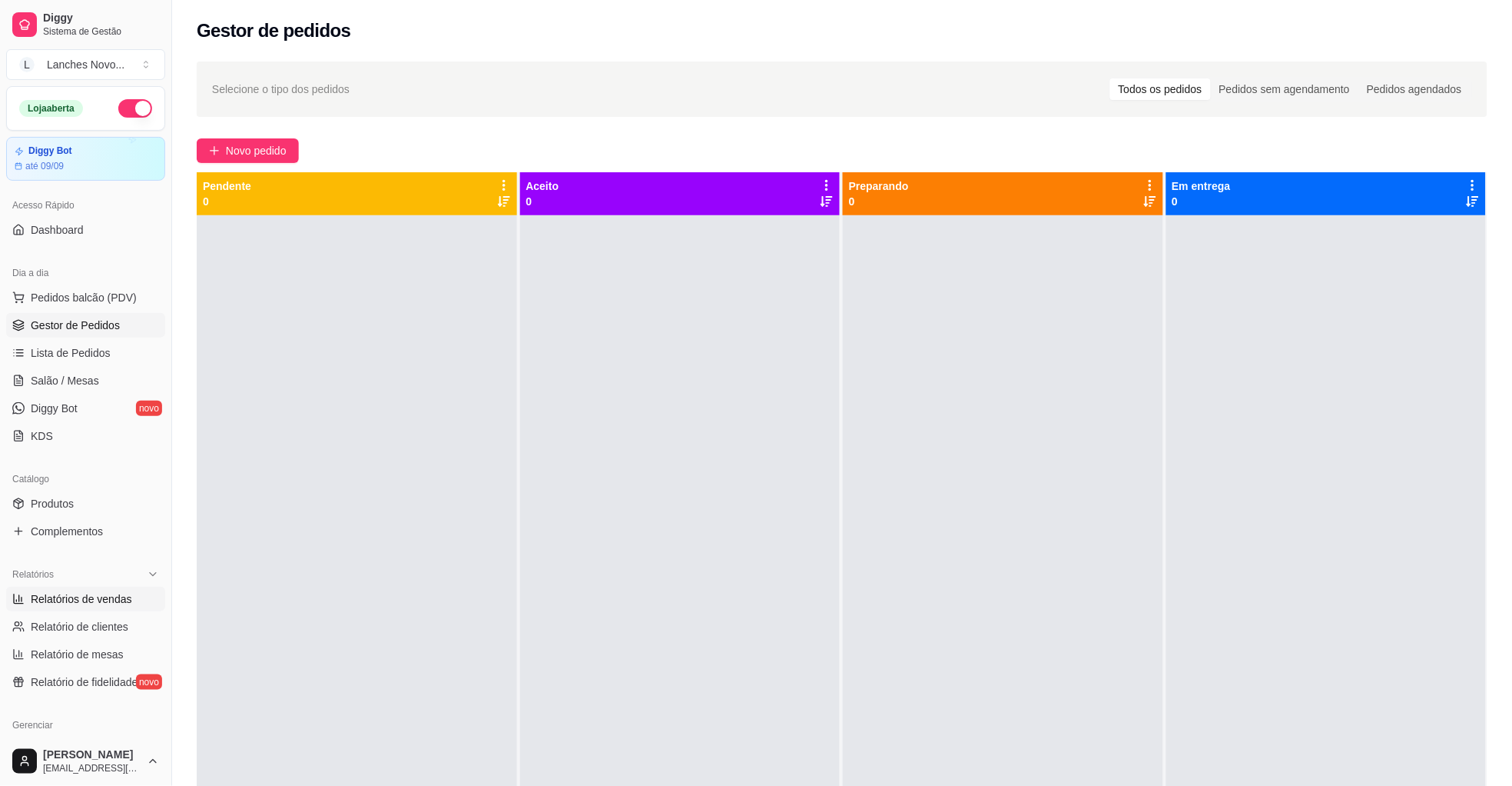
click at [116, 592] on span "Relatórios de vendas" at bounding box center [81, 599] width 102 height 16
select select "ALL"
select select "0"
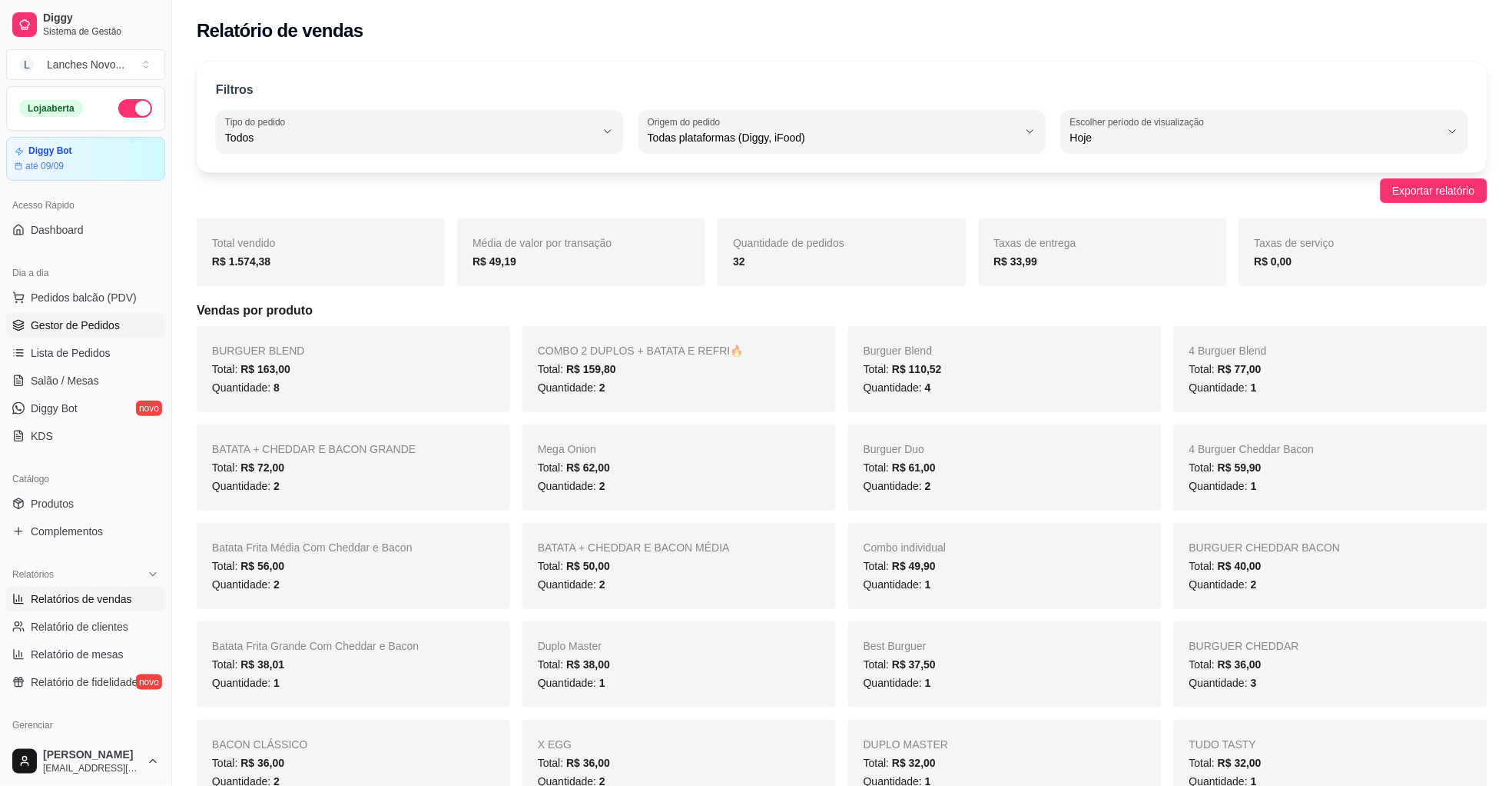
click at [101, 330] on span "Gestor de Pedidos" at bounding box center [75, 325] width 89 height 16
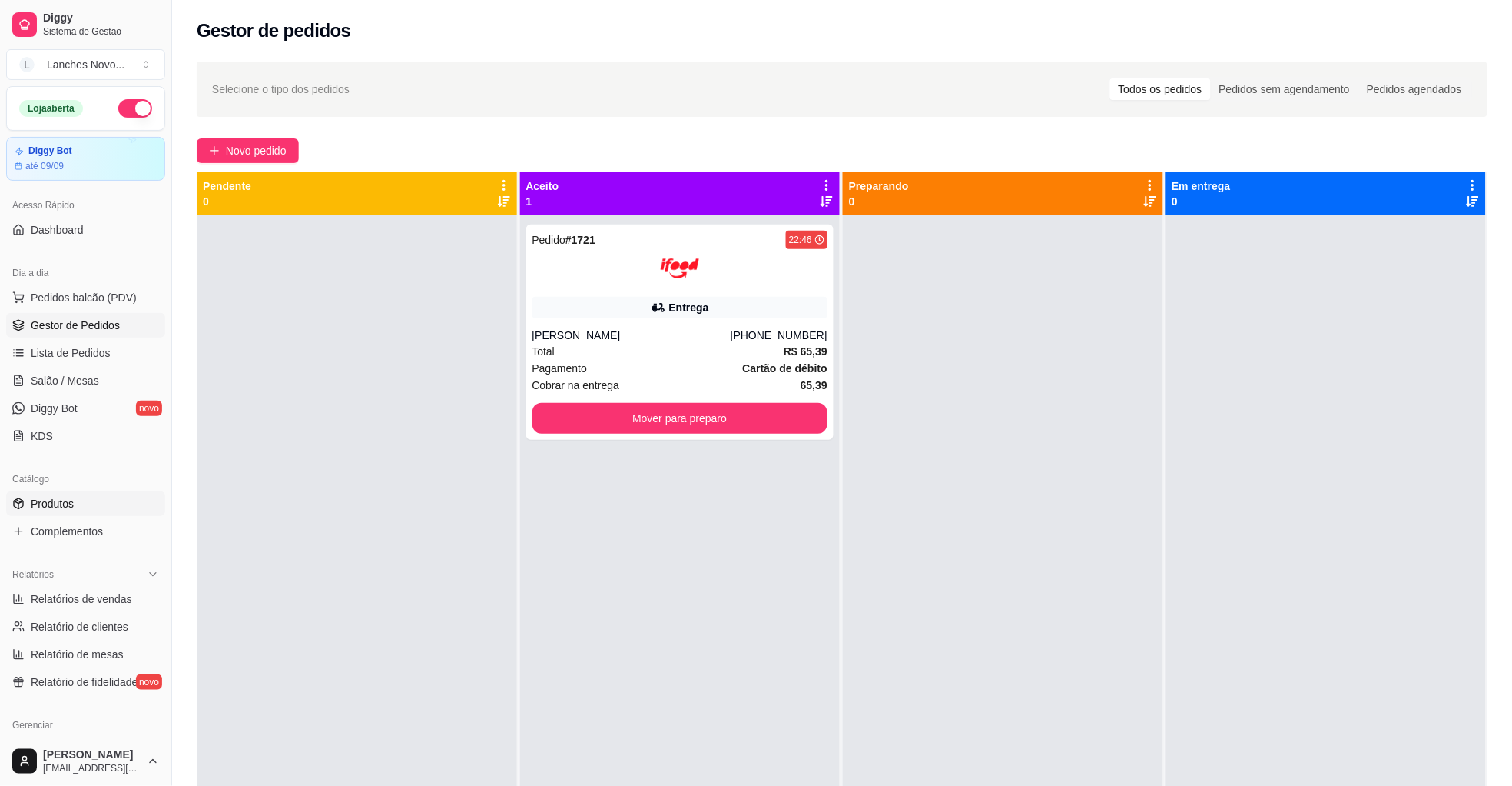
click at [47, 499] on span "Produtos" at bounding box center [52, 504] width 43 height 16
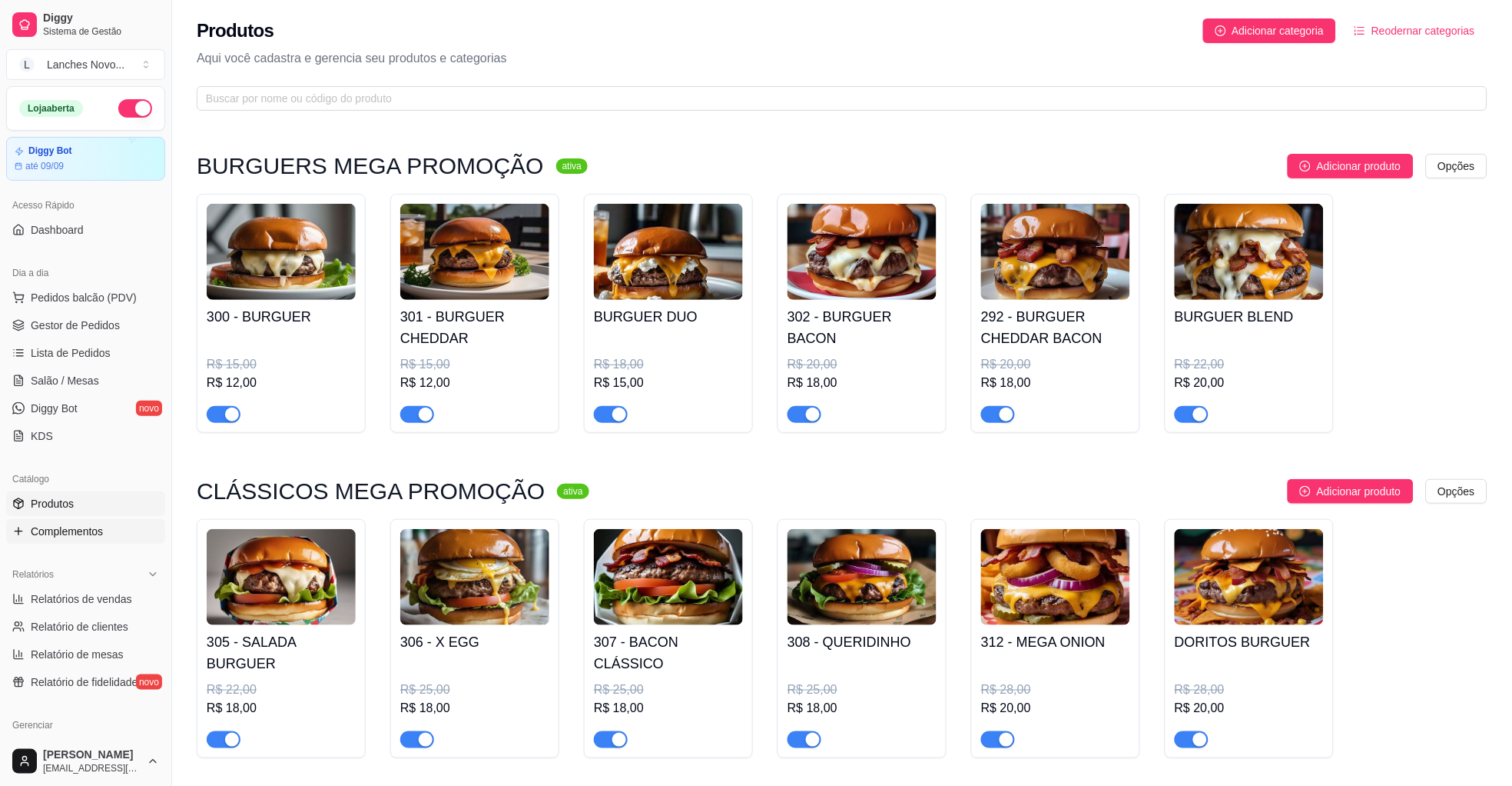
click at [50, 528] on span "Complementos" at bounding box center [67, 532] width 72 height 16
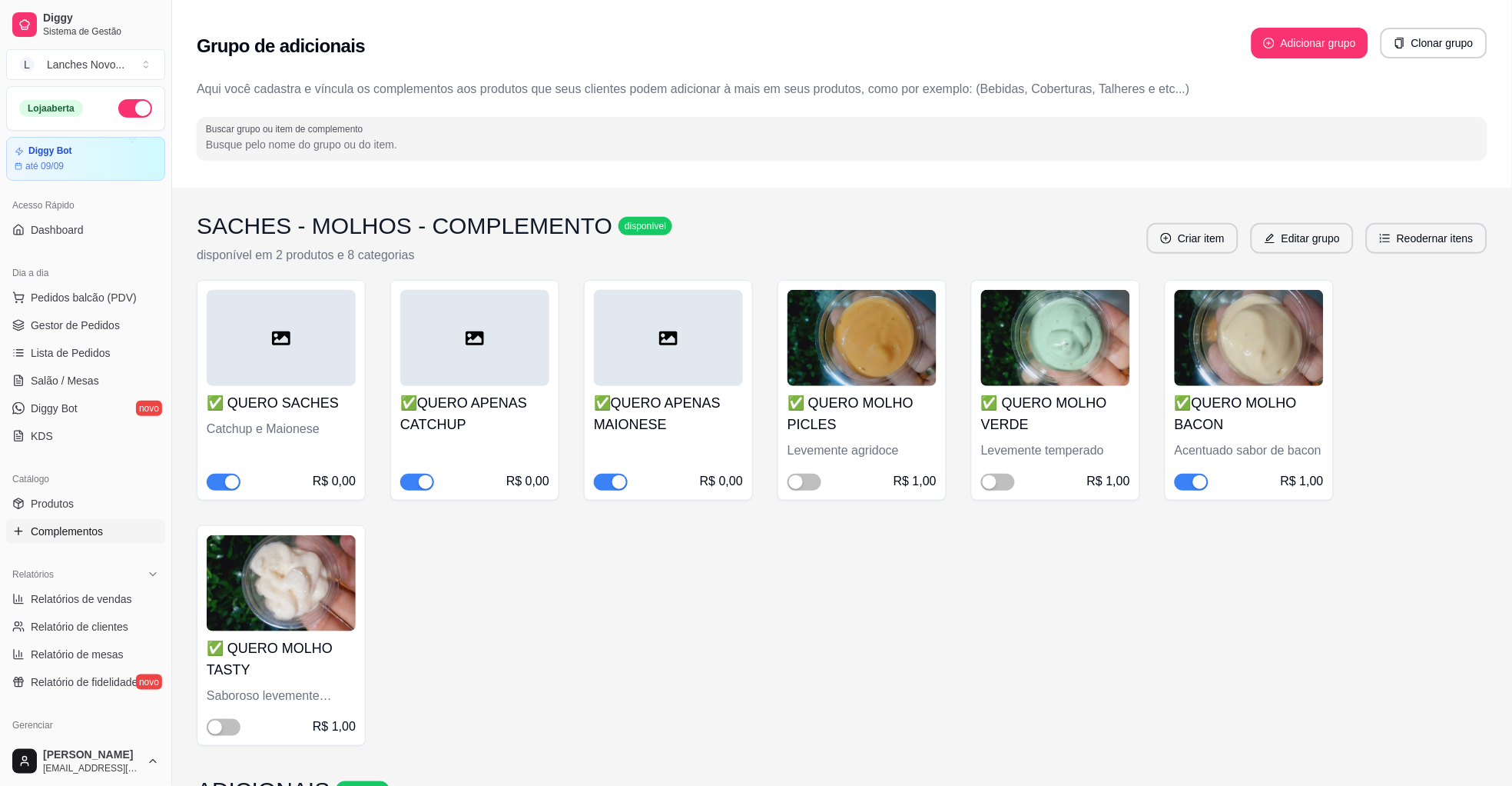
click at [1187, 482] on span "button" at bounding box center [1192, 481] width 34 height 17
click at [991, 479] on div "button" at bounding box center [990, 482] width 14 height 14
click at [222, 729] on button "button" at bounding box center [224, 727] width 34 height 17
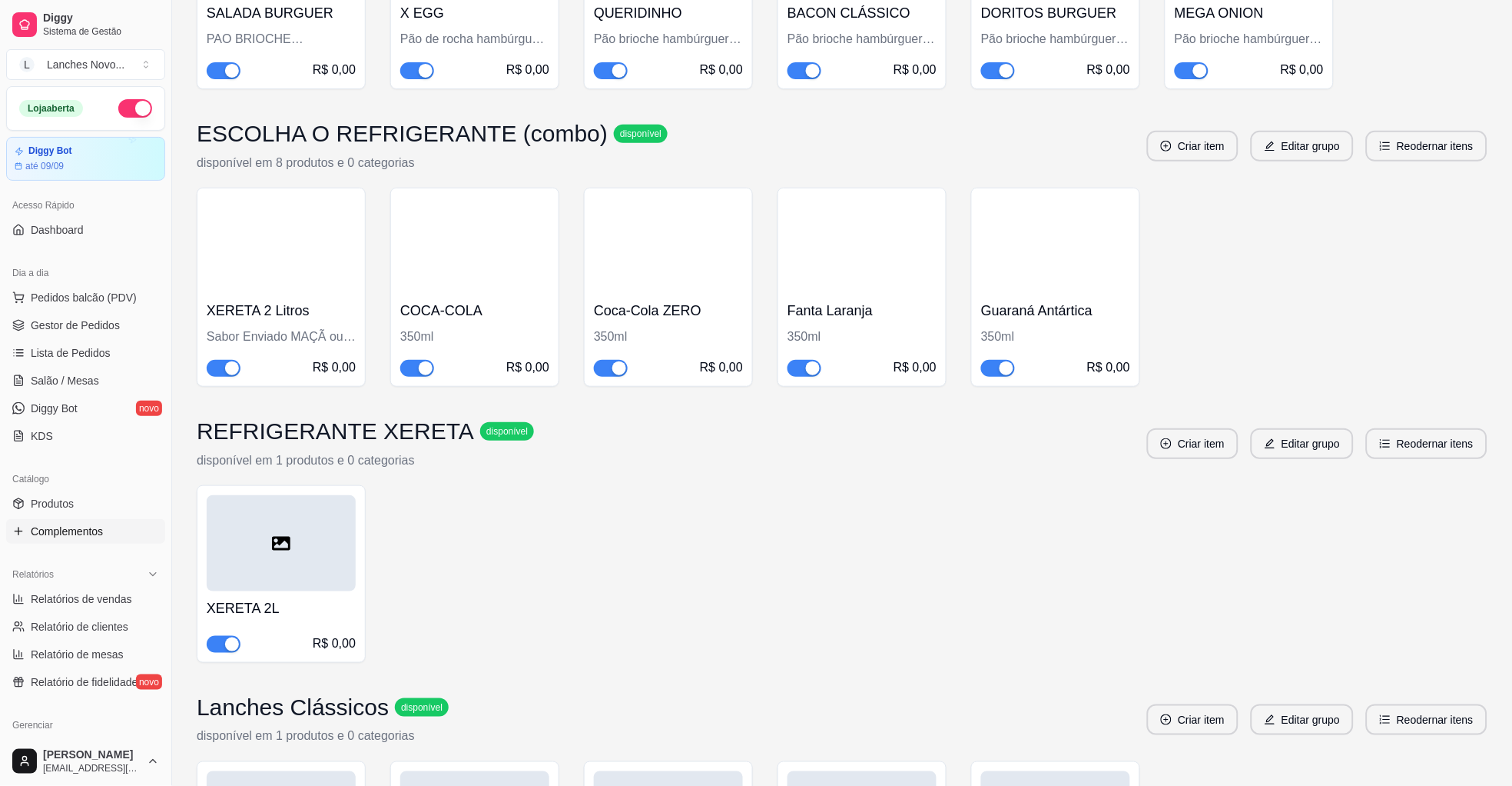
scroll to position [3344, 0]
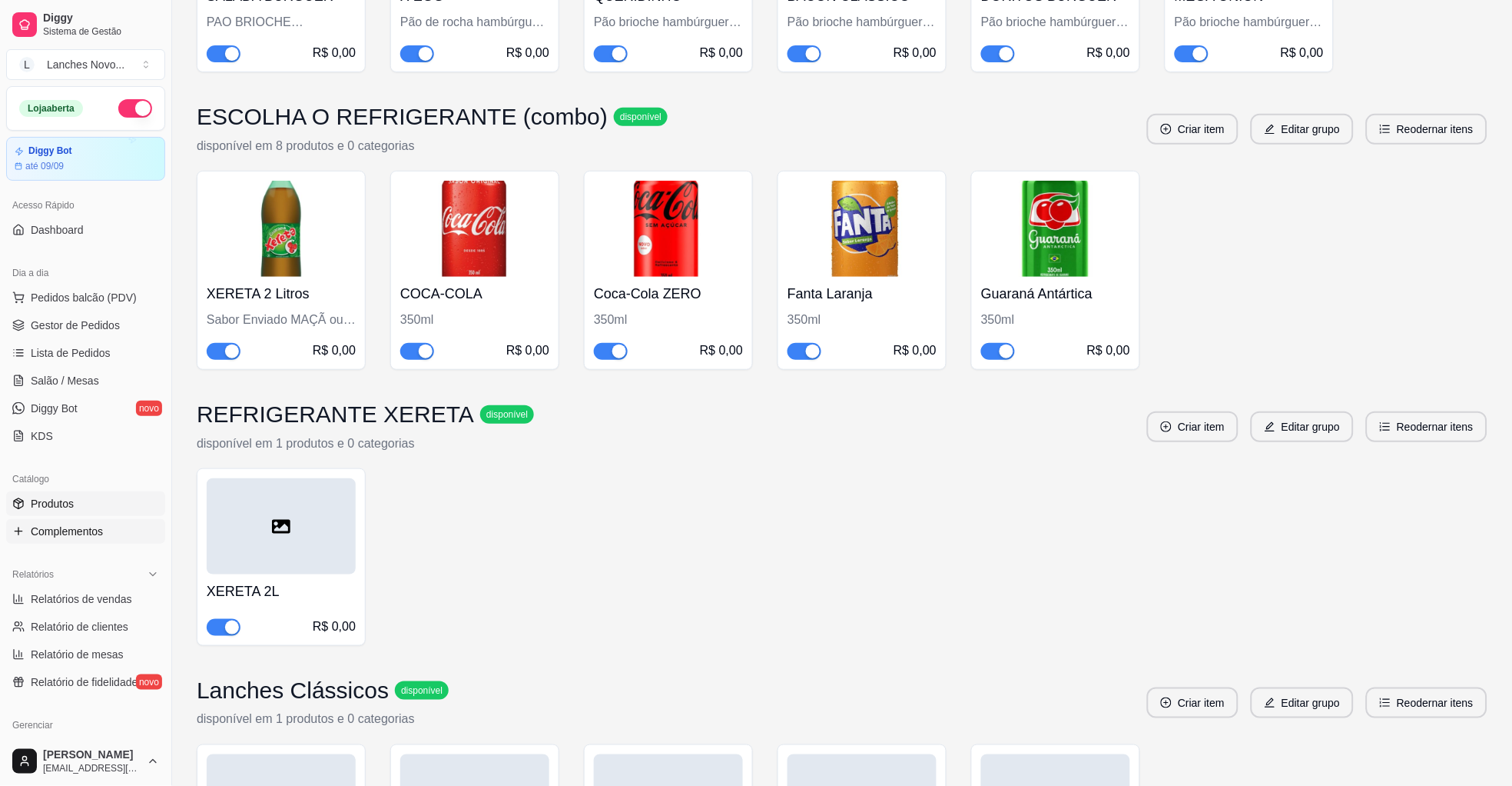
click at [62, 501] on span "Produtos" at bounding box center [52, 504] width 43 height 16
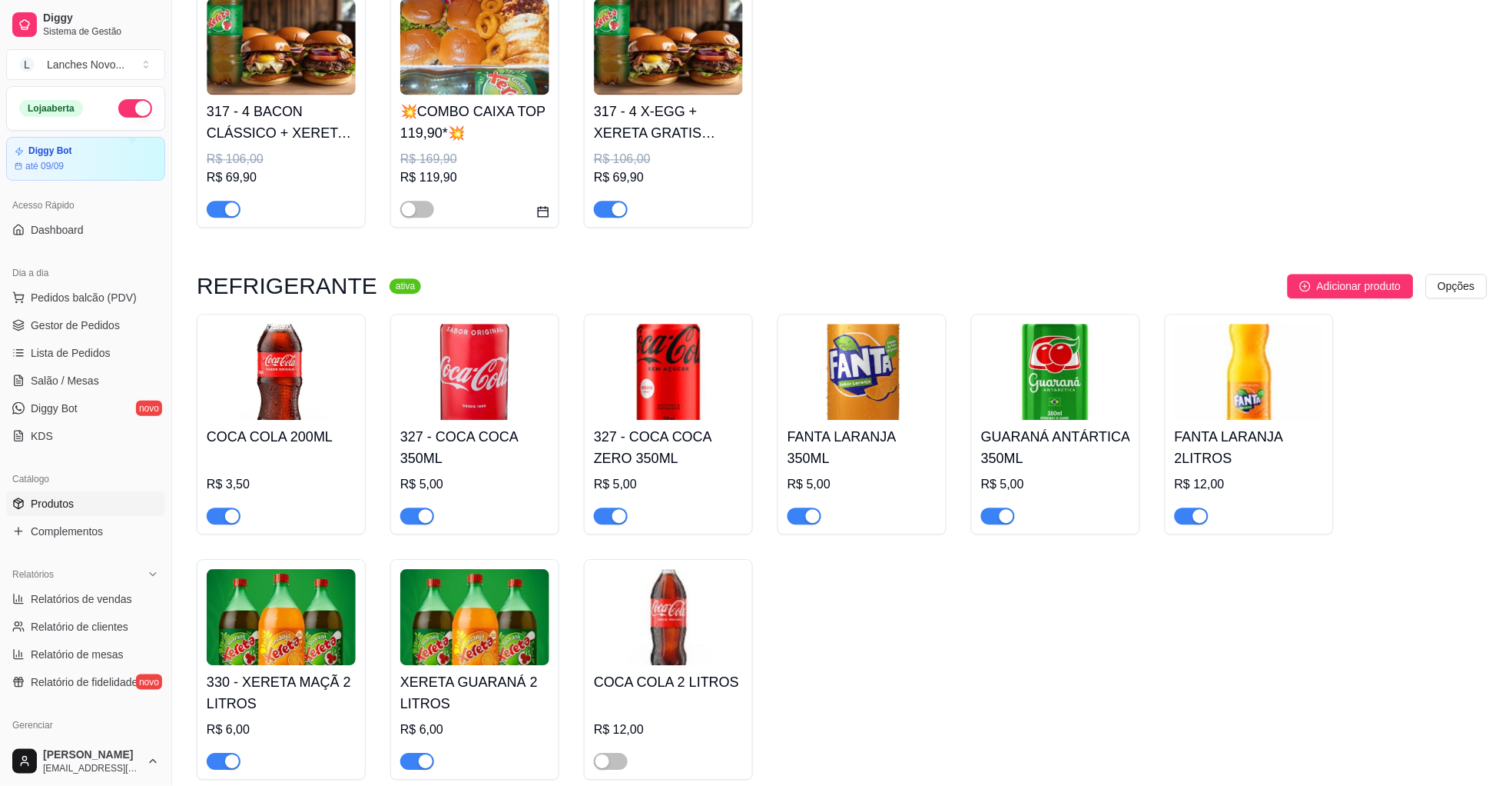
scroll to position [2604, 0]
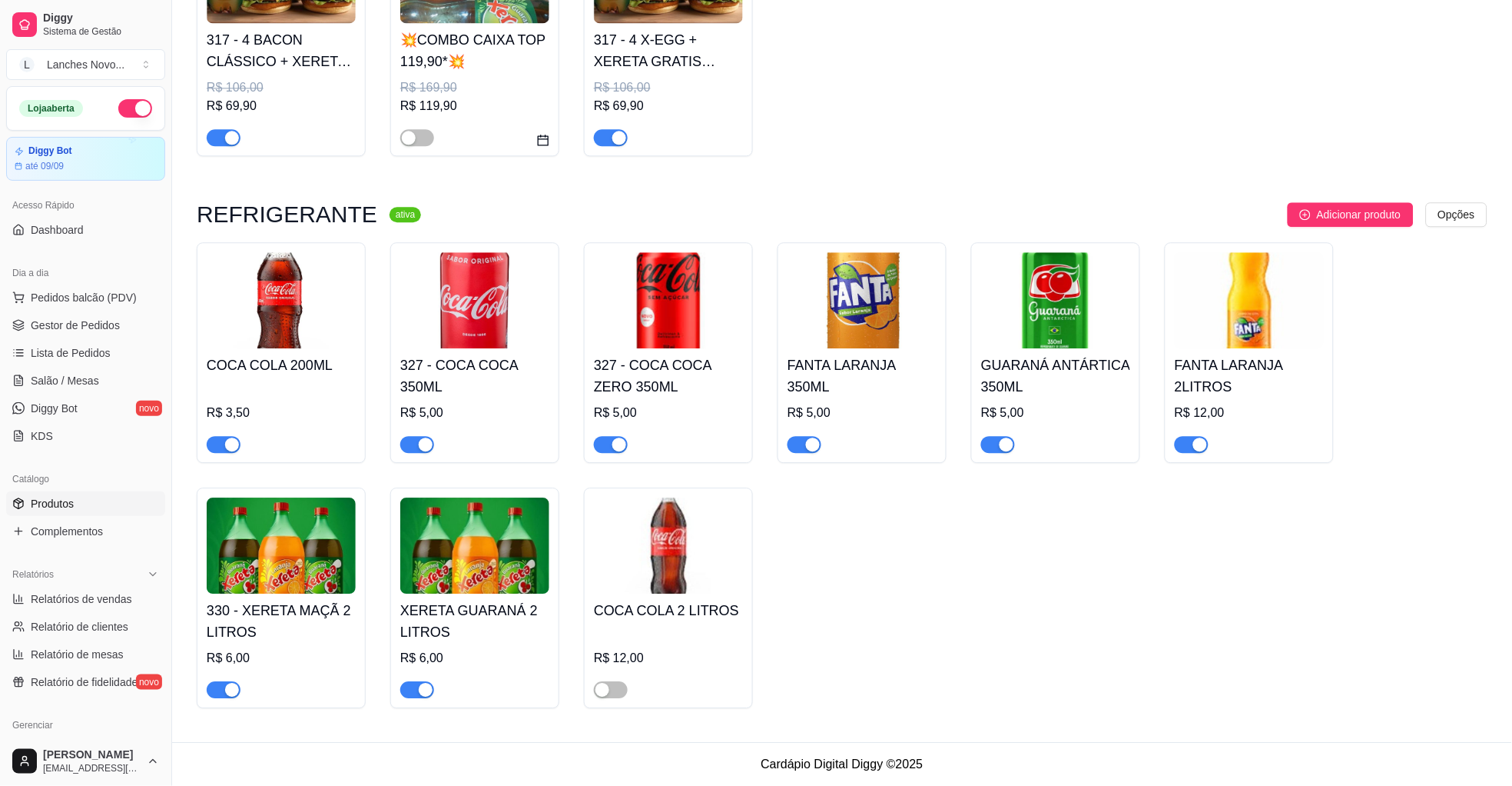
click at [666, 567] on img at bounding box center [668, 546] width 149 height 96
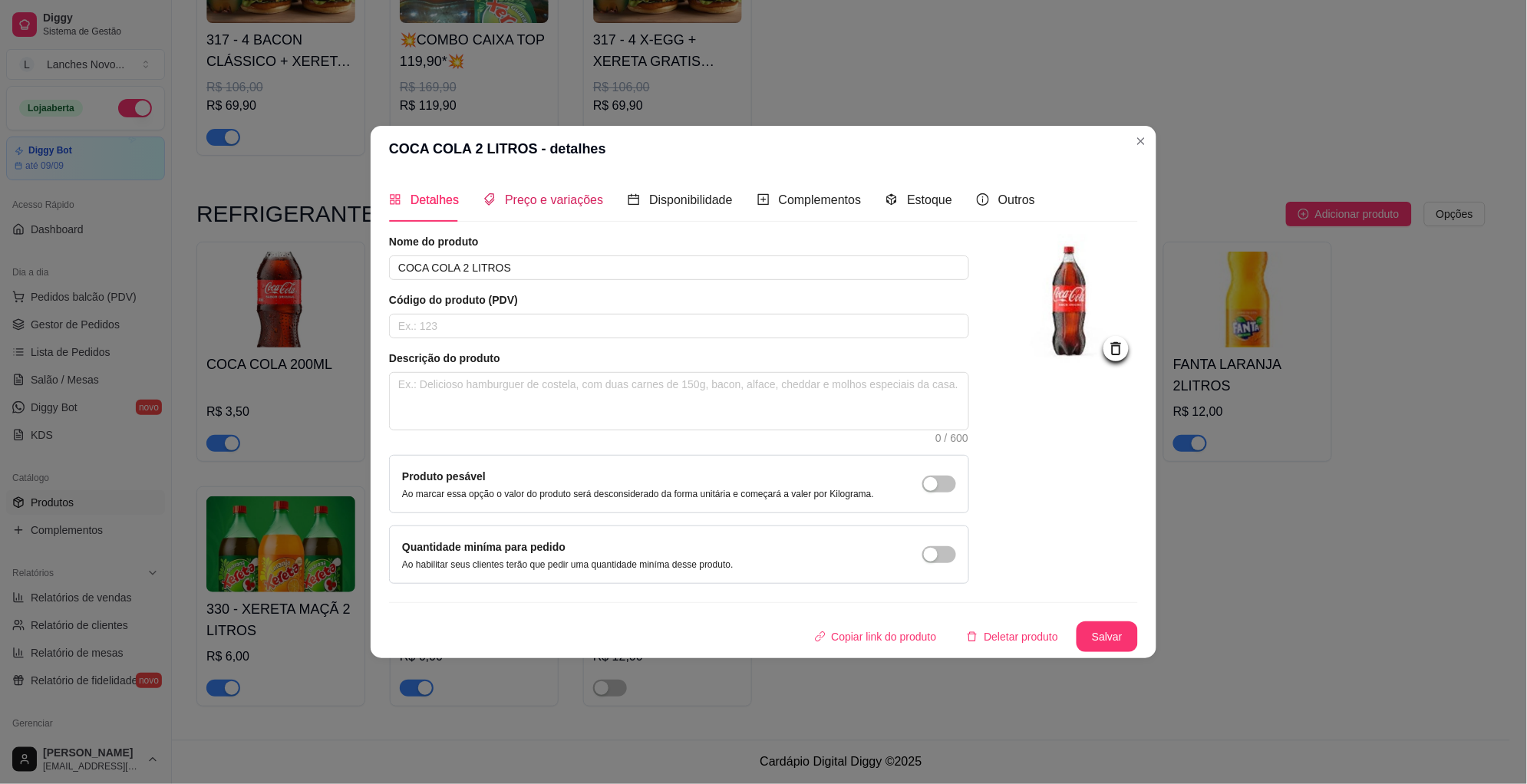
click at [522, 204] on span "Preço e variações" at bounding box center [553, 200] width 98 height 13
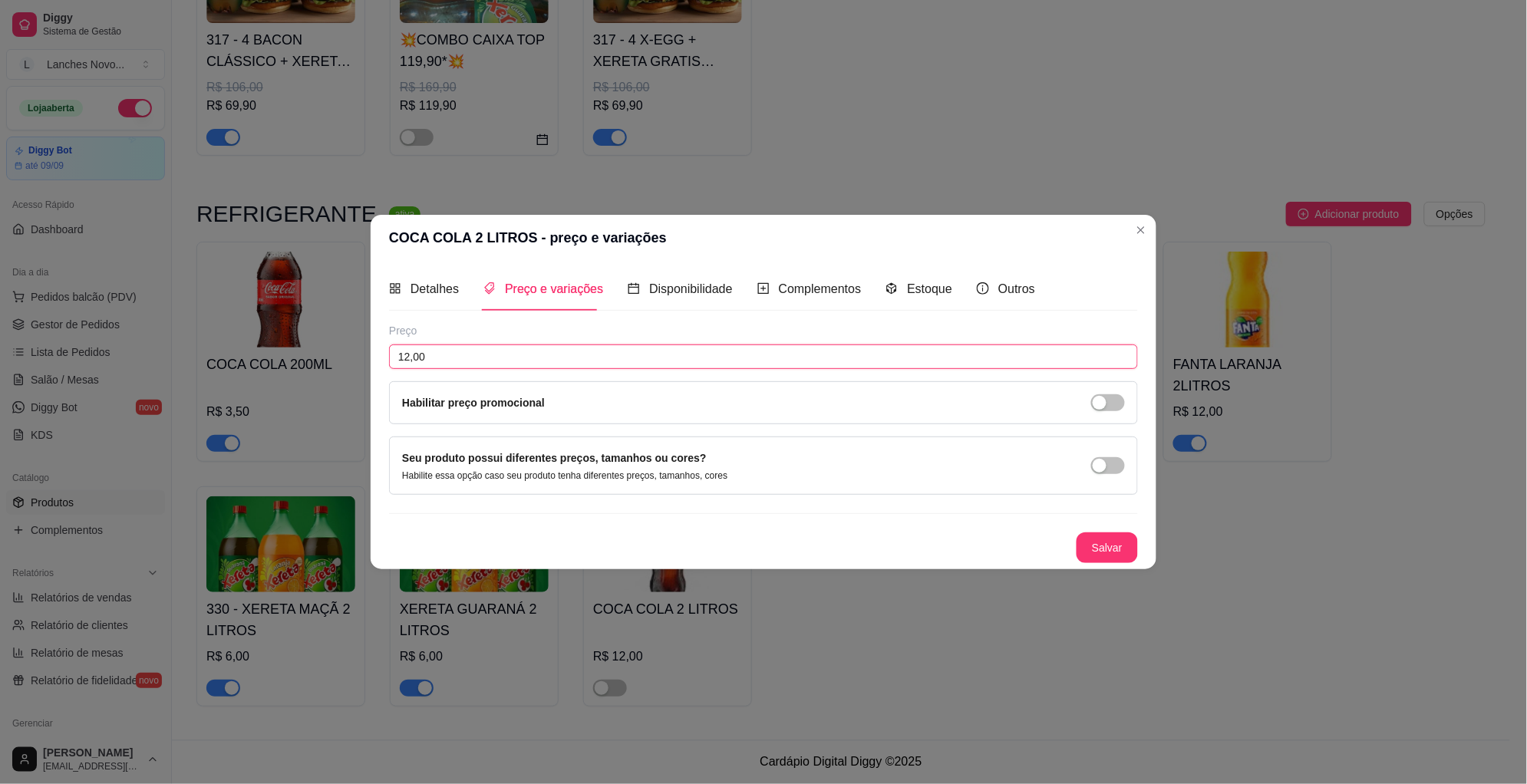
click at [451, 356] on input "12,00" at bounding box center [763, 356] width 749 height 24
type input "15,00"
click at [1111, 554] on button "Salvar" at bounding box center [1107, 547] width 61 height 31
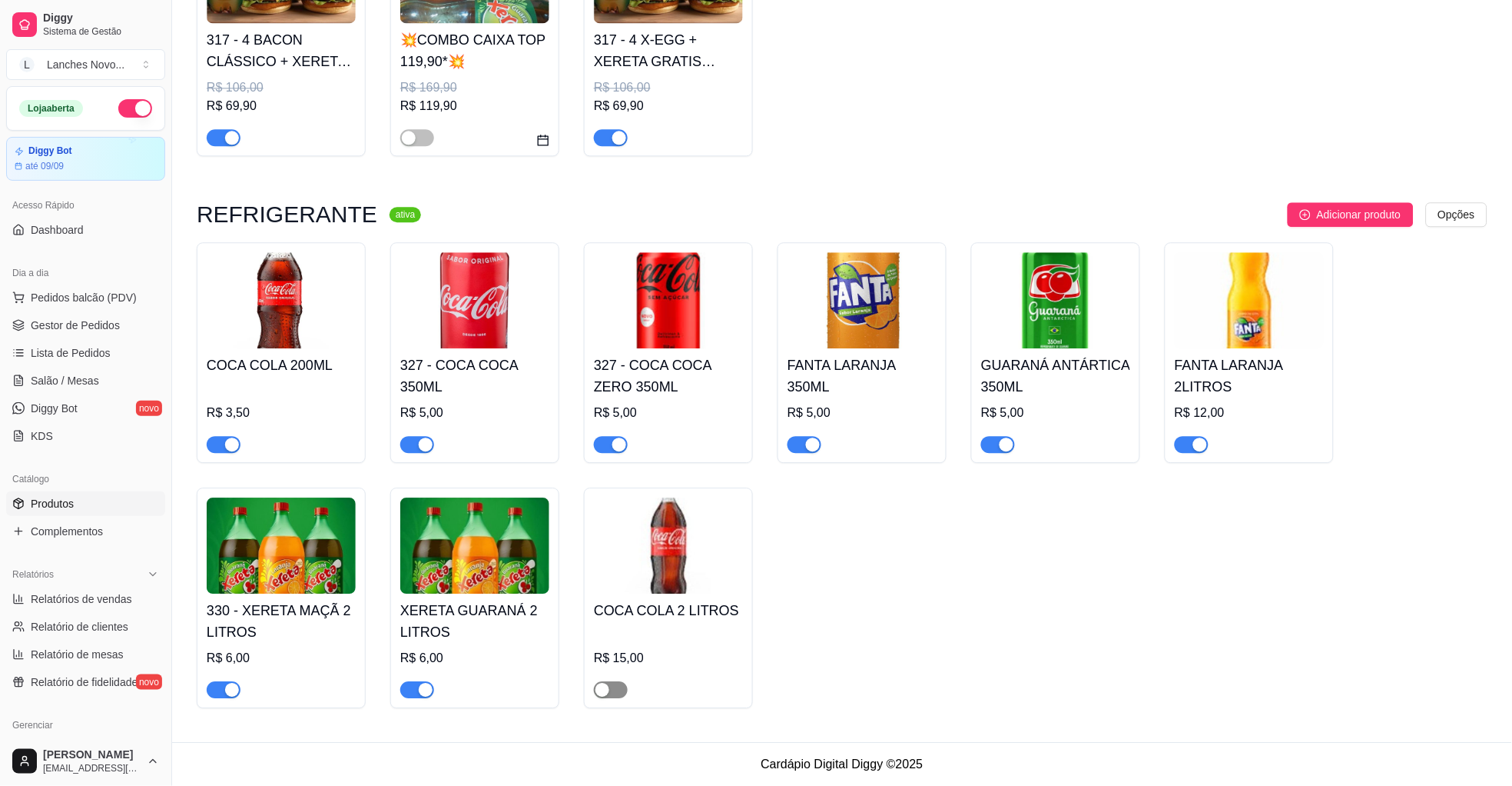
click at [621, 688] on span "button" at bounding box center [611, 689] width 34 height 17
click at [118, 108] on button "button" at bounding box center [135, 108] width 34 height 18
click at [835, 626] on div "COCA COLA 200ML R$ 3,50 327 - COCA COCA 350ML R$ 5,00 327 - COCA COCA ZERO 350M…" at bounding box center [842, 475] width 1291 height 466
click at [800, 631] on div "COCA COLA 200ML R$ 3,50 327 - COCA COCA 350ML R$ 5,00 327 - COCA COCA ZERO 350M…" at bounding box center [842, 475] width 1291 height 466
drag, startPoint x: 822, startPoint y: 535, endPoint x: 784, endPoint y: 582, distance: 60.4
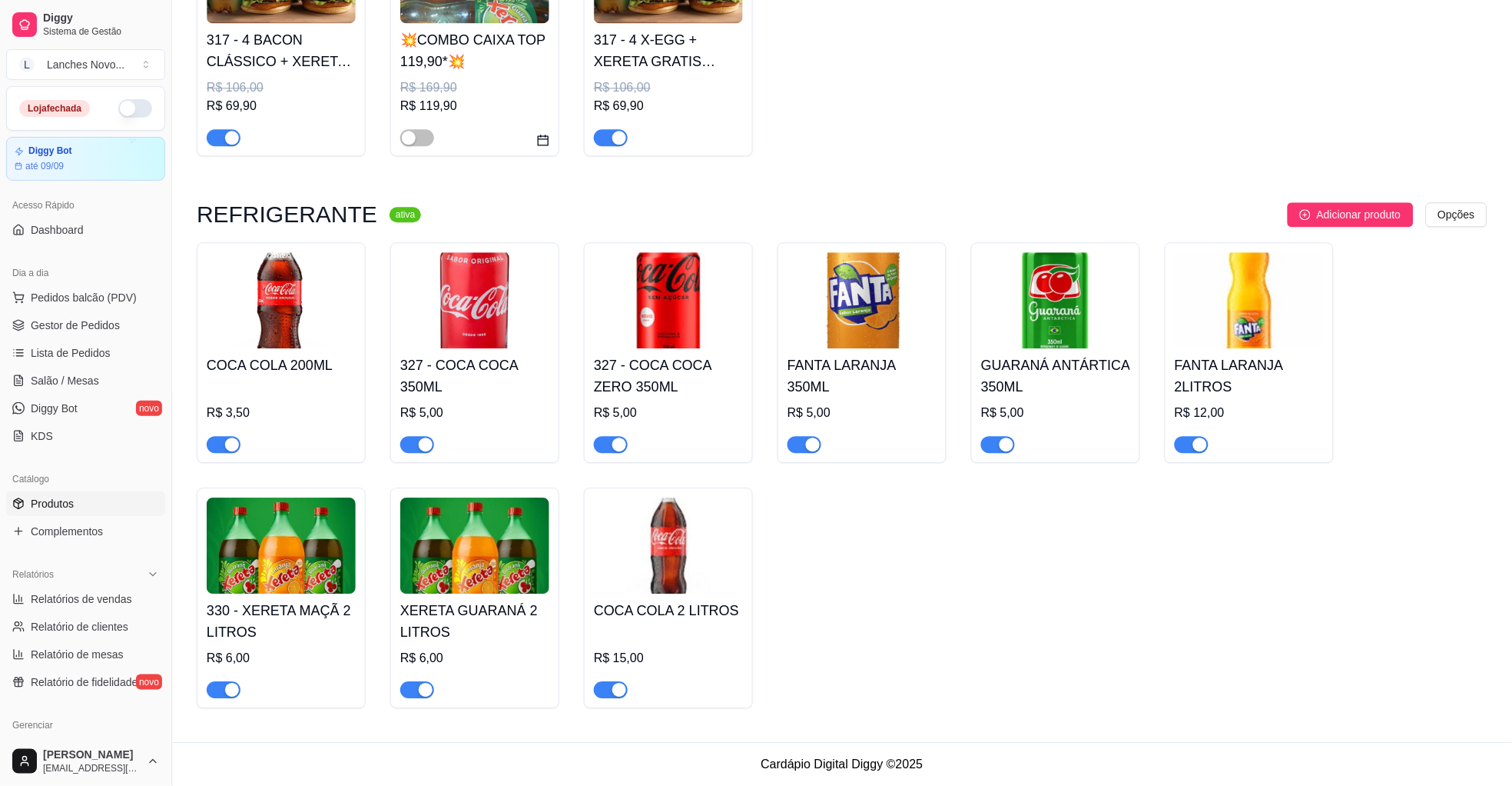
click at [824, 532] on div "COCA COLA 200ML R$ 3,50 327 - COCA COCA 350ML R$ 5,00 327 - COCA COCA ZERO 350M…" at bounding box center [842, 475] width 1291 height 466
click at [926, 606] on div "COCA COLA 200ML R$ 3,50 327 - COCA COCA 350ML R$ 5,00 327 - COCA COCA ZERO 350M…" at bounding box center [842, 475] width 1291 height 466
click at [90, 317] on link "Gestor de Pedidos" at bounding box center [86, 324] width 159 height 24
